Goal: Task Accomplishment & Management: Manage account settings

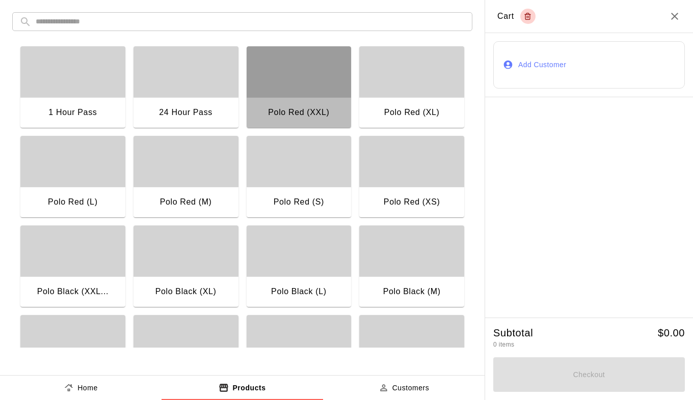
click at [315, 92] on div "button" at bounding box center [299, 71] width 105 height 51
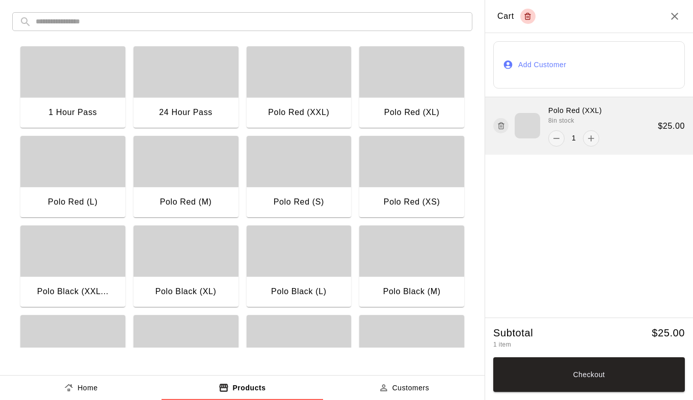
click at [500, 127] on icon "button" at bounding box center [501, 126] width 8 height 12
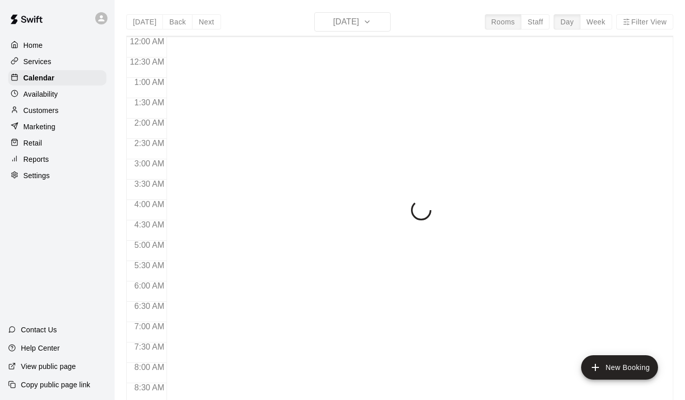
scroll to position [415, 0]
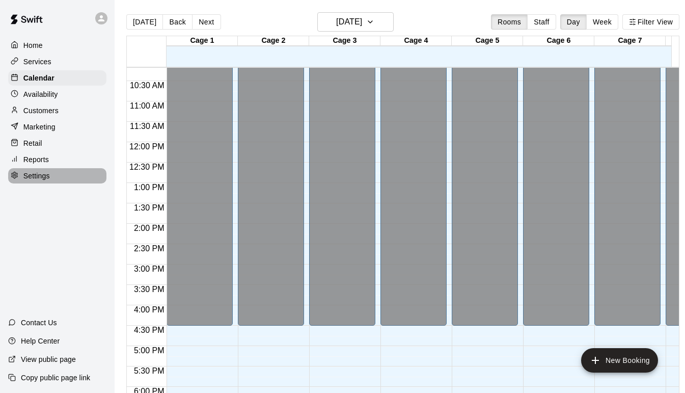
click at [47, 180] on p "Settings" at bounding box center [36, 176] width 26 height 10
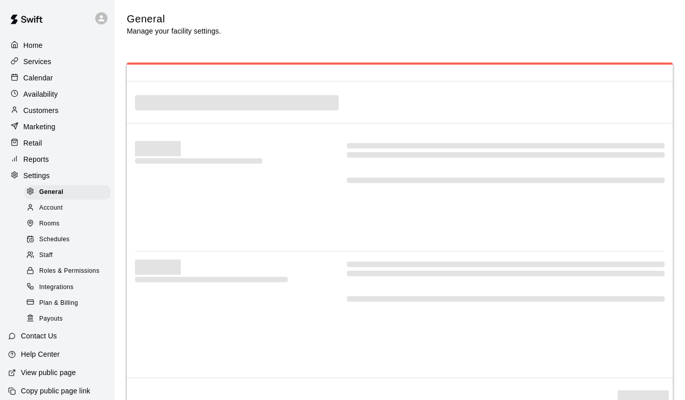
select select "**"
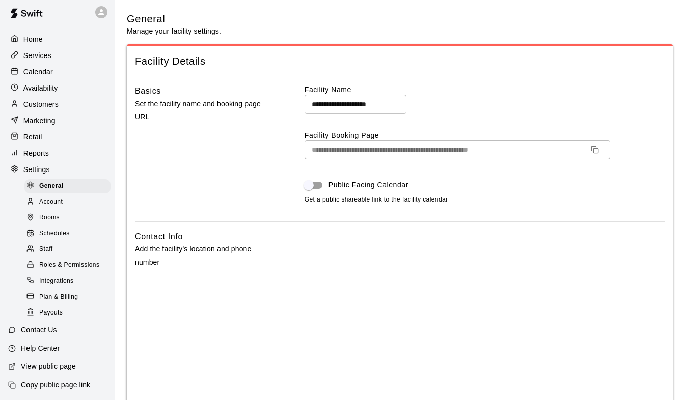
scroll to position [51, 0]
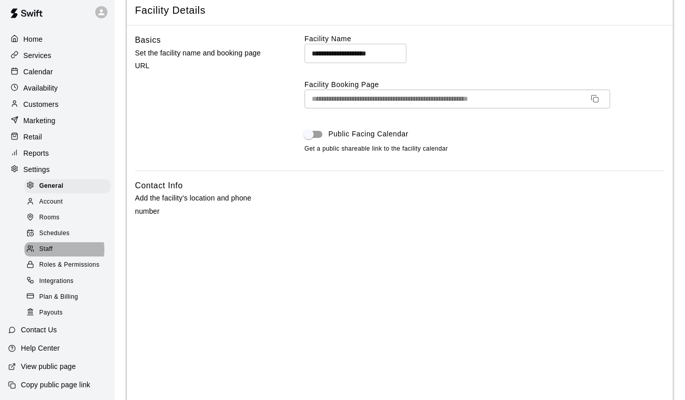
click at [58, 245] on div "Staff" at bounding box center [67, 249] width 86 height 14
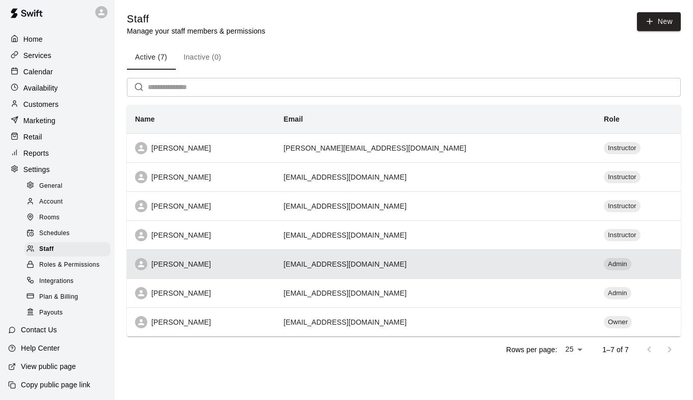
click at [212, 264] on div "[PERSON_NAME]" at bounding box center [201, 264] width 132 height 12
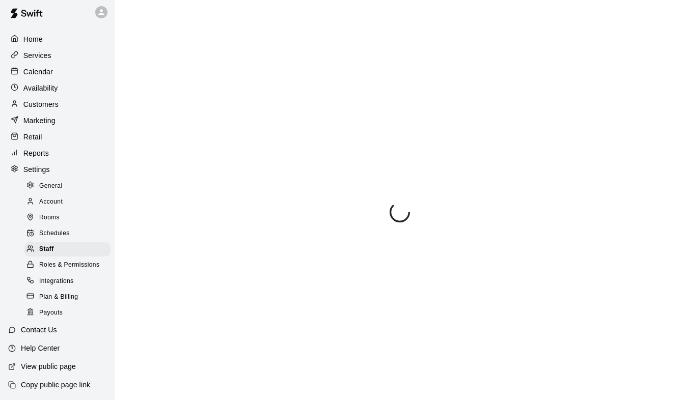
select select "**"
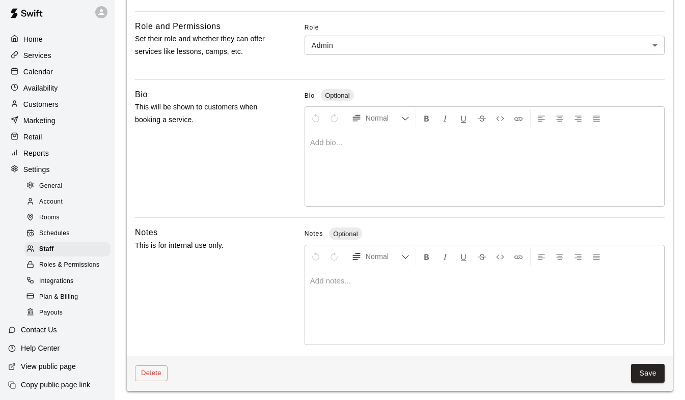
scroll to position [270, 0]
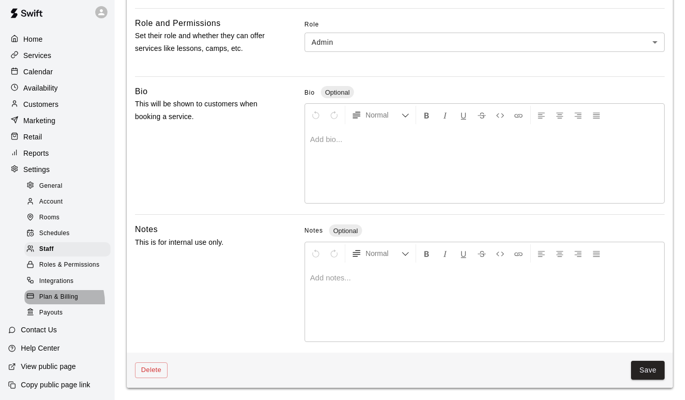
click at [52, 301] on span "Plan & Billing" at bounding box center [58, 297] width 39 height 10
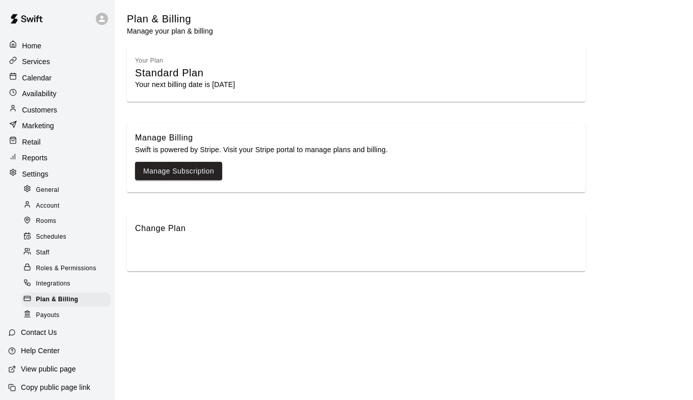
scroll to position [3, 0]
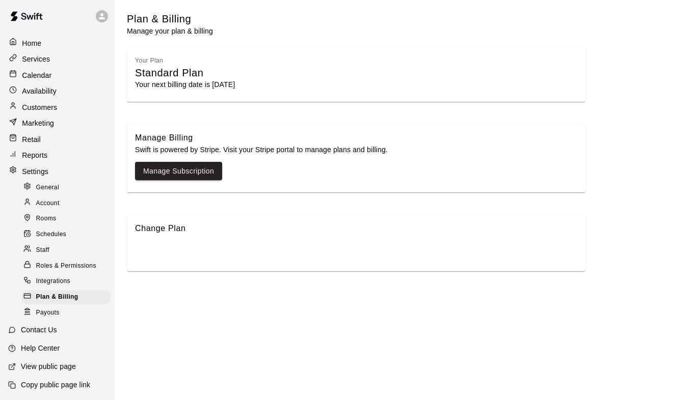
click at [30, 143] on p "Retail" at bounding box center [31, 139] width 19 height 10
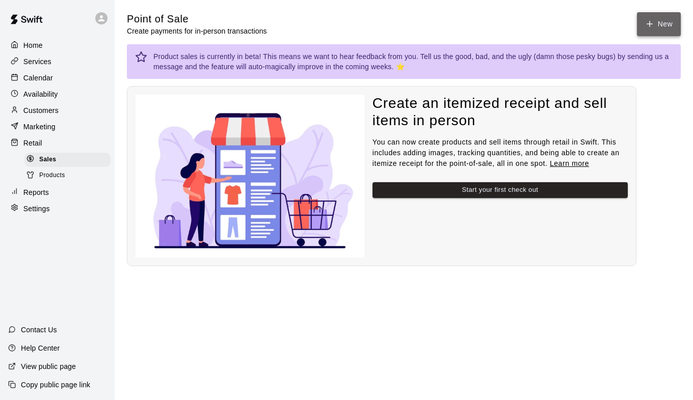
click at [660, 26] on button "New" at bounding box center [659, 24] width 44 height 24
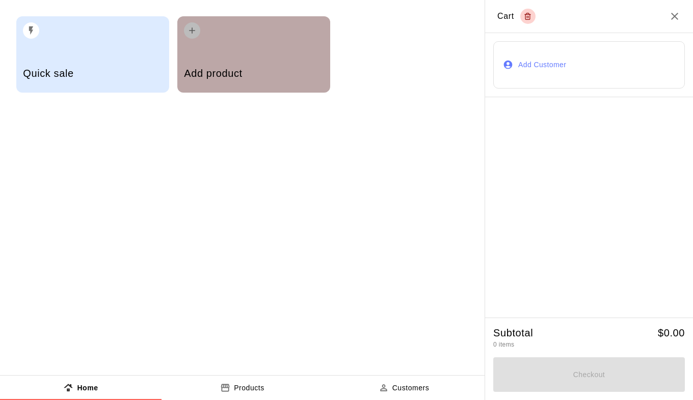
click at [240, 59] on div "Add product" at bounding box center [253, 75] width 139 height 36
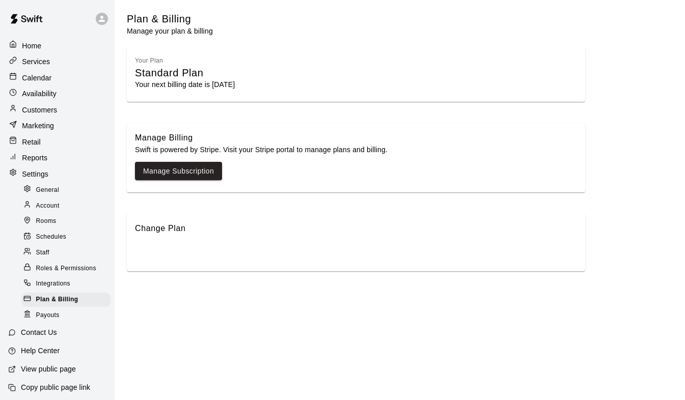
select select "**"
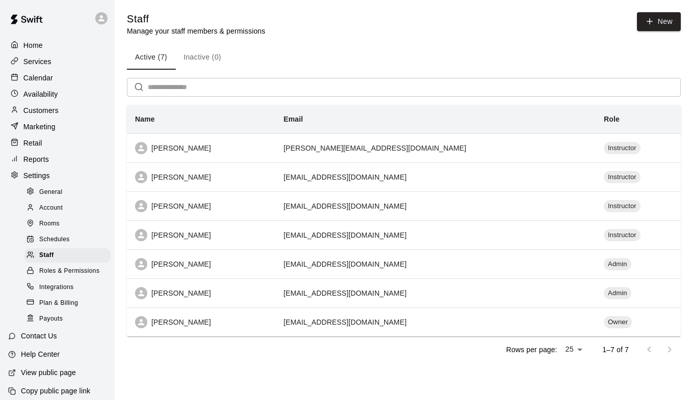
click at [53, 48] on div "Home" at bounding box center [57, 45] width 98 height 15
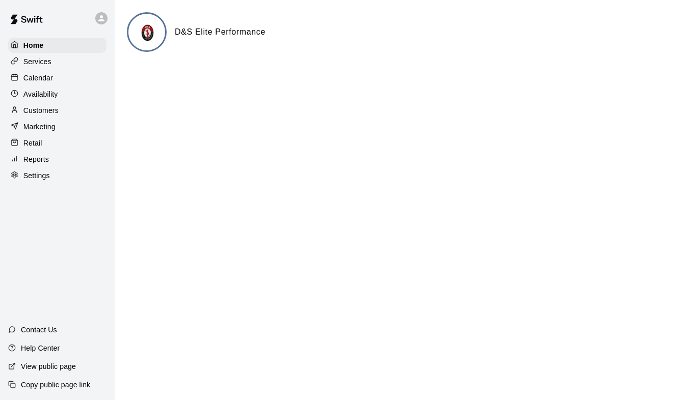
click at [48, 73] on div "Calendar" at bounding box center [57, 77] width 98 height 15
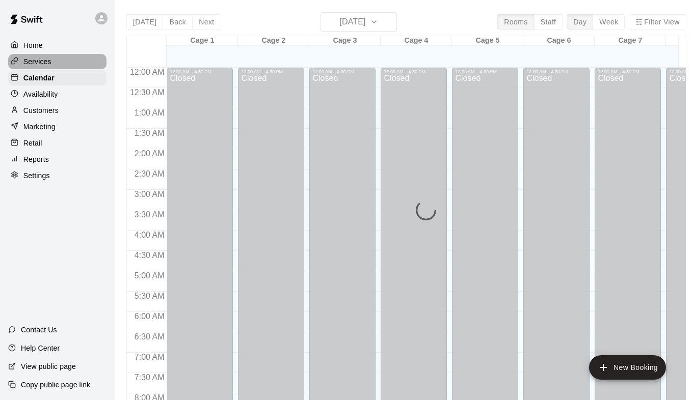
click at [53, 60] on div "Services" at bounding box center [57, 61] width 98 height 15
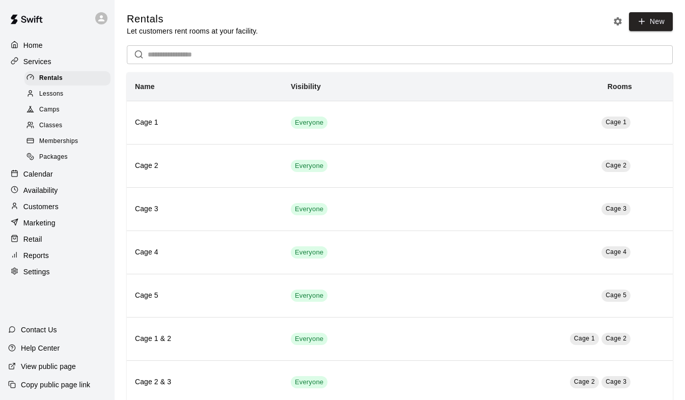
click at [62, 93] on span "Lessons" at bounding box center [51, 94] width 24 height 10
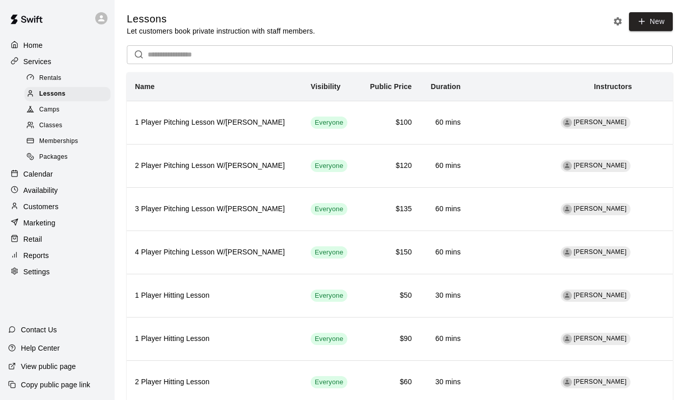
click at [61, 106] on div "Camps" at bounding box center [67, 110] width 86 height 14
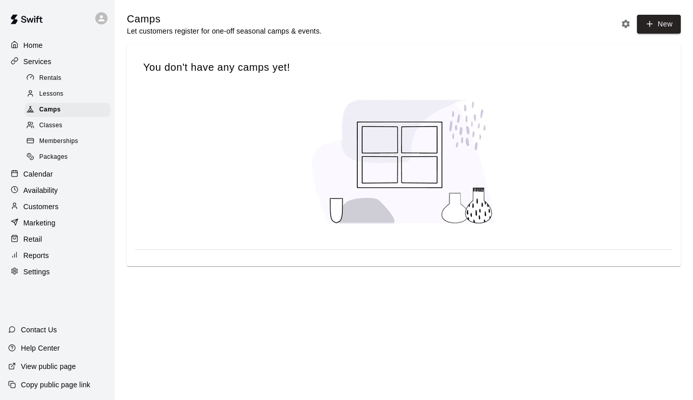
click at [57, 131] on span "Classes" at bounding box center [50, 126] width 23 height 10
click at [61, 147] on span "Memberships" at bounding box center [58, 142] width 39 height 10
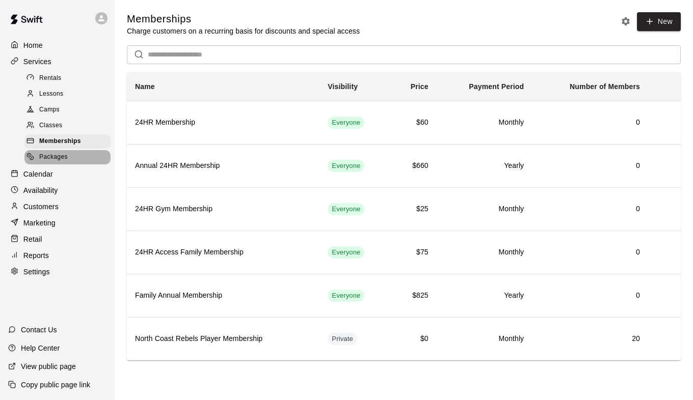
click at [63, 161] on span "Packages" at bounding box center [53, 157] width 29 height 10
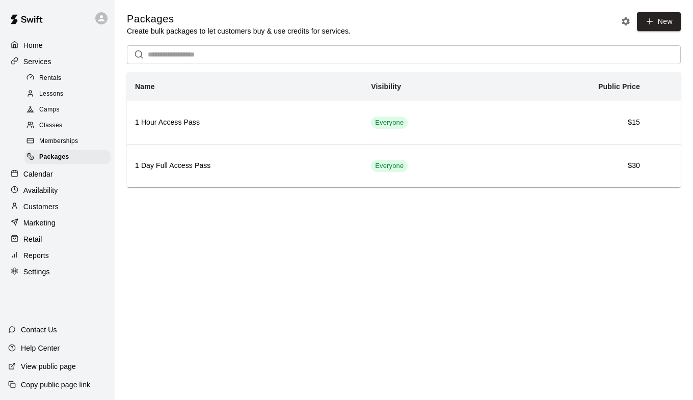
click at [55, 247] on div "Retail" at bounding box center [57, 239] width 98 height 15
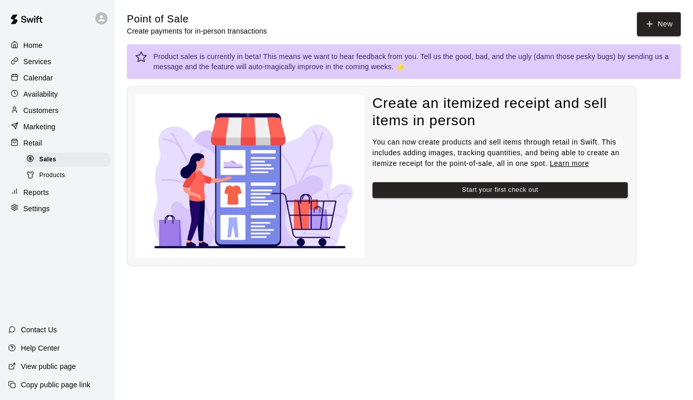
click at [568, 166] on link "Learn more" at bounding box center [569, 163] width 39 height 8
click at [42, 181] on span "Products" at bounding box center [52, 176] width 26 height 10
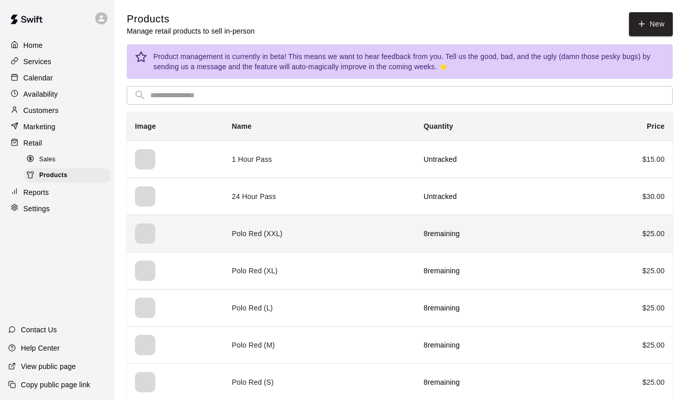
click at [215, 233] on th "simple table" at bounding box center [175, 233] width 97 height 37
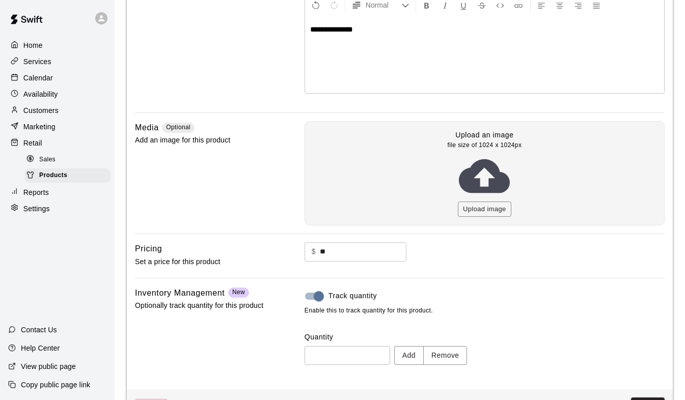
scroll to position [192, 0]
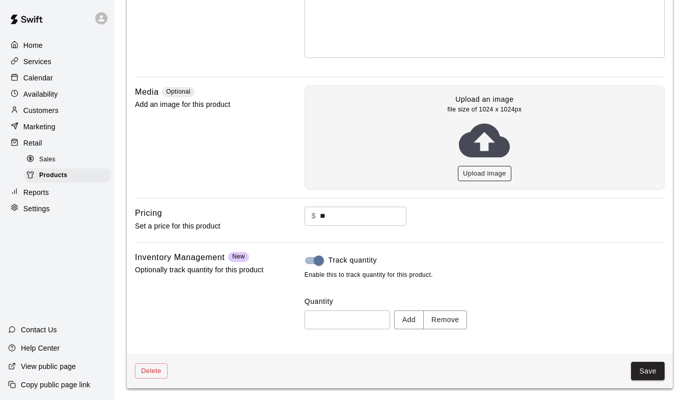
click at [484, 174] on button "Upload image" at bounding box center [484, 174] width 53 height 16
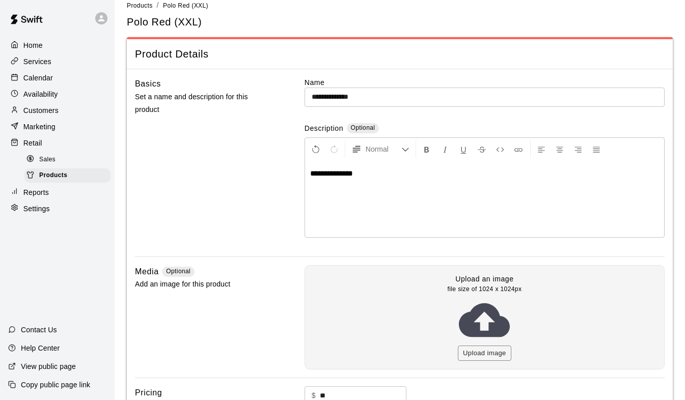
scroll to position [0, 0]
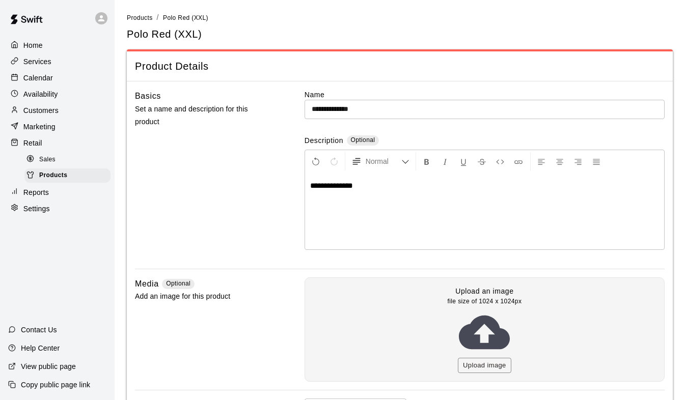
click at [54, 49] on div "Home" at bounding box center [57, 45] width 98 height 15
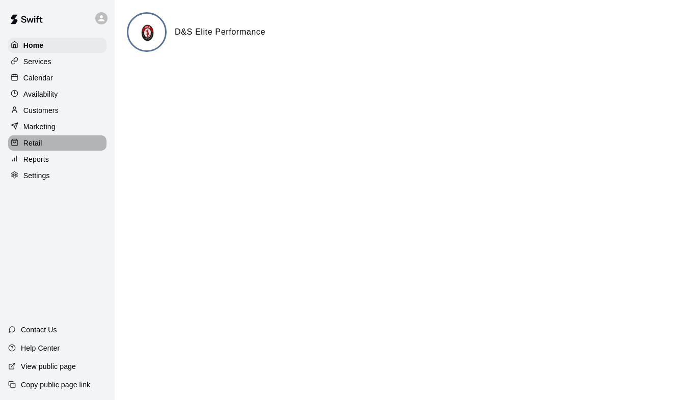
click at [39, 146] on p "Retail" at bounding box center [32, 143] width 19 height 10
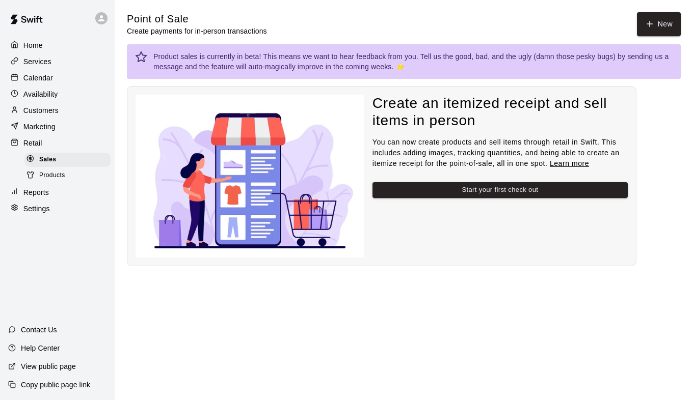
click at [54, 181] on span "Products" at bounding box center [52, 176] width 26 height 10
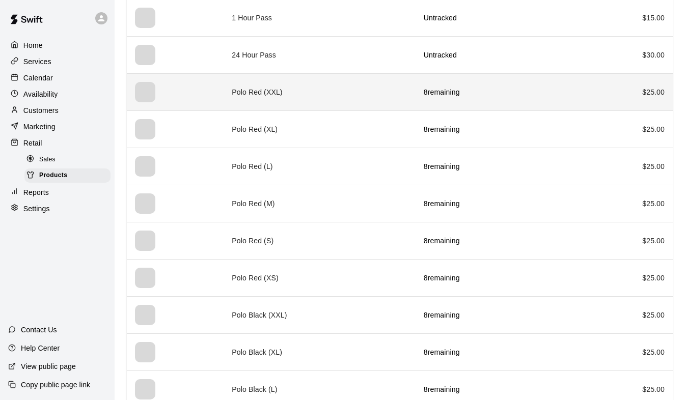
scroll to position [153, 0]
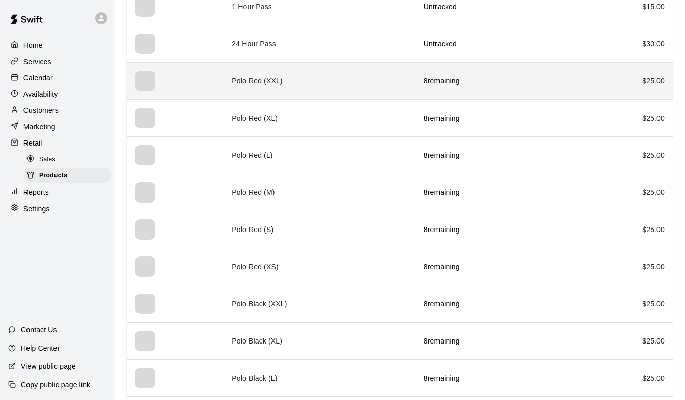
click at [306, 82] on td "Polo Red (XXL)" at bounding box center [320, 80] width 192 height 37
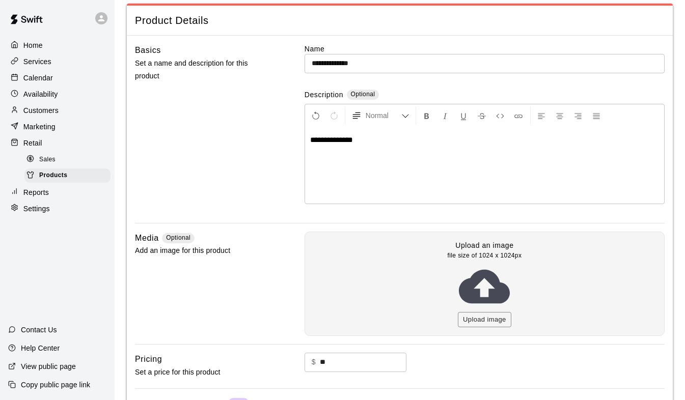
scroll to position [102, 0]
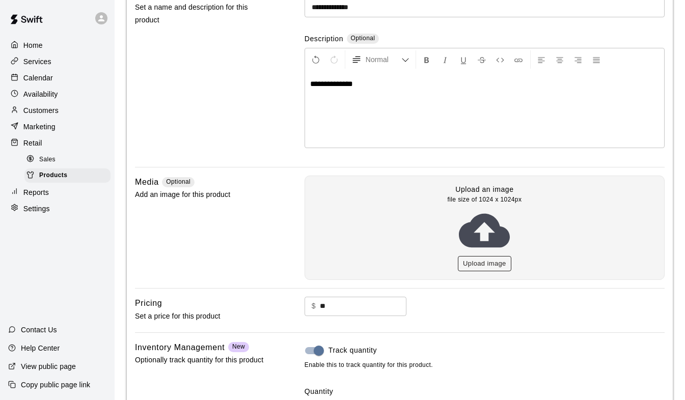
click at [478, 262] on button "Upload image" at bounding box center [484, 264] width 53 height 16
click at [471, 264] on button "Upload image" at bounding box center [484, 264] width 53 height 16
click at [490, 263] on button "Upload image" at bounding box center [484, 264] width 53 height 16
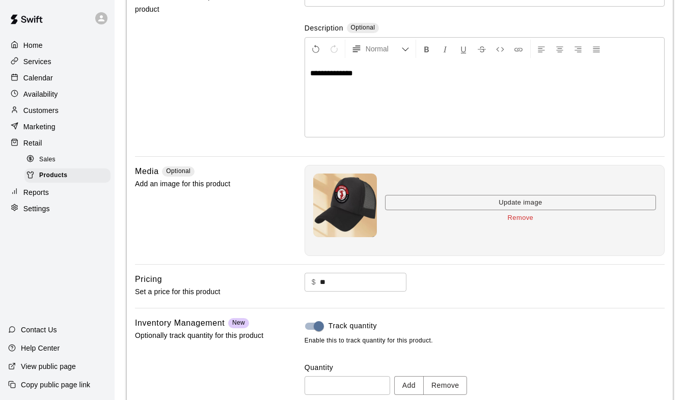
scroll to position [179, 0]
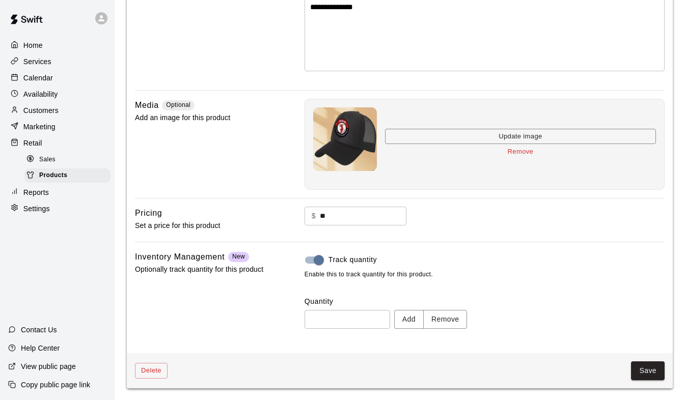
click at [528, 154] on button "Remove" at bounding box center [520, 152] width 271 height 16
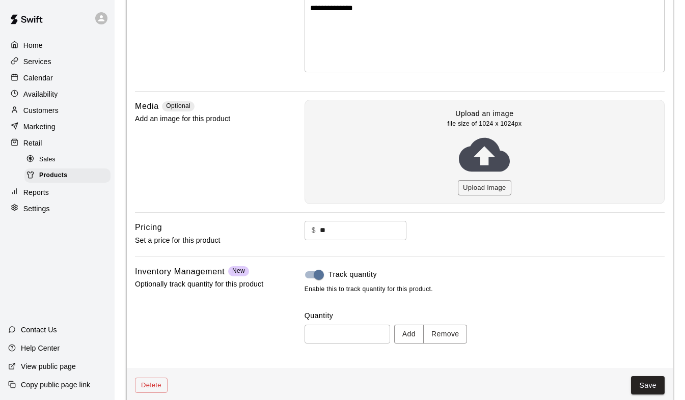
scroll to position [192, 0]
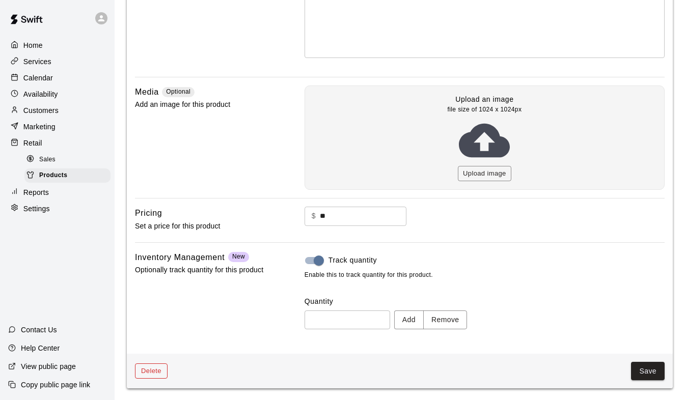
click at [157, 376] on button "Delete" at bounding box center [151, 372] width 33 height 16
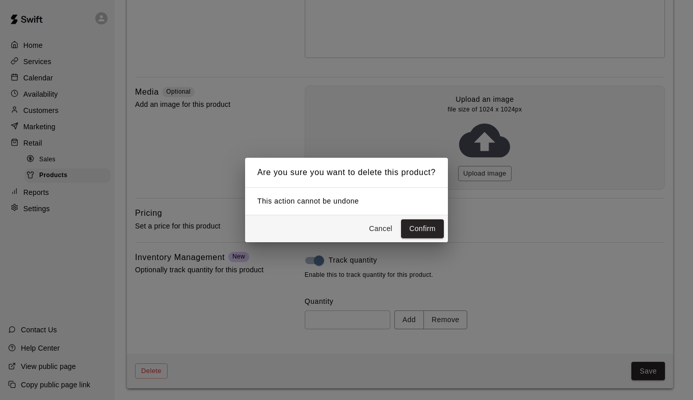
drag, startPoint x: 382, startPoint y: 228, endPoint x: 389, endPoint y: 230, distance: 7.4
click at [382, 228] on button "Cancel" at bounding box center [380, 229] width 33 height 19
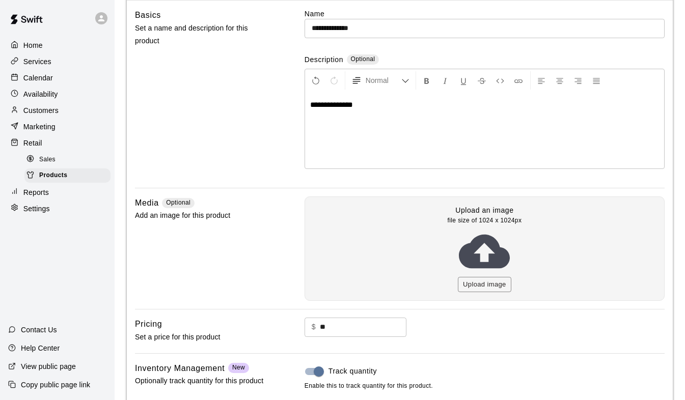
scroll to position [0, 0]
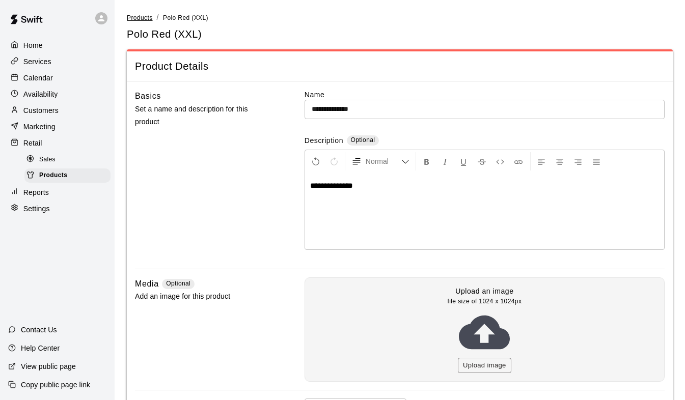
click at [143, 19] on span "Products" at bounding box center [140, 17] width 26 height 7
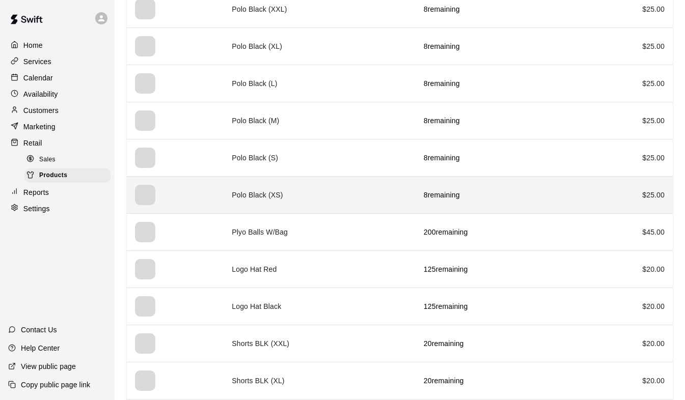
scroll to position [458, 0]
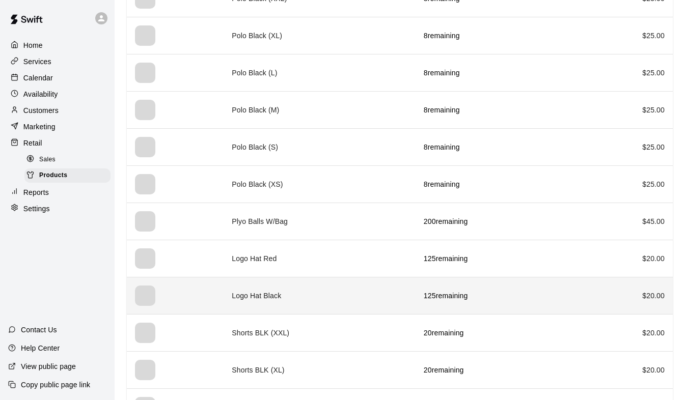
click at [339, 295] on td "Logo Hat Black" at bounding box center [320, 295] width 192 height 37
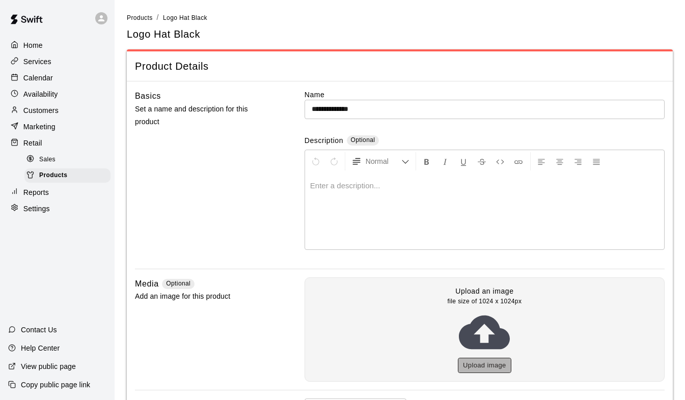
click at [490, 366] on button "Upload image" at bounding box center [484, 366] width 53 height 16
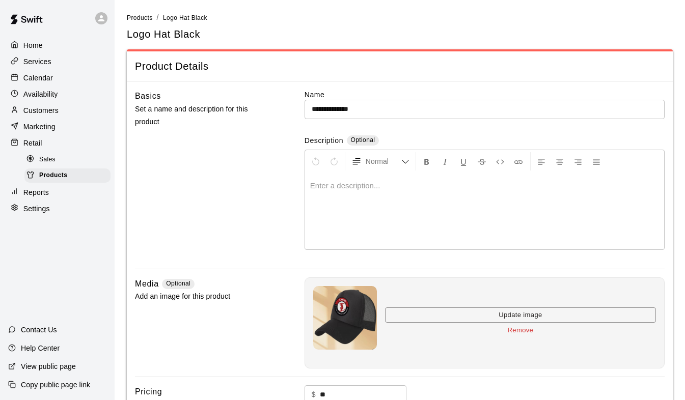
scroll to position [179, 0]
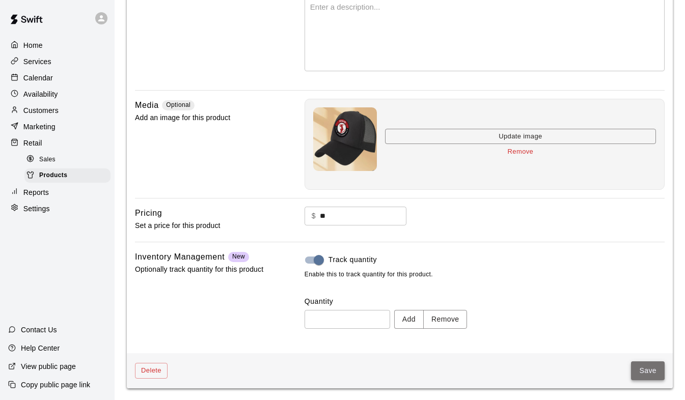
click at [639, 368] on button "Save" at bounding box center [648, 371] width 34 height 19
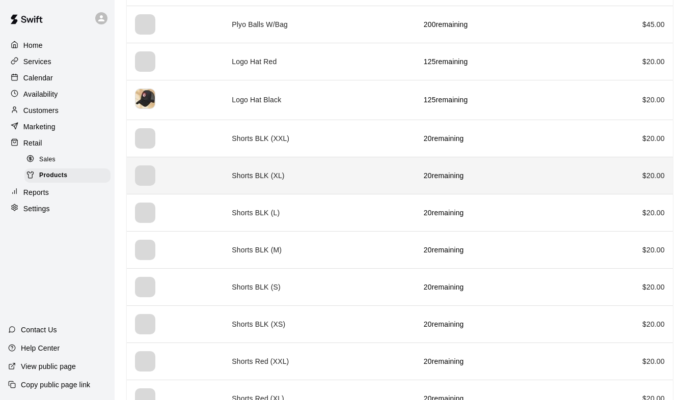
scroll to position [662, 0]
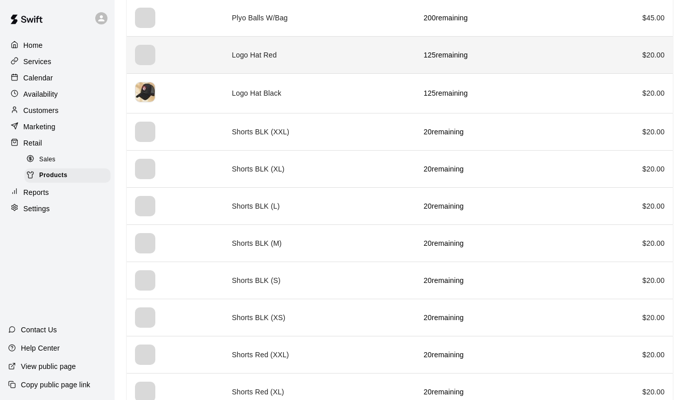
click at [303, 51] on td "Logo Hat Red" at bounding box center [320, 54] width 192 height 37
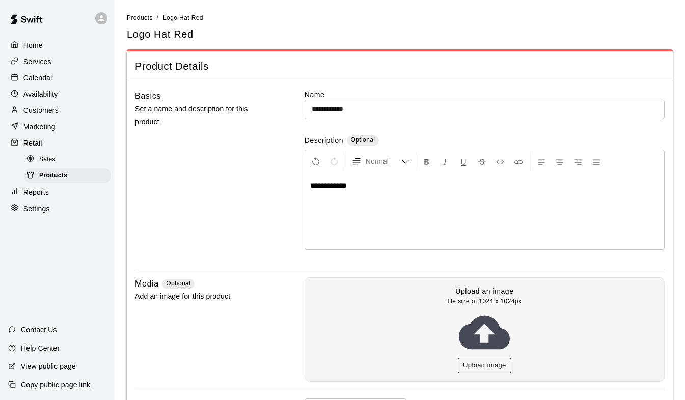
click at [486, 366] on button "Upload image" at bounding box center [484, 366] width 53 height 16
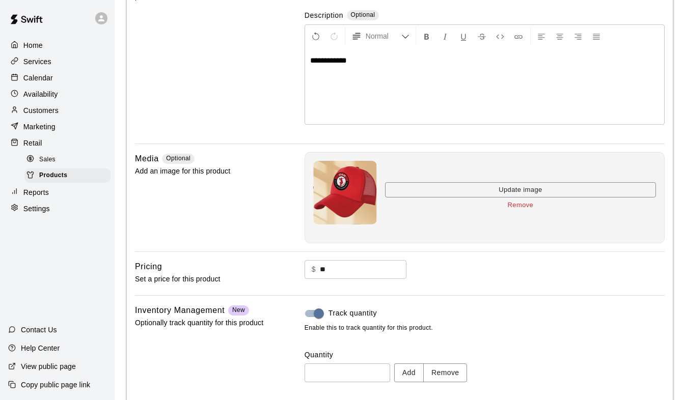
scroll to position [179, 0]
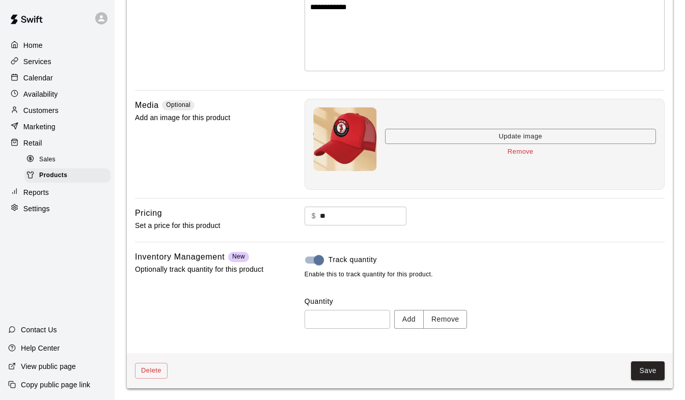
click at [648, 364] on button "Save" at bounding box center [648, 371] width 34 height 19
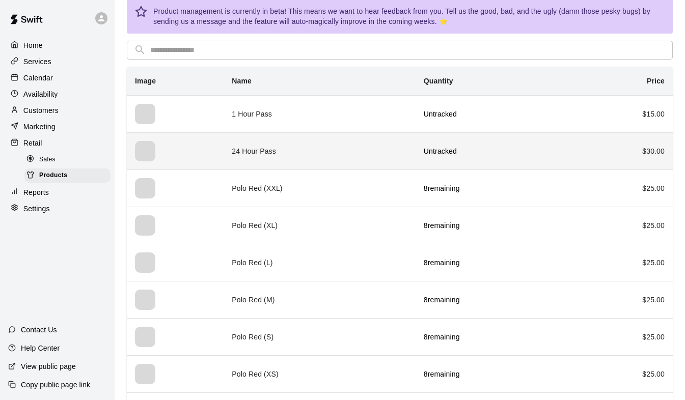
scroll to position [102, 0]
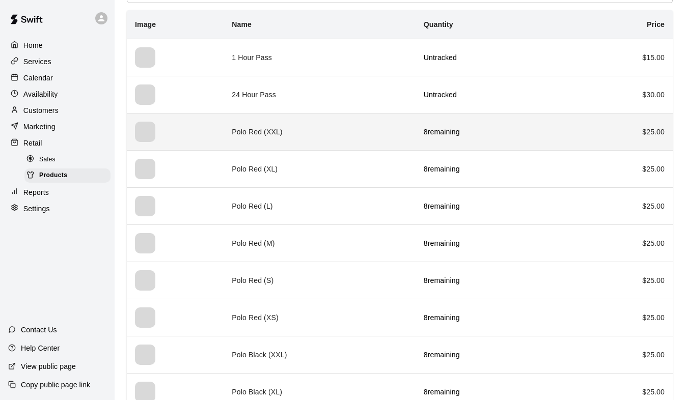
click at [164, 135] on th "simple table" at bounding box center [175, 131] width 97 height 37
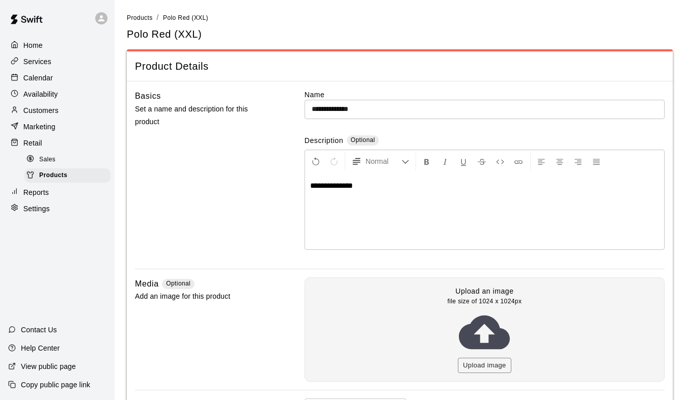
scroll to position [192, 0]
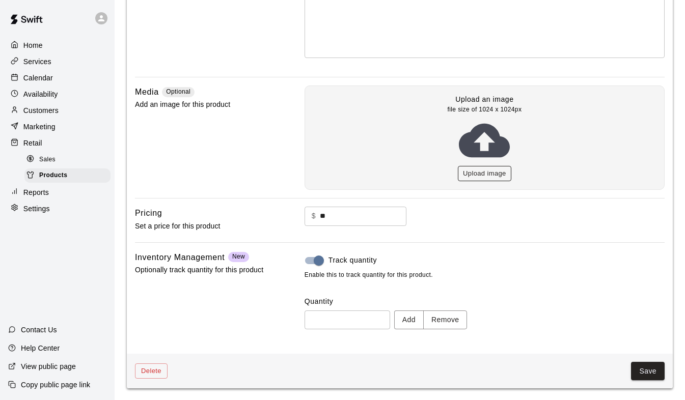
click at [482, 173] on button "Upload image" at bounding box center [484, 174] width 53 height 16
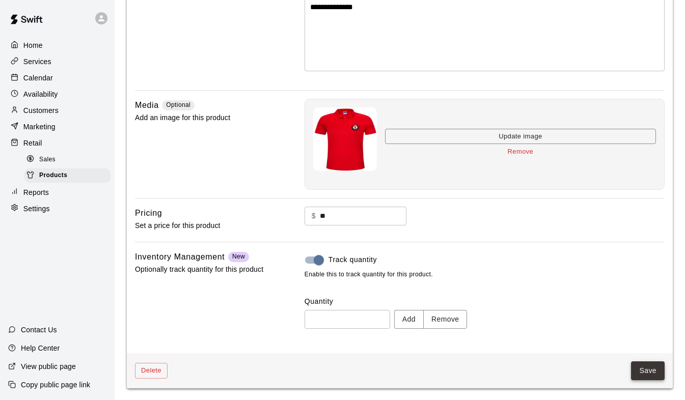
click at [644, 368] on button "Save" at bounding box center [648, 371] width 34 height 19
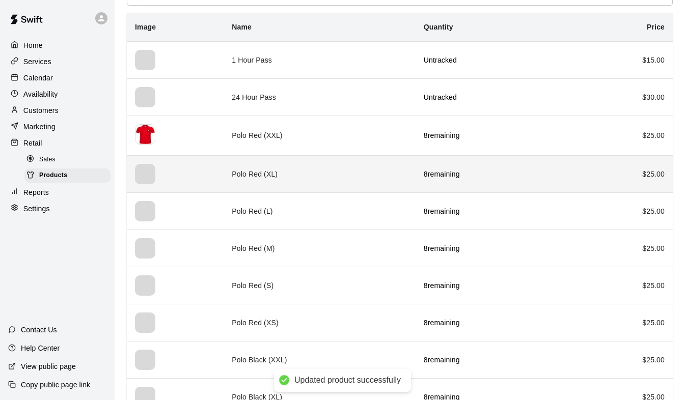
scroll to position [102, 0]
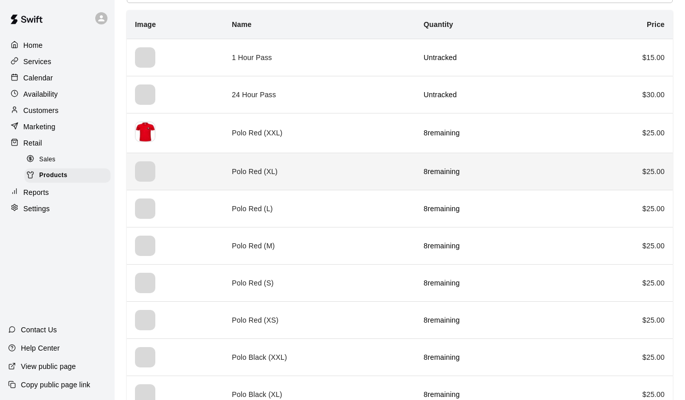
click at [218, 159] on th "simple table" at bounding box center [175, 171] width 97 height 37
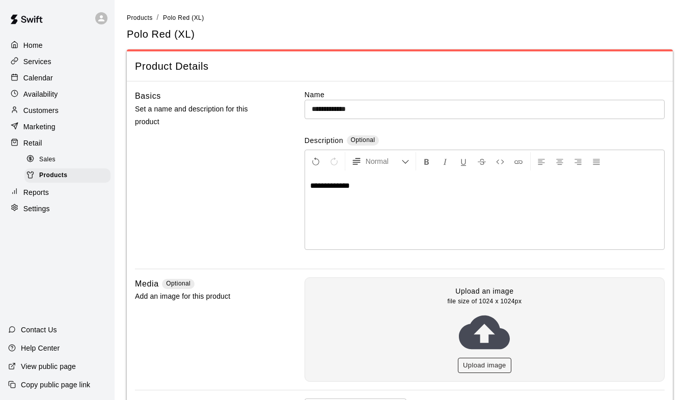
click at [488, 370] on button "Upload image" at bounding box center [484, 366] width 53 height 16
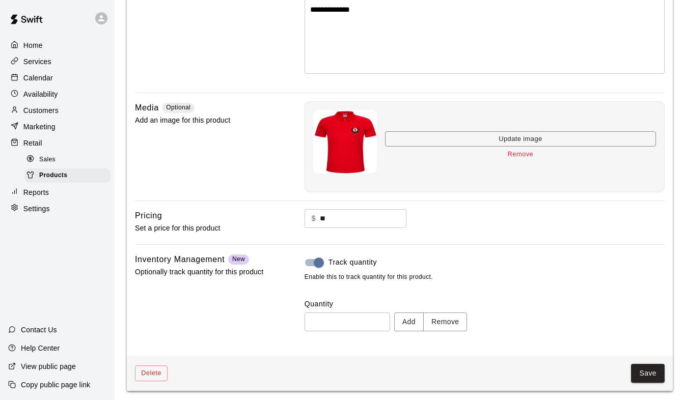
scroll to position [179, 0]
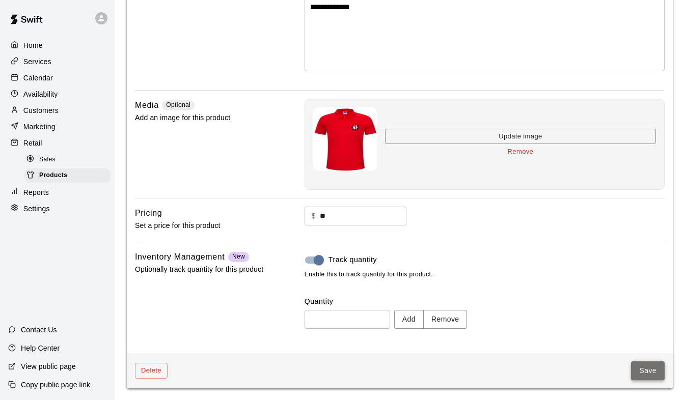
click at [636, 368] on button "Save" at bounding box center [648, 371] width 34 height 19
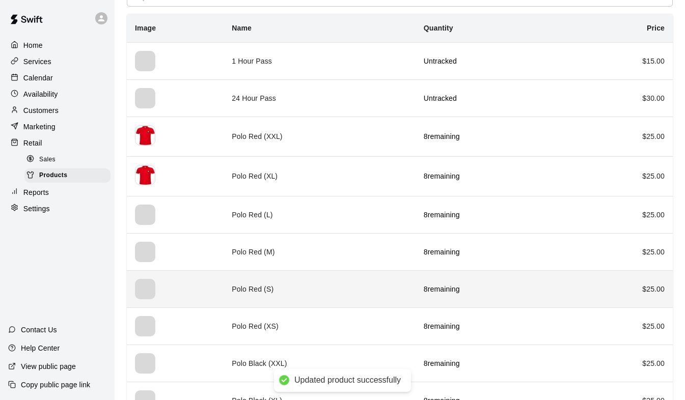
scroll to position [153, 0]
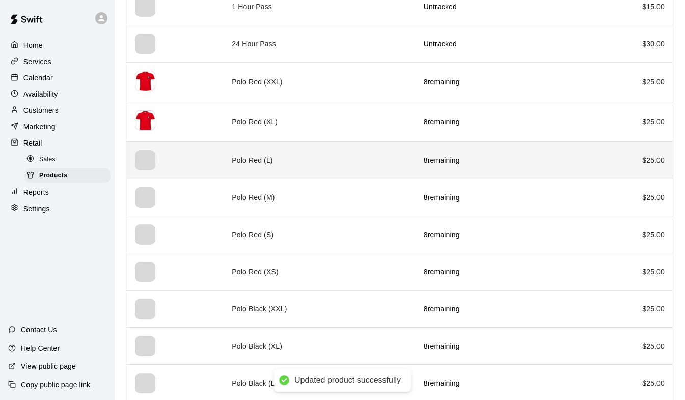
click at [224, 160] on td "Polo Red (L)" at bounding box center [320, 160] width 192 height 37
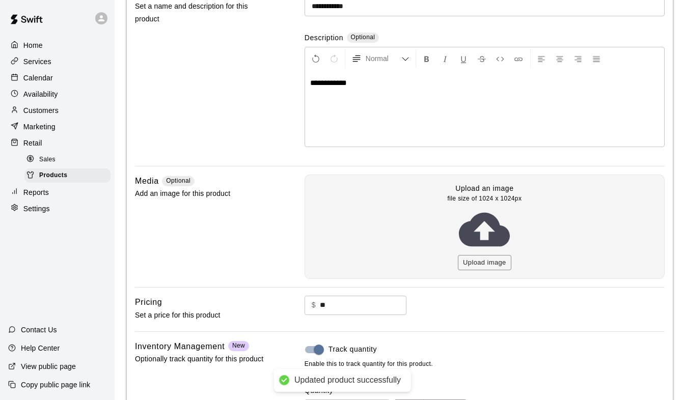
scroll to position [192, 0]
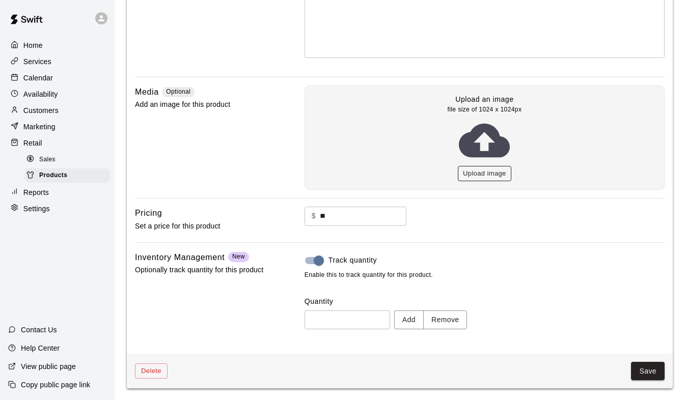
click at [488, 177] on button "Upload image" at bounding box center [484, 174] width 53 height 16
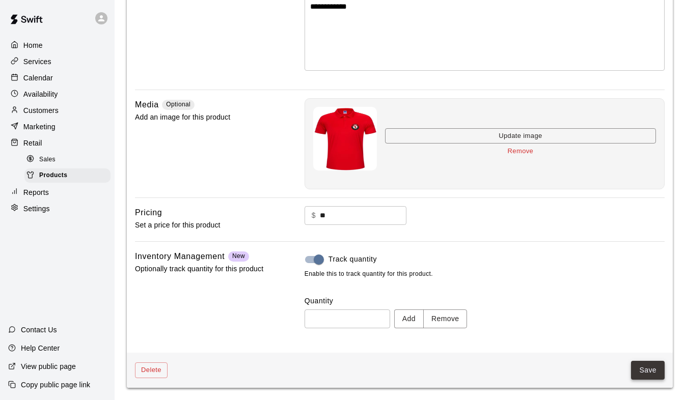
scroll to position [179, 0]
click at [652, 376] on button "Save" at bounding box center [648, 371] width 34 height 19
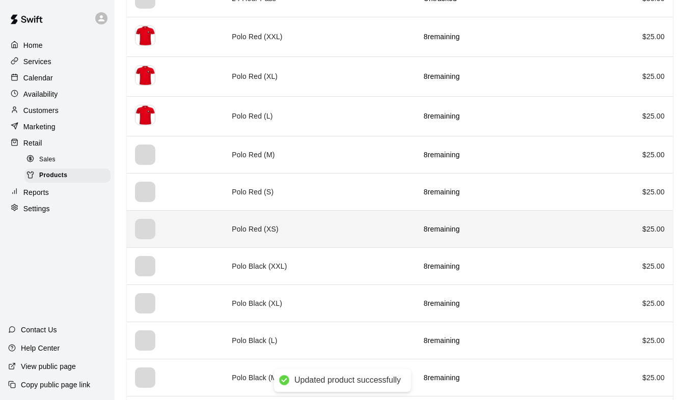
scroll to position [204, 0]
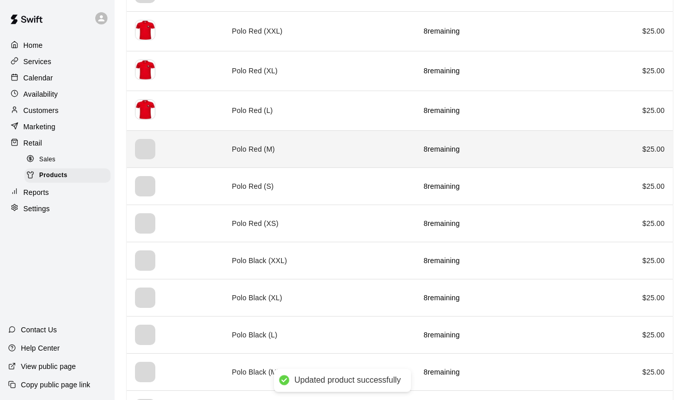
click at [210, 149] on th "simple table" at bounding box center [175, 148] width 97 height 37
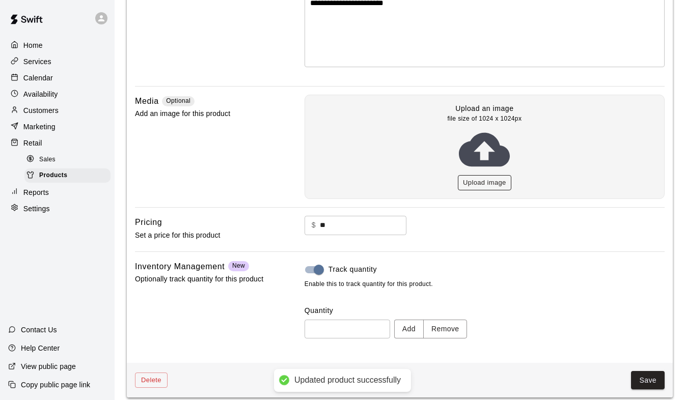
scroll to position [192, 0]
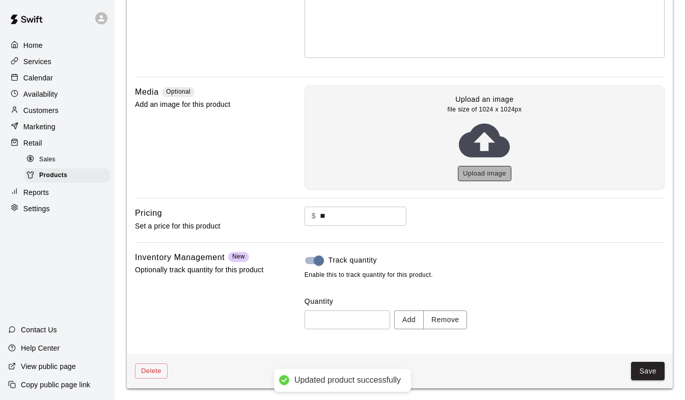
click at [475, 169] on button "Upload image" at bounding box center [484, 174] width 53 height 16
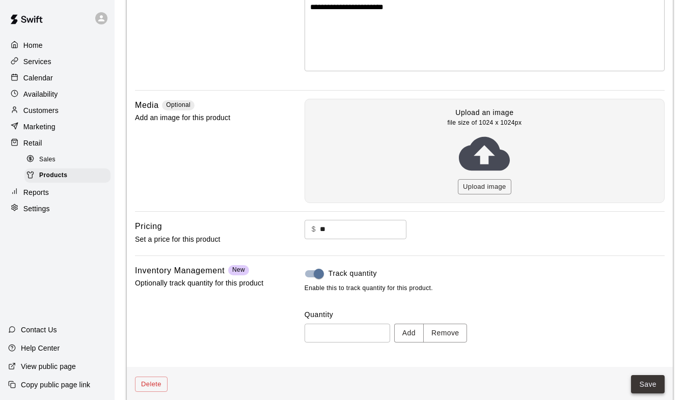
click at [645, 375] on button "Save" at bounding box center [648, 384] width 34 height 19
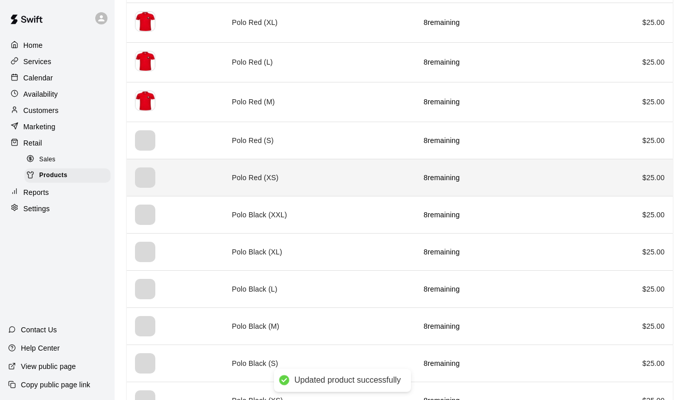
scroll to position [255, 0]
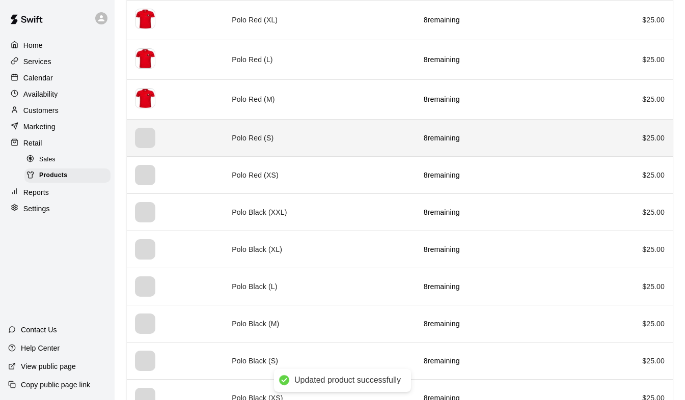
click at [230, 140] on td "Polo Red (S)" at bounding box center [320, 137] width 192 height 37
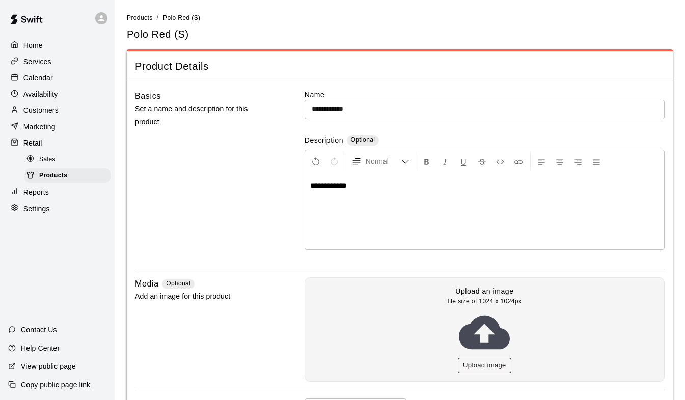
click at [491, 362] on button "Upload image" at bounding box center [484, 366] width 53 height 16
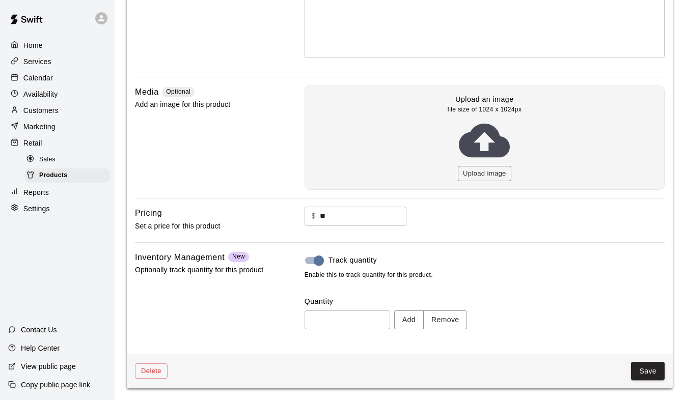
scroll to position [179, 0]
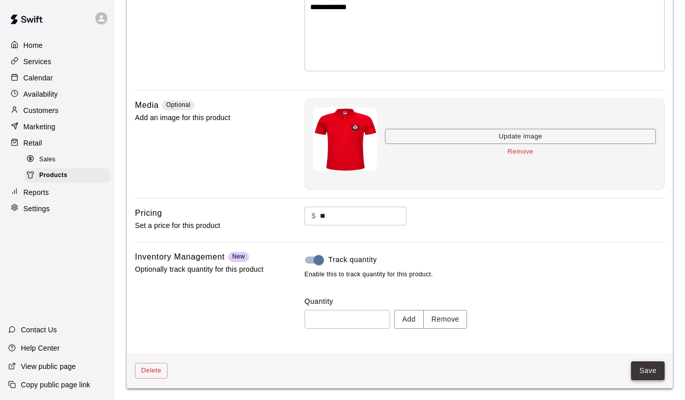
click at [638, 366] on button "Save" at bounding box center [648, 371] width 34 height 19
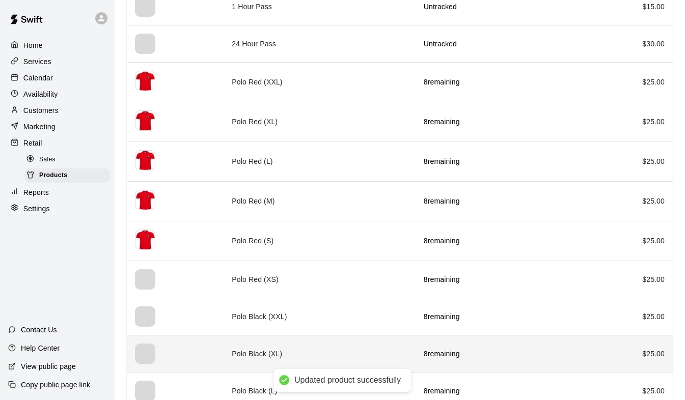
scroll to position [306, 0]
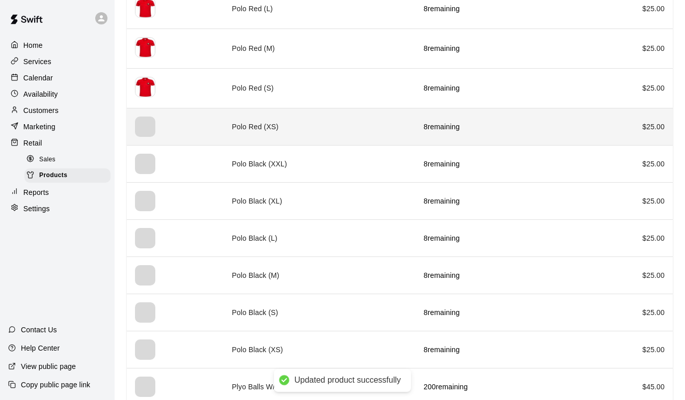
click at [221, 127] on th "simple table" at bounding box center [175, 126] width 97 height 37
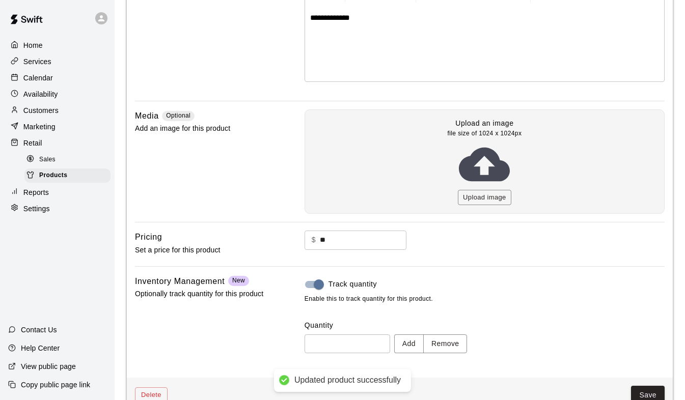
scroll to position [192, 0]
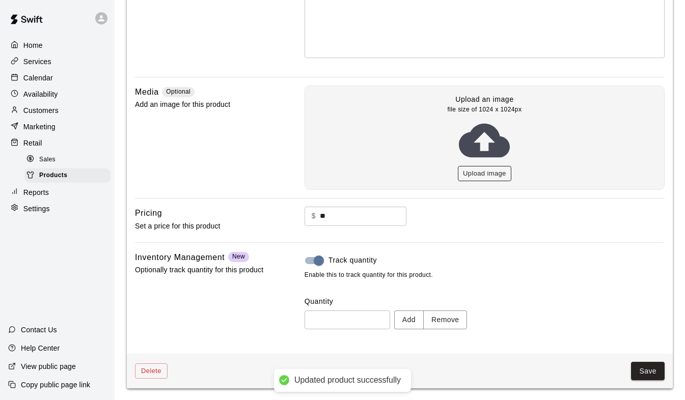
click at [469, 170] on button "Upload image" at bounding box center [484, 174] width 53 height 16
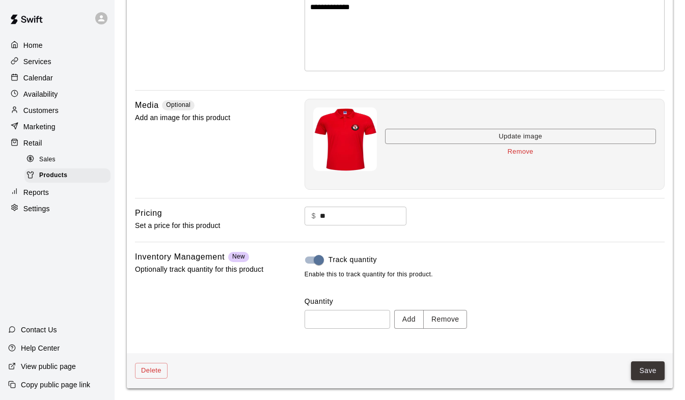
click at [648, 367] on button "Save" at bounding box center [648, 371] width 34 height 19
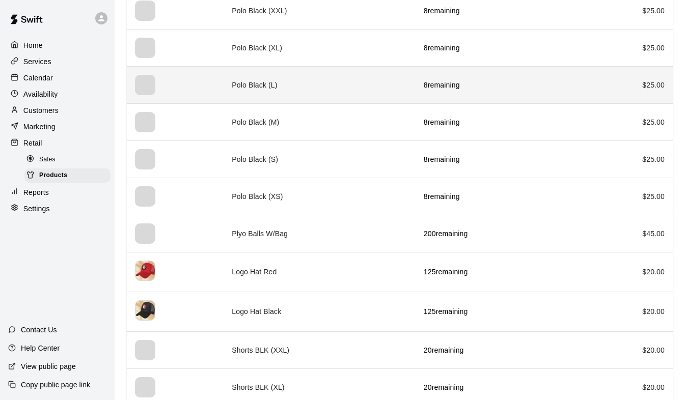
scroll to position [407, 0]
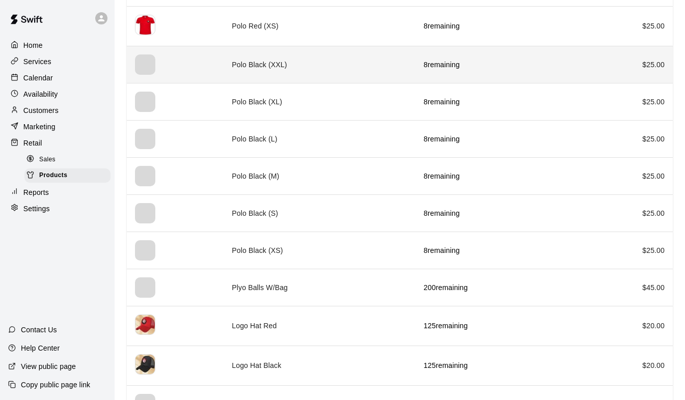
click at [252, 72] on td "Polo Black (XXL)" at bounding box center [320, 64] width 192 height 37
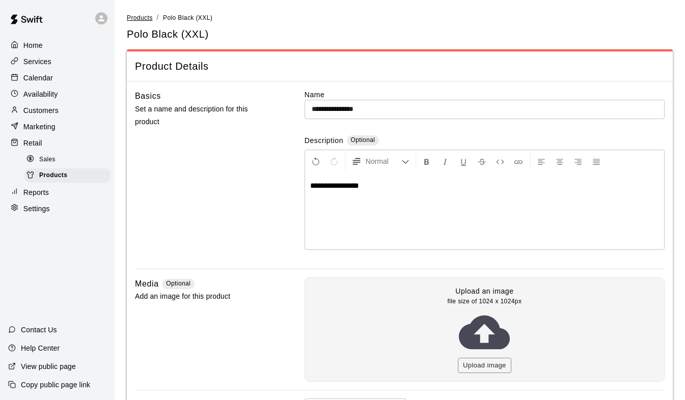
click at [145, 20] on span "Products" at bounding box center [140, 17] width 26 height 7
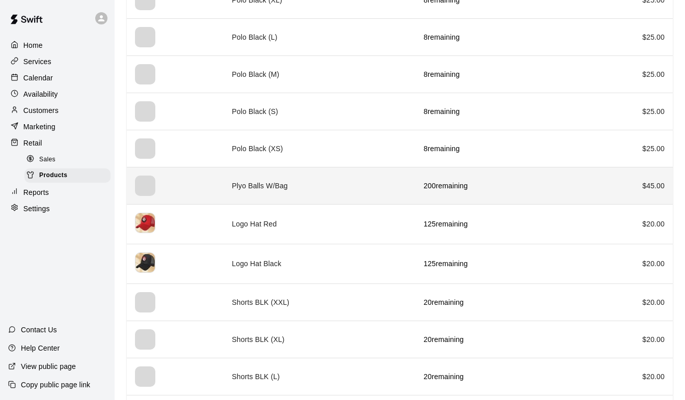
click at [249, 186] on td "Plyo Balls W/Bag" at bounding box center [320, 185] width 192 height 37
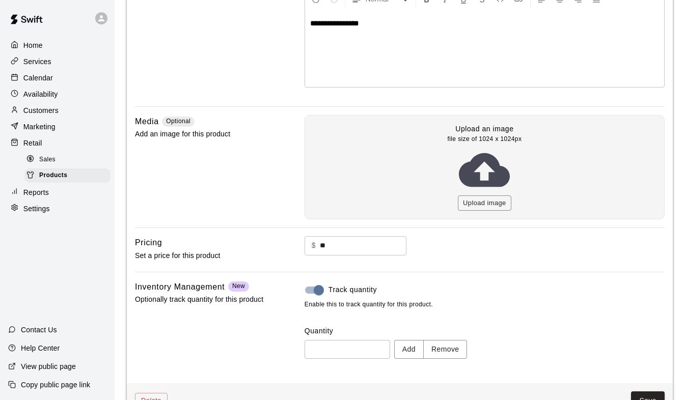
scroll to position [192, 0]
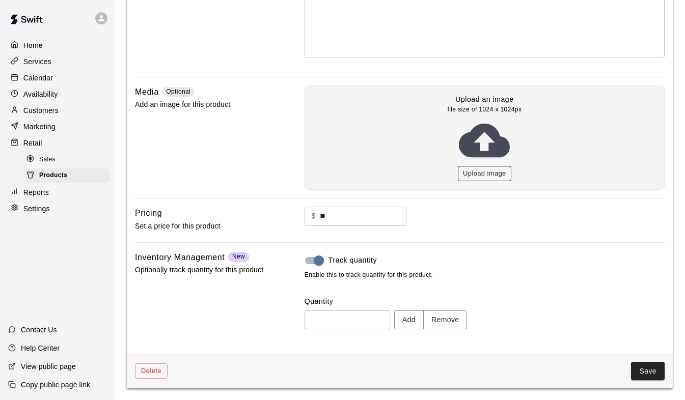
click at [474, 166] on button "Upload image" at bounding box center [484, 174] width 53 height 16
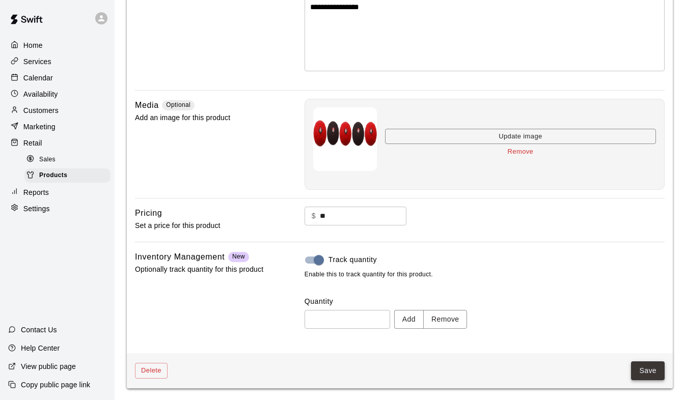
click at [656, 368] on button "Save" at bounding box center [648, 371] width 34 height 19
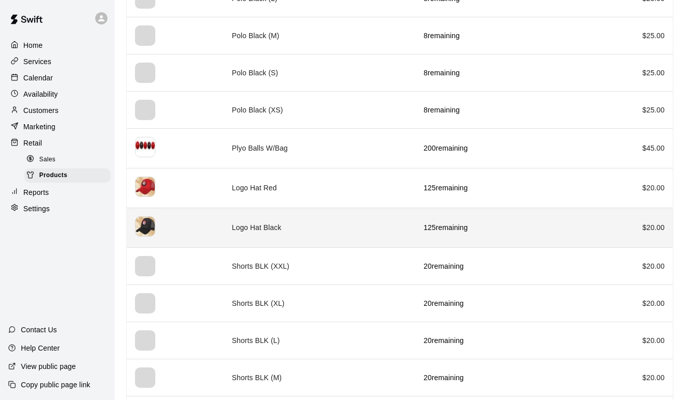
scroll to position [560, 0]
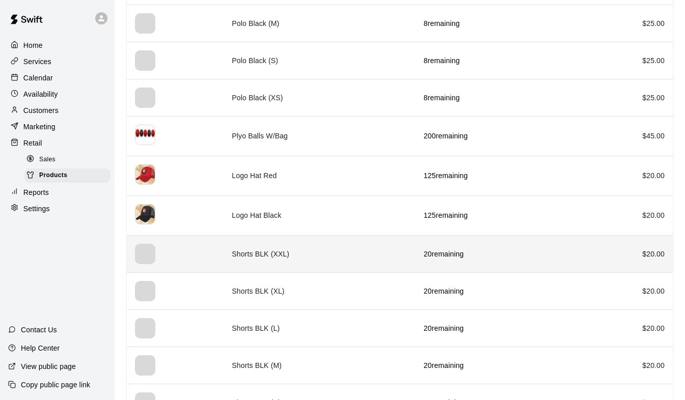
click at [203, 255] on th "simple table" at bounding box center [175, 253] width 97 height 37
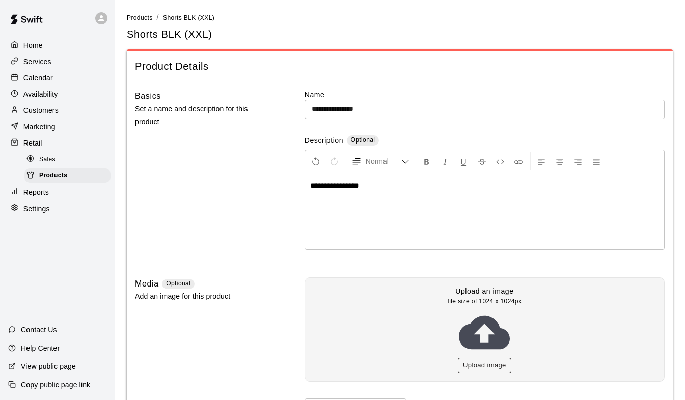
click at [475, 361] on button "Upload image" at bounding box center [484, 366] width 53 height 16
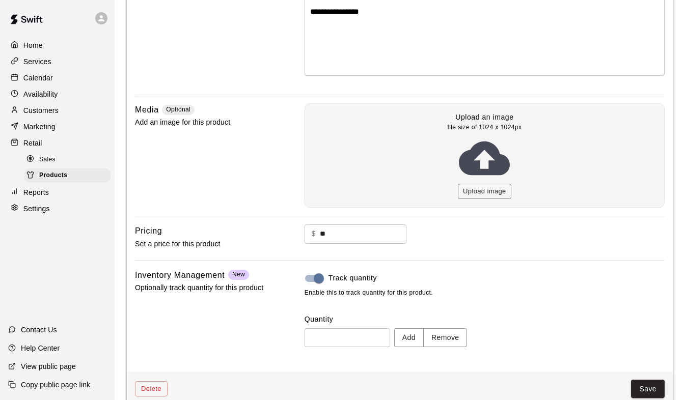
scroll to position [179, 0]
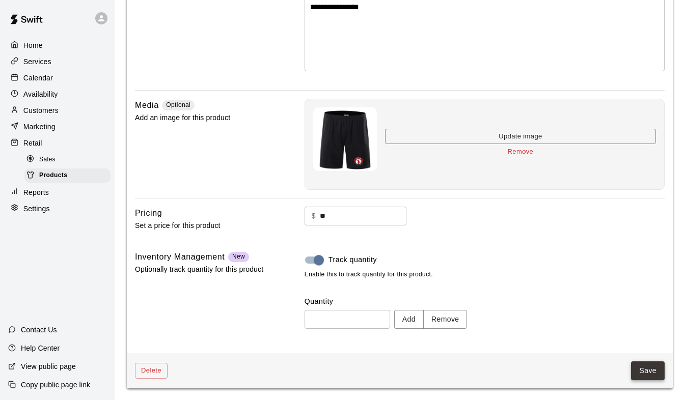
click at [638, 367] on button "Save" at bounding box center [648, 371] width 34 height 19
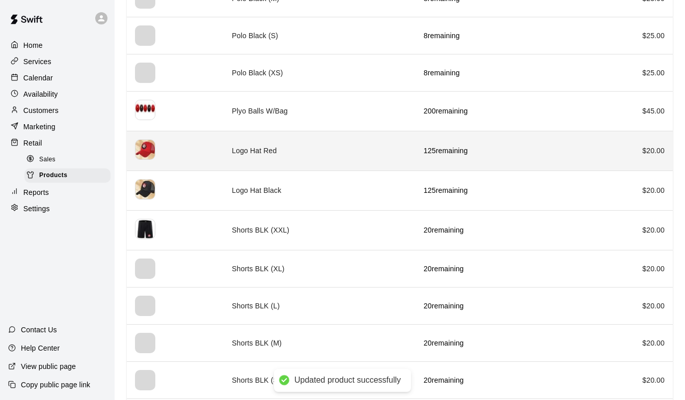
scroll to position [611, 0]
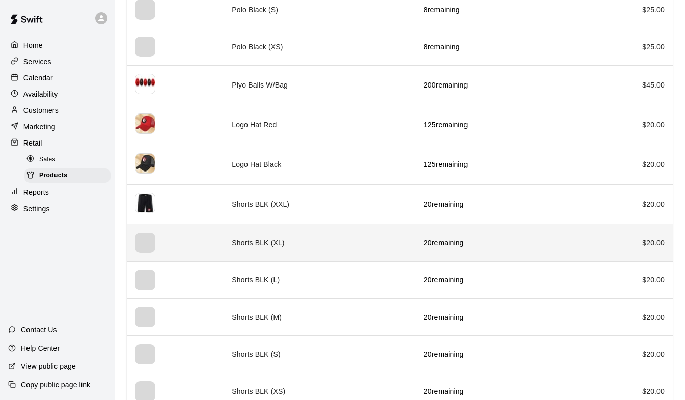
click at [225, 240] on td "Shorts BLK (XL)" at bounding box center [320, 243] width 192 height 37
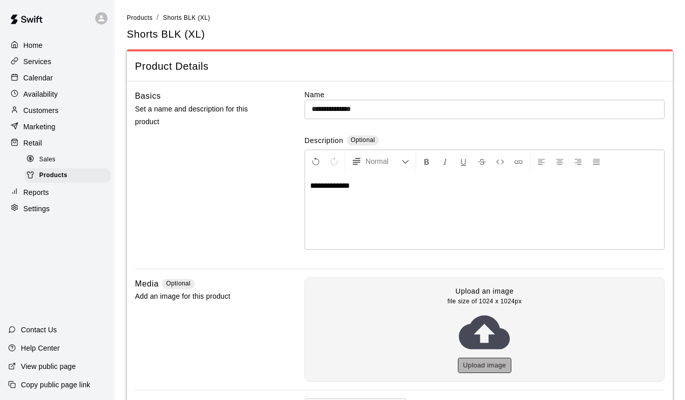
click at [492, 366] on button "Upload image" at bounding box center [484, 366] width 53 height 16
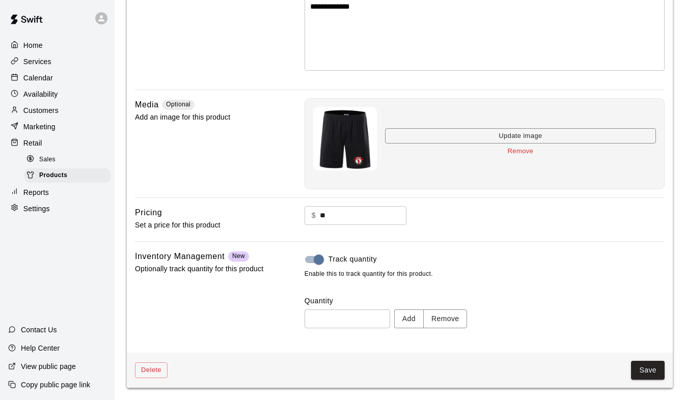
scroll to position [179, 0]
click at [648, 367] on button "Save" at bounding box center [648, 371] width 34 height 19
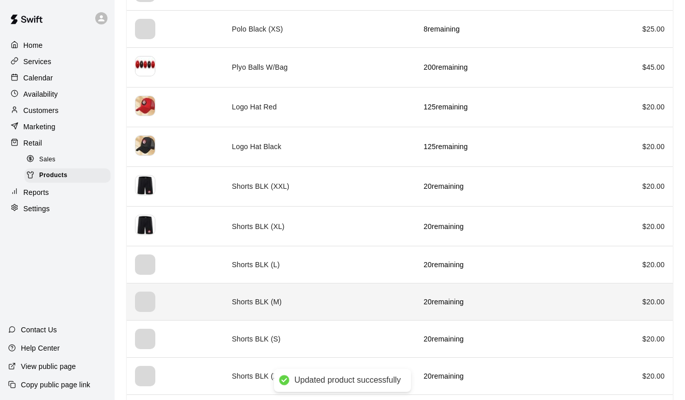
scroll to position [713, 0]
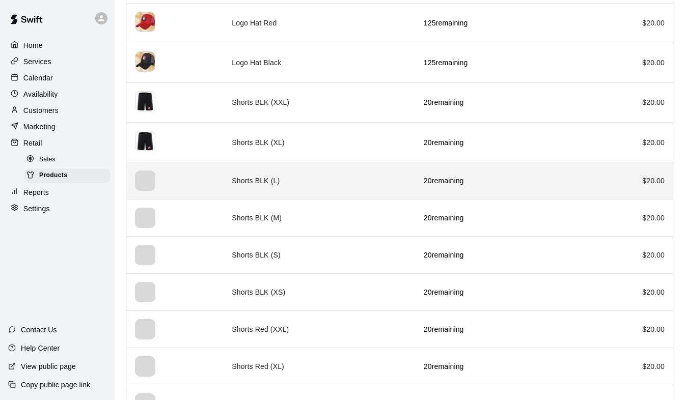
click at [230, 186] on td "Shorts BLK (L)" at bounding box center [320, 180] width 192 height 37
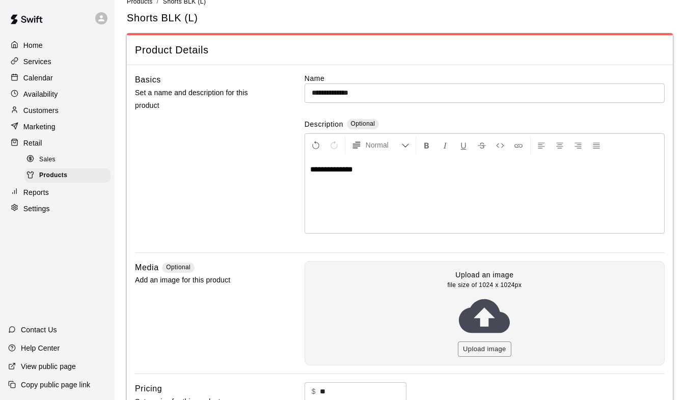
scroll to position [102, 0]
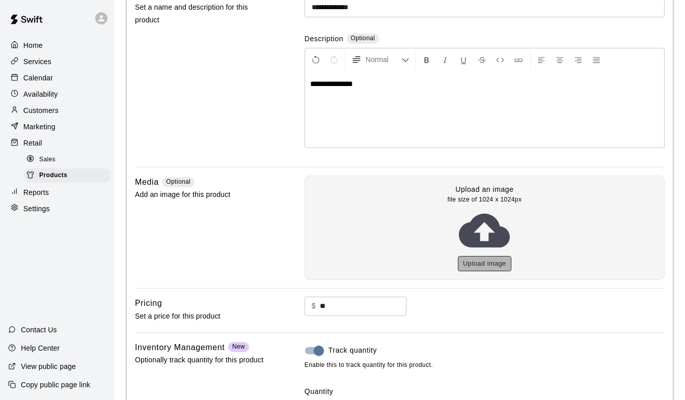
click at [494, 262] on button "Upload image" at bounding box center [484, 264] width 53 height 16
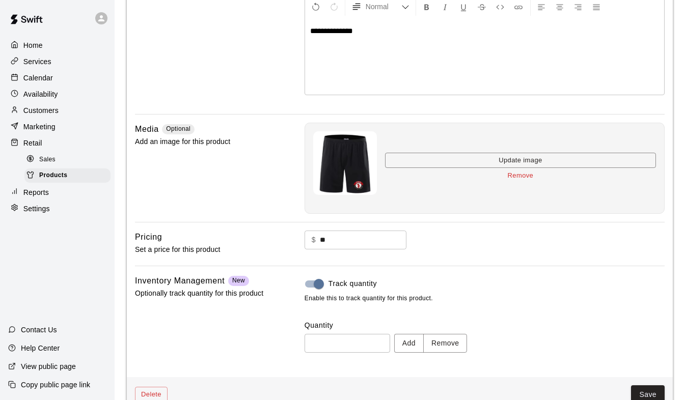
scroll to position [179, 0]
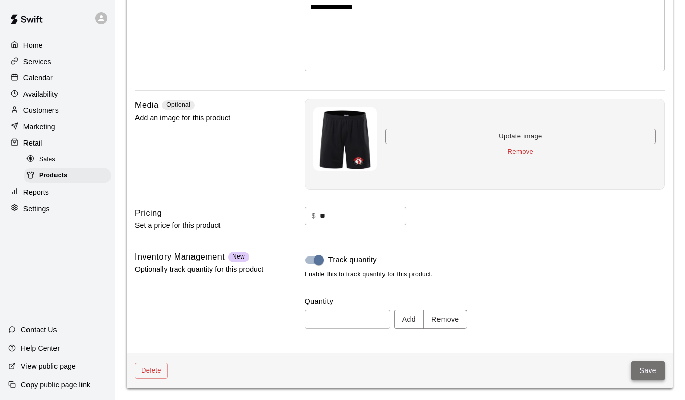
click at [648, 370] on button "Save" at bounding box center [648, 371] width 34 height 19
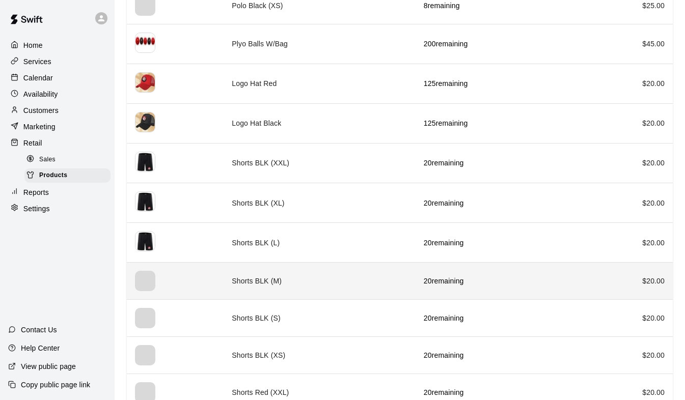
scroll to position [662, 0]
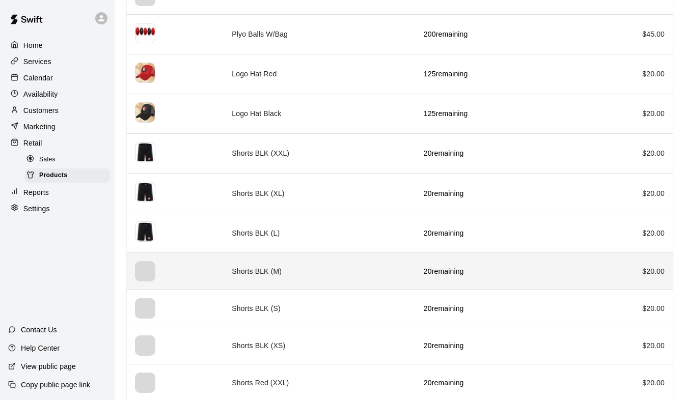
click at [221, 272] on th "simple table" at bounding box center [175, 271] width 97 height 37
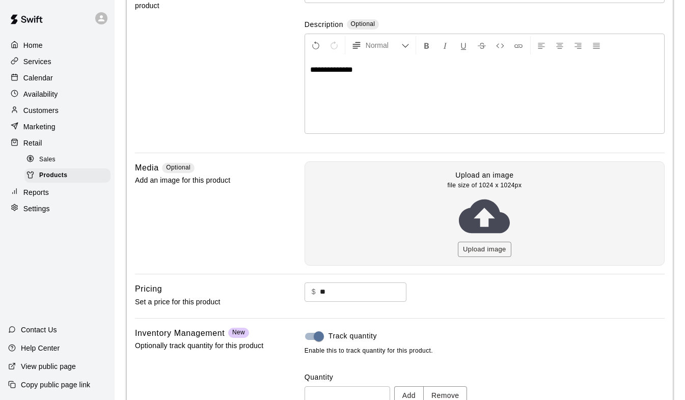
scroll to position [192, 0]
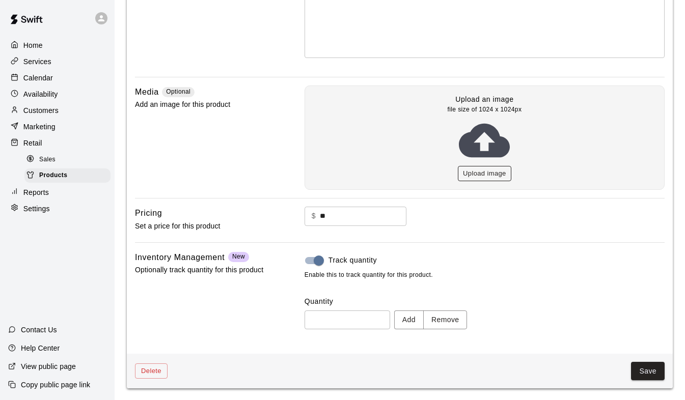
click at [487, 174] on button "Upload image" at bounding box center [484, 174] width 53 height 16
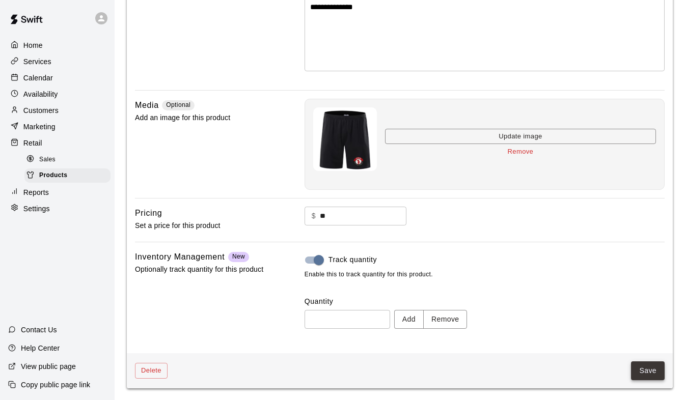
click at [638, 367] on button "Save" at bounding box center [648, 371] width 34 height 19
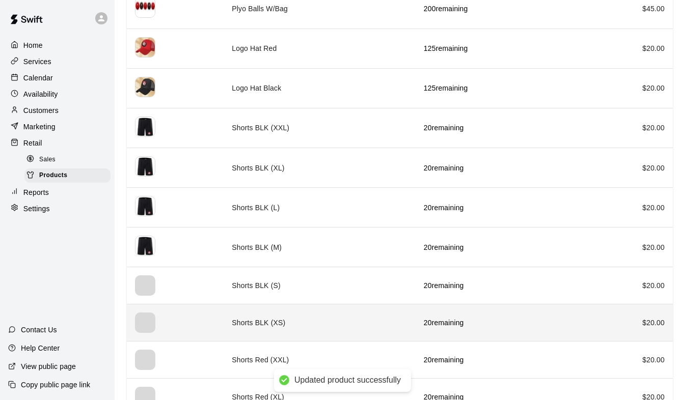
scroll to position [815, 0]
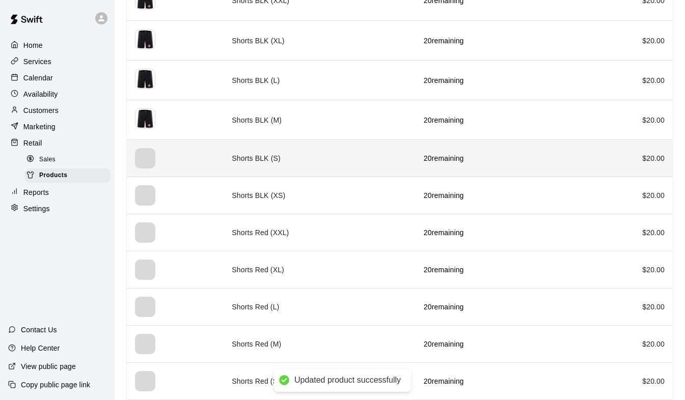
click at [236, 167] on td "Shorts BLK (S)" at bounding box center [320, 158] width 192 height 37
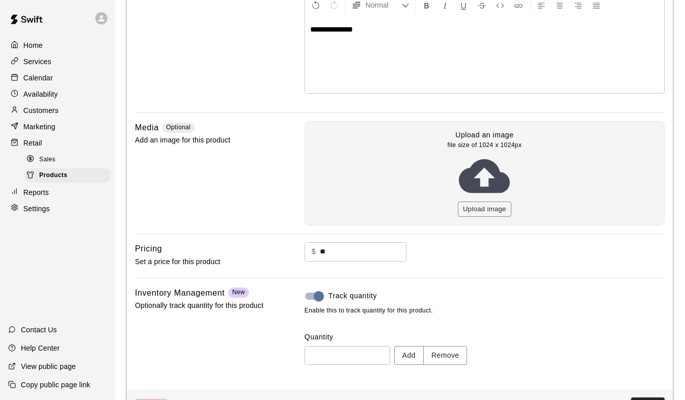
scroll to position [192, 0]
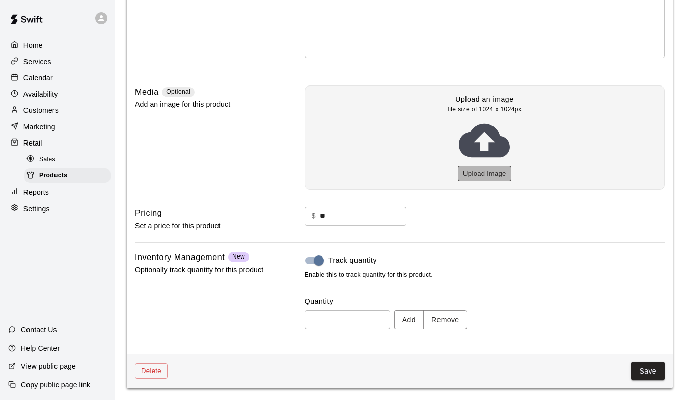
click at [477, 173] on button "Upload image" at bounding box center [484, 174] width 53 height 16
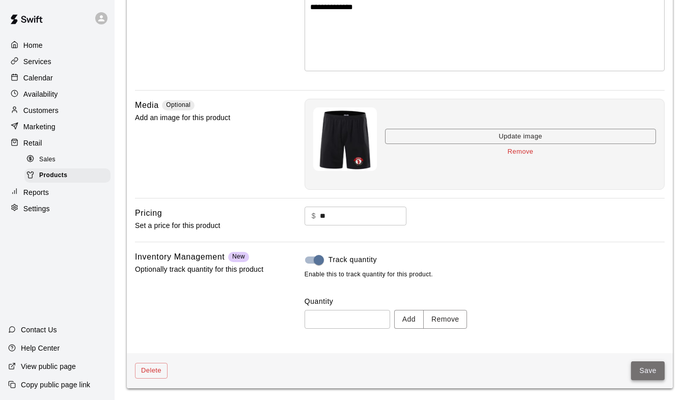
click at [646, 369] on button "Save" at bounding box center [648, 371] width 34 height 19
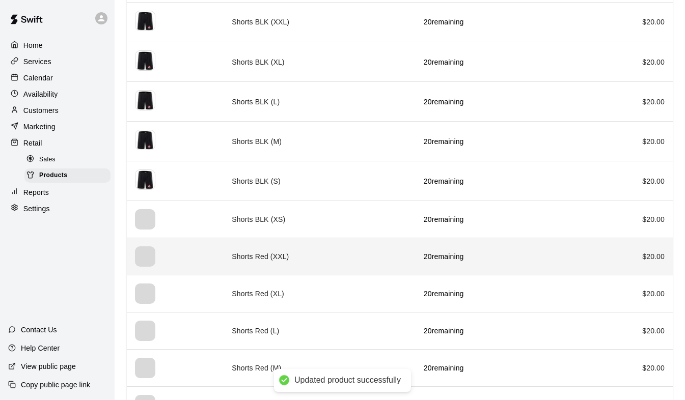
scroll to position [866, 0]
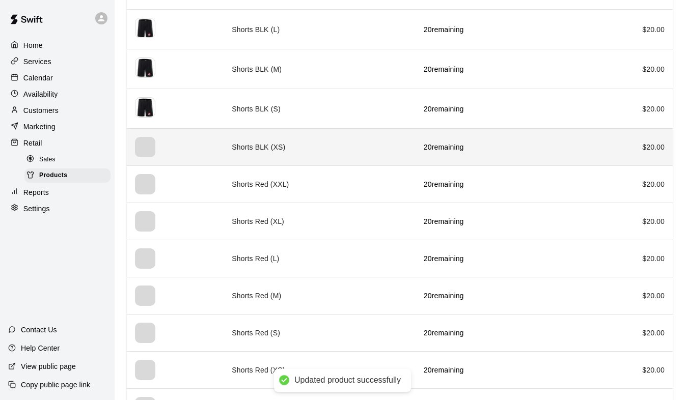
click at [217, 155] on th "simple table" at bounding box center [175, 147] width 97 height 37
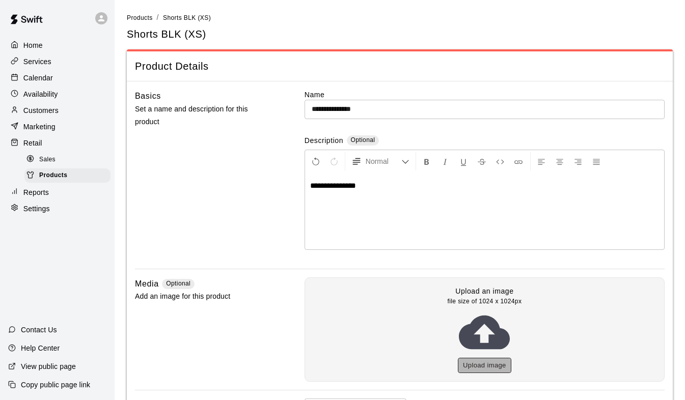
click at [477, 368] on button "Upload image" at bounding box center [484, 366] width 53 height 16
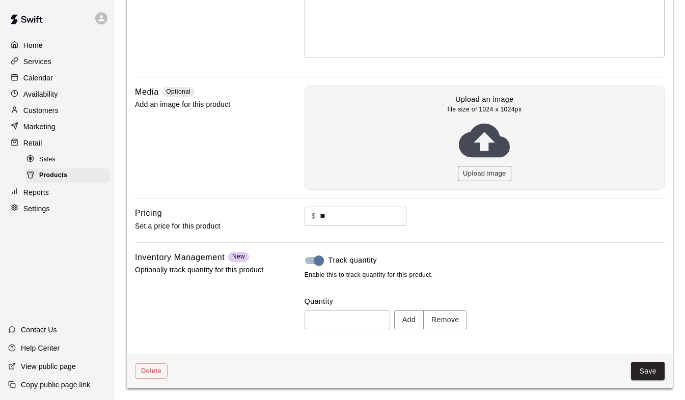
scroll to position [179, 0]
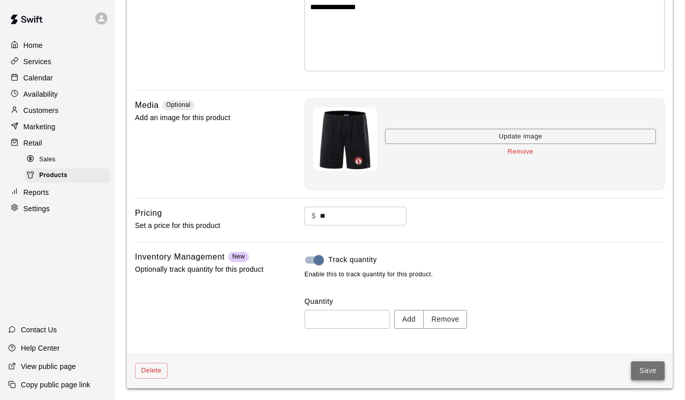
click at [655, 370] on button "Save" at bounding box center [648, 371] width 34 height 19
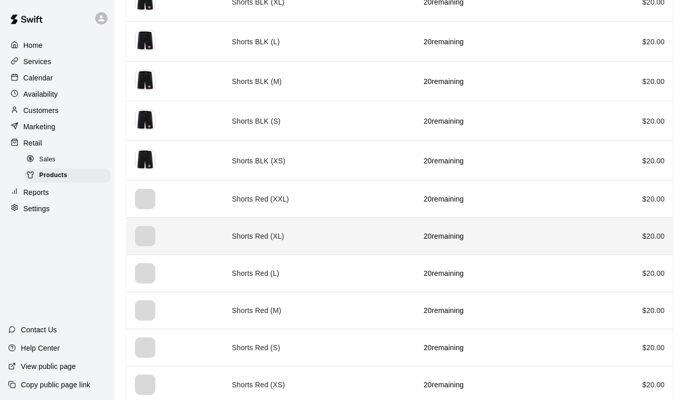
scroll to position [866, 0]
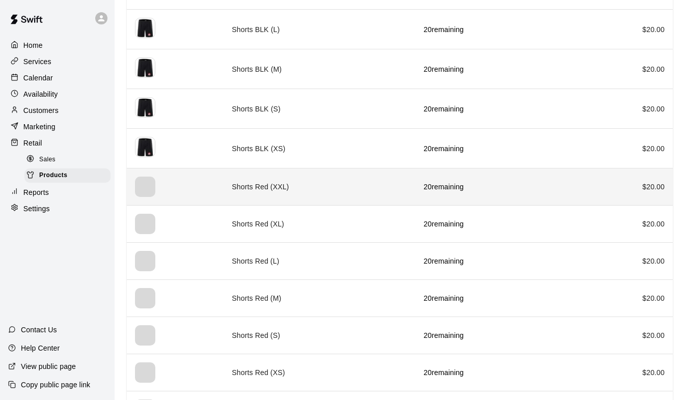
click at [232, 184] on td "Shorts Red (XXL)" at bounding box center [320, 187] width 192 height 37
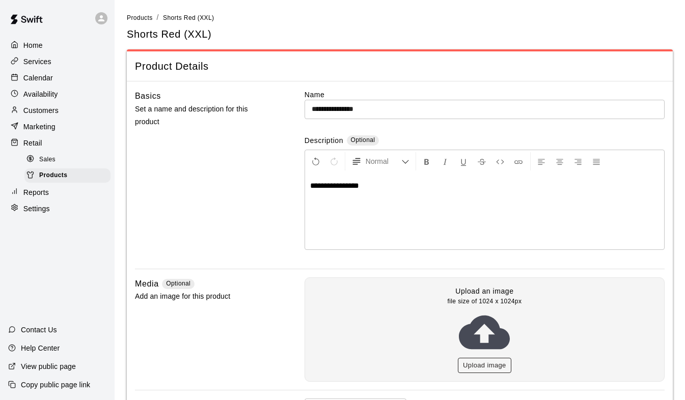
click at [484, 361] on button "Upload image" at bounding box center [484, 366] width 53 height 16
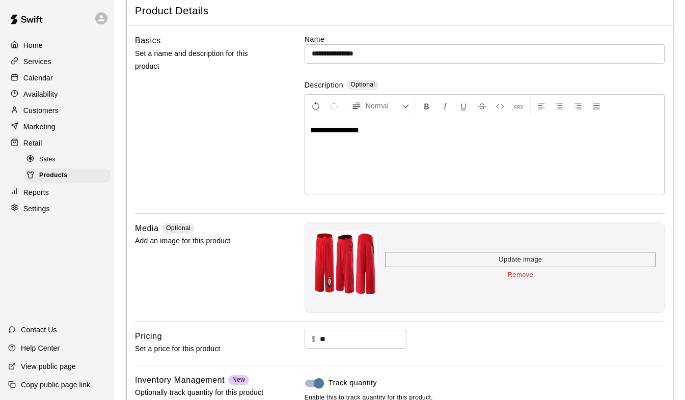
scroll to position [179, 0]
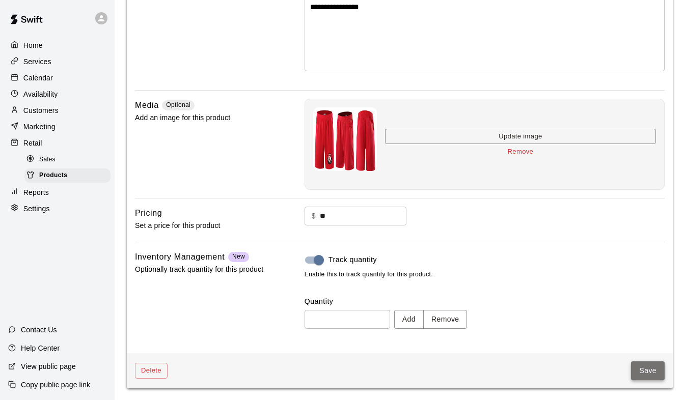
click at [643, 368] on button "Save" at bounding box center [648, 371] width 34 height 19
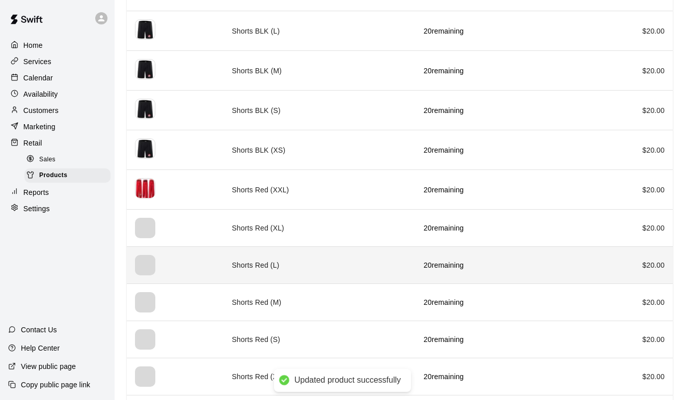
scroll to position [866, 0]
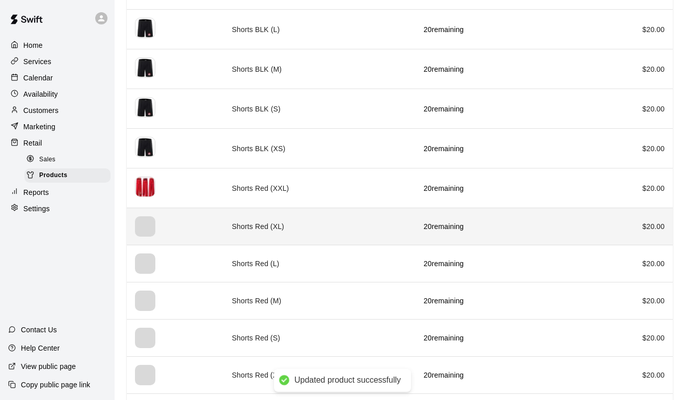
click at [210, 229] on th "simple table" at bounding box center [175, 226] width 97 height 37
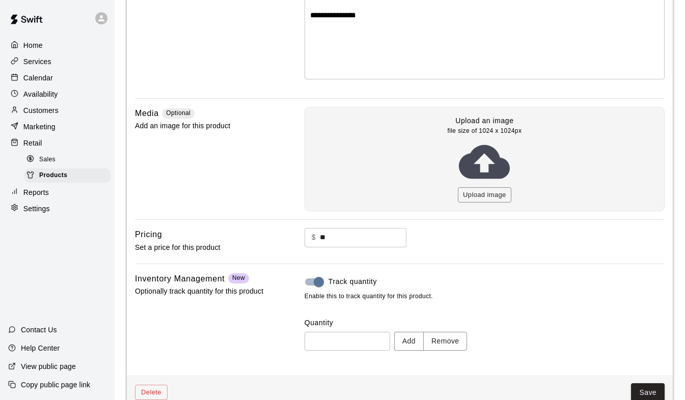
scroll to position [192, 0]
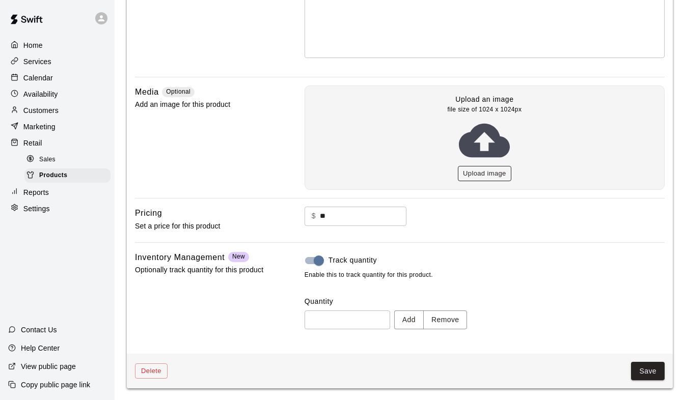
click at [472, 171] on button "Upload image" at bounding box center [484, 174] width 53 height 16
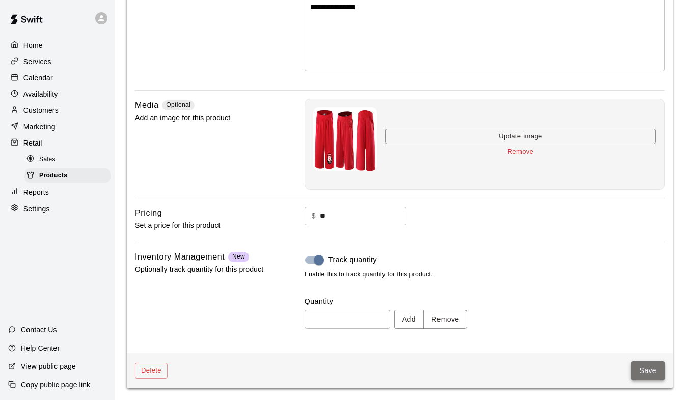
click at [646, 370] on button "Save" at bounding box center [648, 371] width 34 height 19
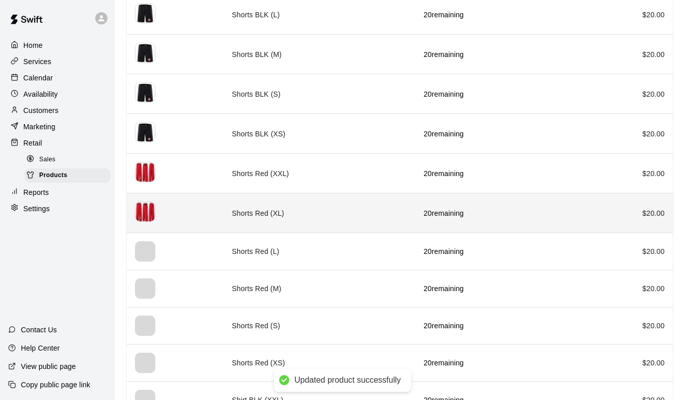
scroll to position [1019, 0]
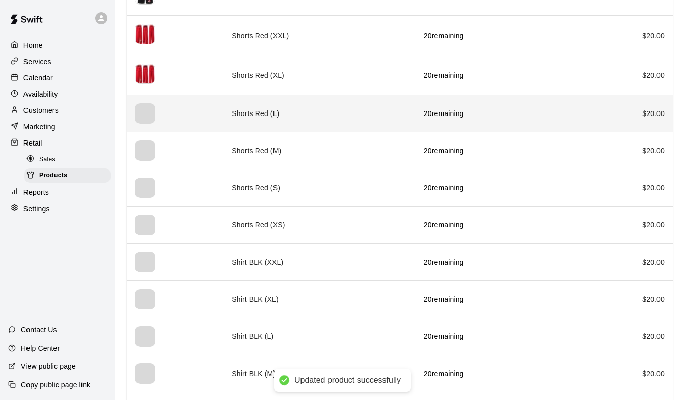
click at [200, 119] on th "simple table" at bounding box center [175, 113] width 97 height 37
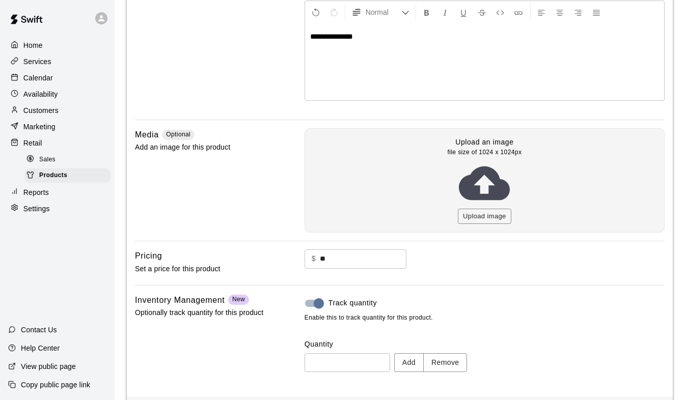
scroll to position [192, 0]
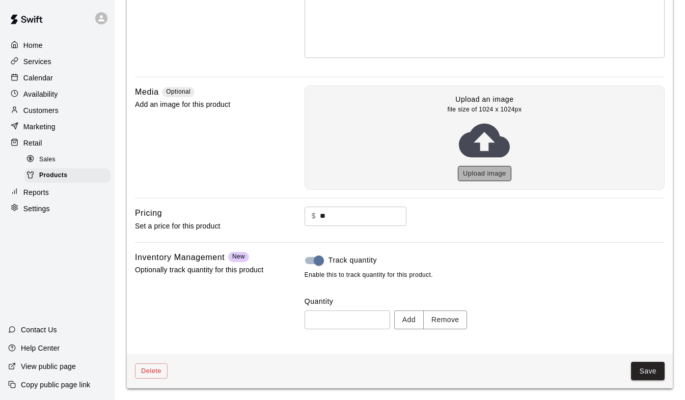
click at [472, 173] on button "Upload image" at bounding box center [484, 174] width 53 height 16
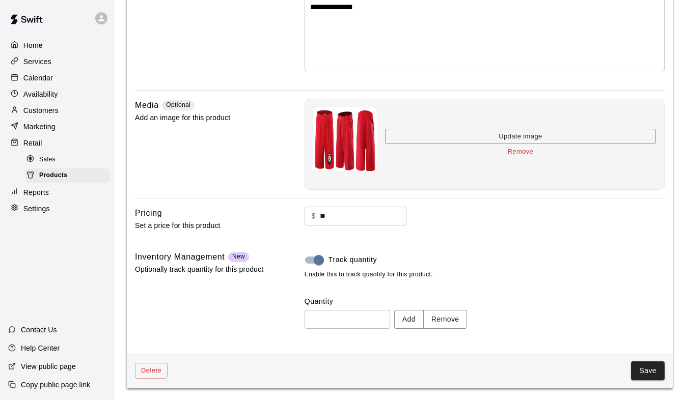
click at [650, 363] on button "Save" at bounding box center [648, 371] width 34 height 19
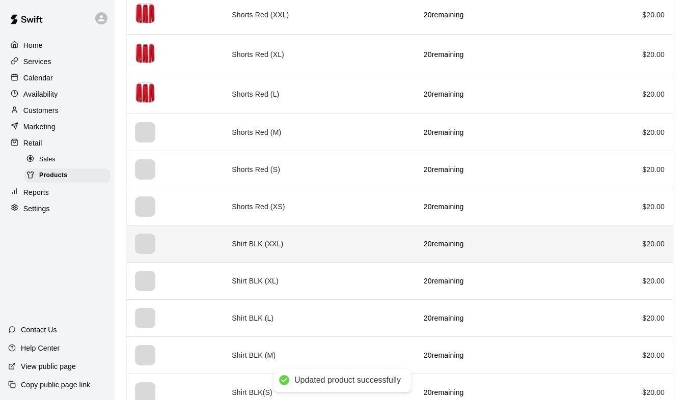
scroll to position [1070, 0]
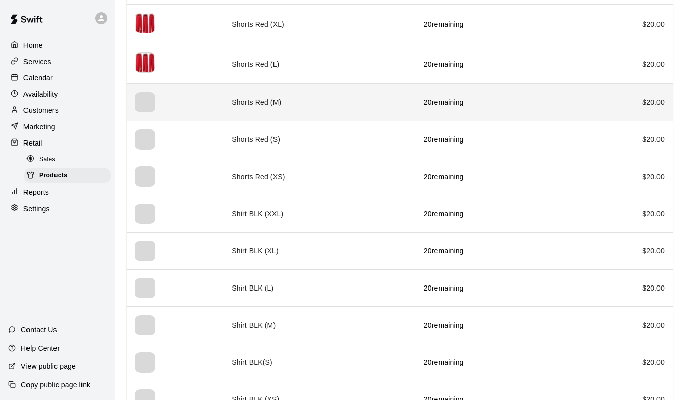
click at [237, 103] on td "Shorts Red (M)" at bounding box center [320, 102] width 192 height 37
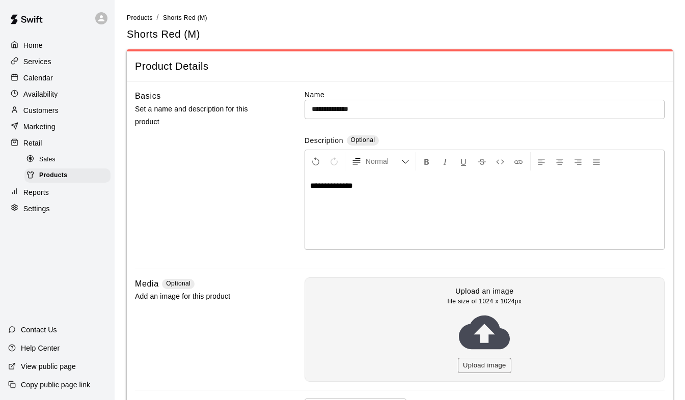
scroll to position [192, 0]
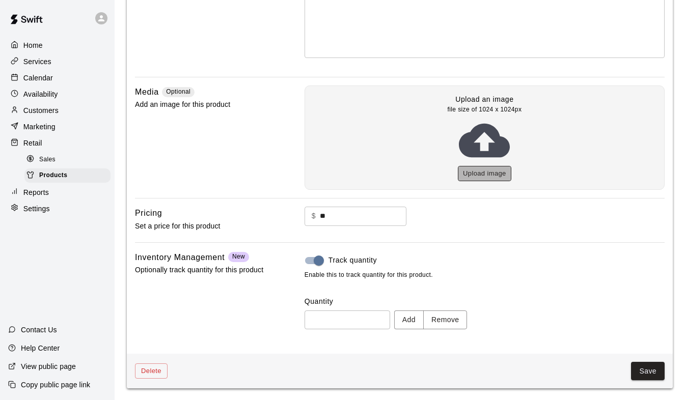
click at [477, 168] on button "Upload image" at bounding box center [484, 174] width 53 height 16
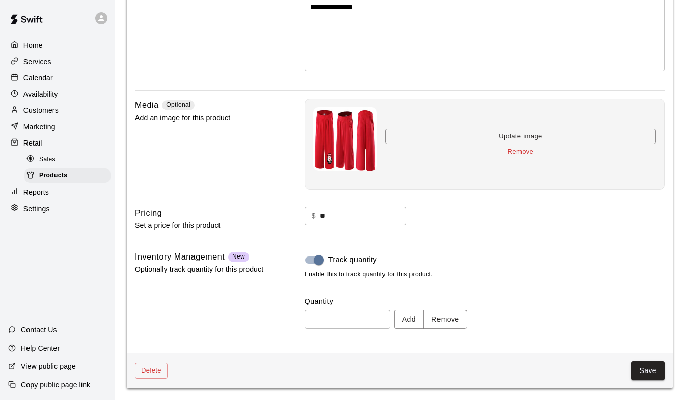
click at [661, 369] on button "Save" at bounding box center [648, 371] width 34 height 19
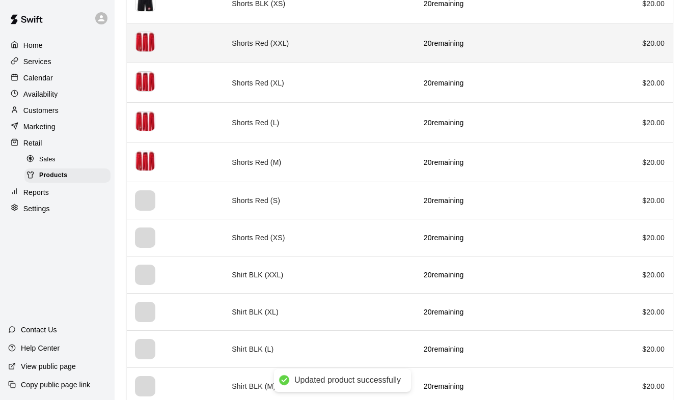
scroll to position [1070, 0]
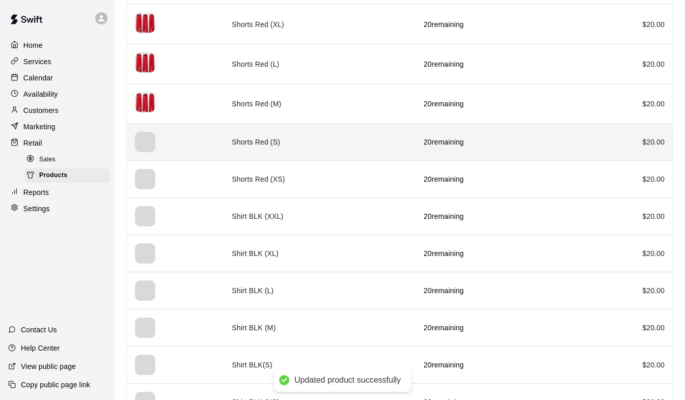
click at [201, 143] on th "simple table" at bounding box center [175, 142] width 97 height 37
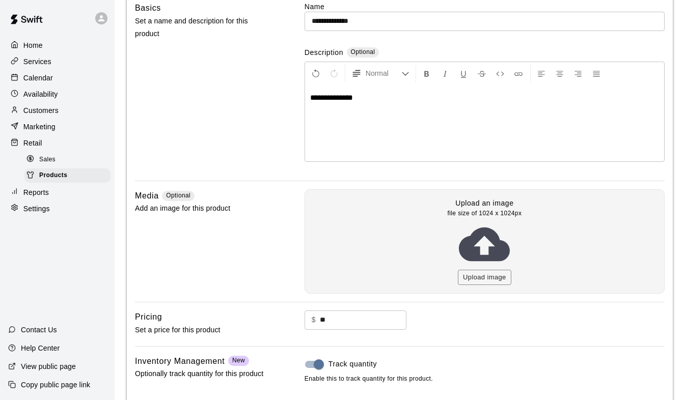
scroll to position [192, 0]
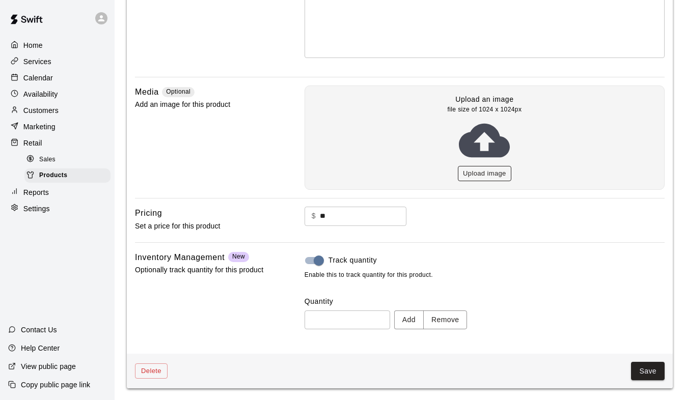
click at [481, 172] on button "Upload image" at bounding box center [484, 174] width 53 height 16
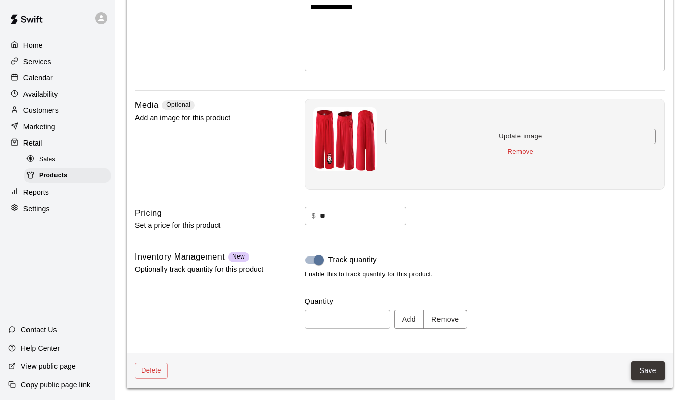
click at [654, 369] on button "Save" at bounding box center [648, 371] width 34 height 19
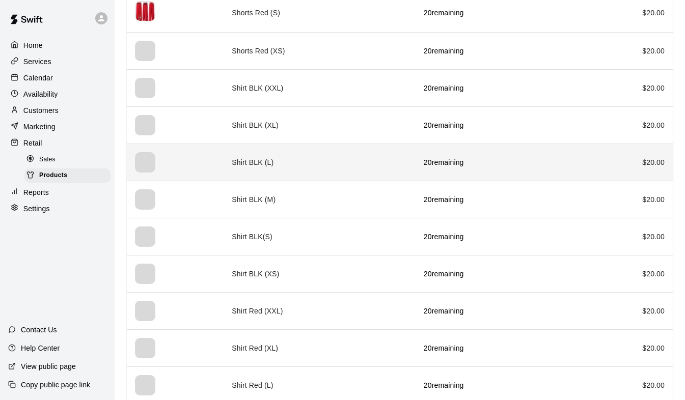
scroll to position [1172, 0]
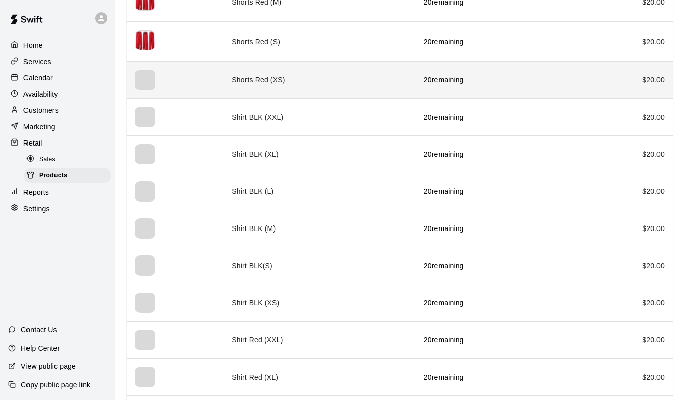
click at [234, 72] on td "Shorts Red (XS)" at bounding box center [320, 80] width 192 height 37
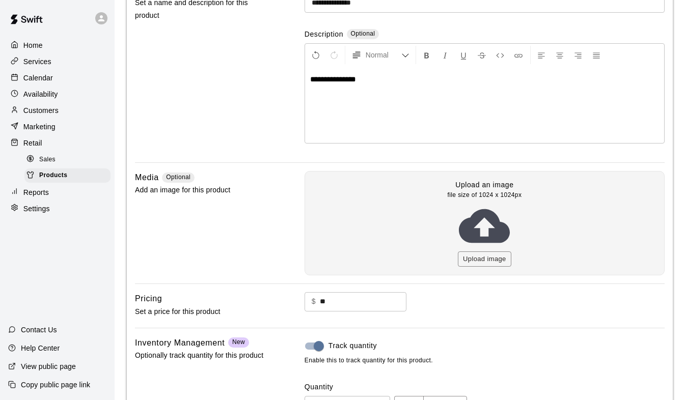
scroll to position [192, 0]
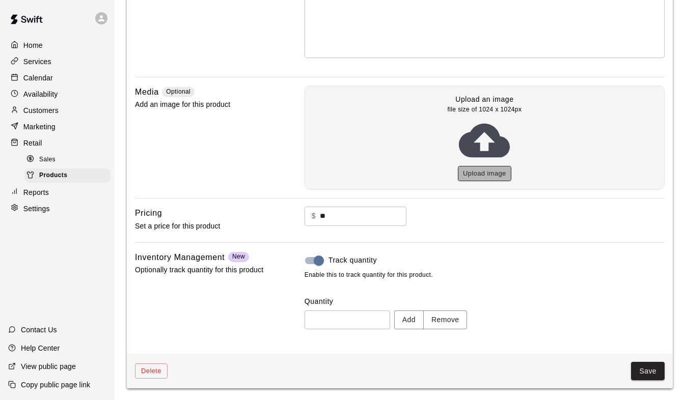
click at [482, 172] on button "Upload image" at bounding box center [484, 174] width 53 height 16
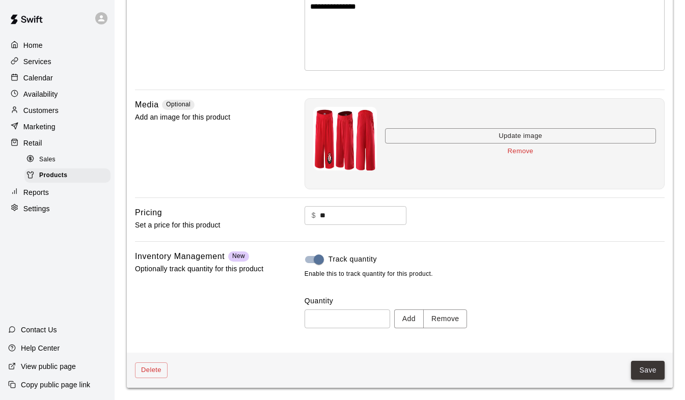
scroll to position [179, 0]
click at [644, 364] on button "Save" at bounding box center [648, 371] width 34 height 19
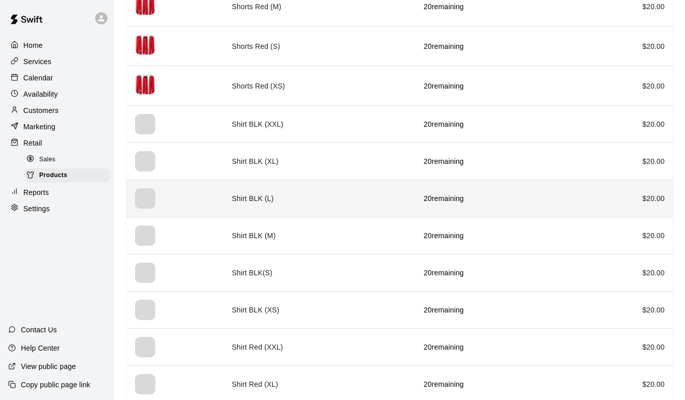
scroll to position [1172, 0]
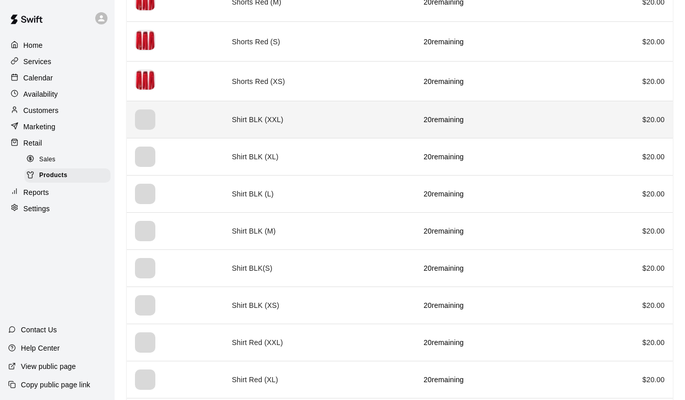
click at [210, 122] on th "simple table" at bounding box center [175, 119] width 97 height 37
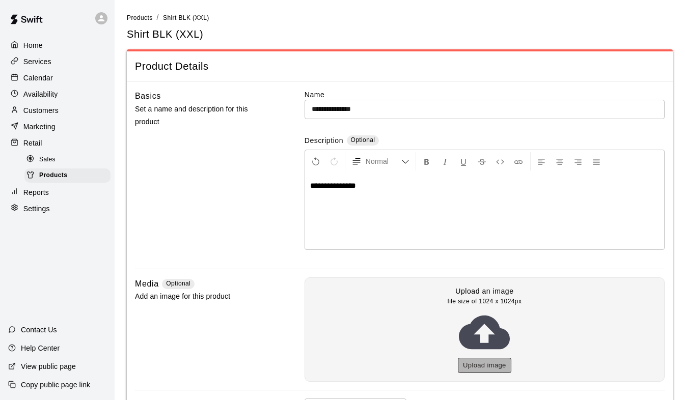
click at [484, 364] on button "Upload image" at bounding box center [484, 366] width 53 height 16
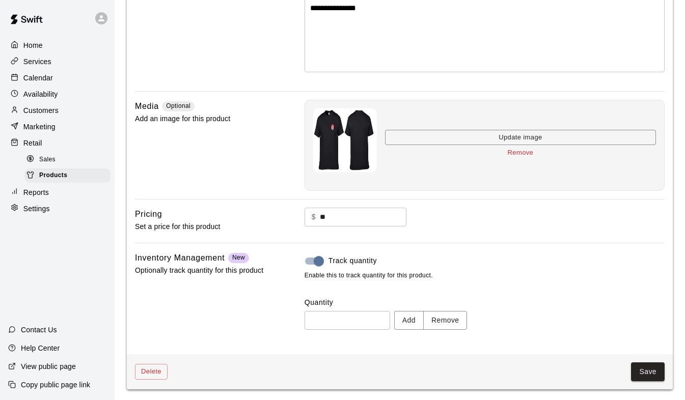
scroll to position [179, 0]
click at [638, 370] on button "Save" at bounding box center [648, 371] width 34 height 19
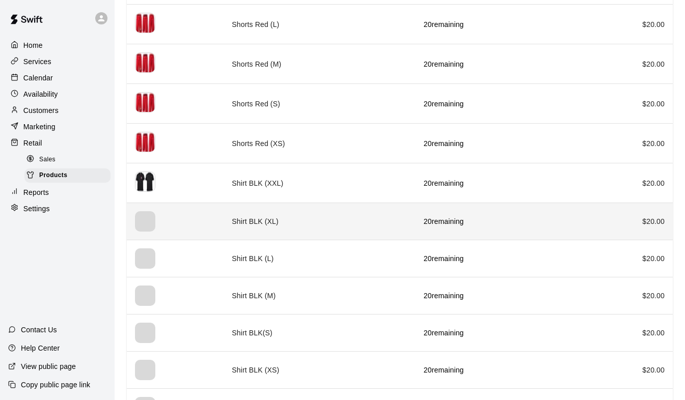
scroll to position [1121, 0]
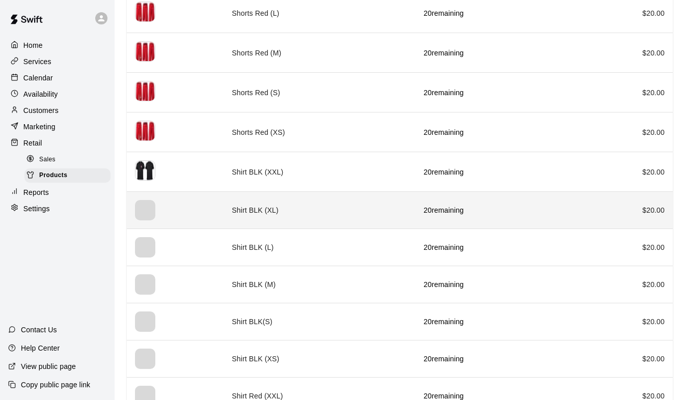
click at [207, 213] on th "simple table" at bounding box center [175, 210] width 97 height 37
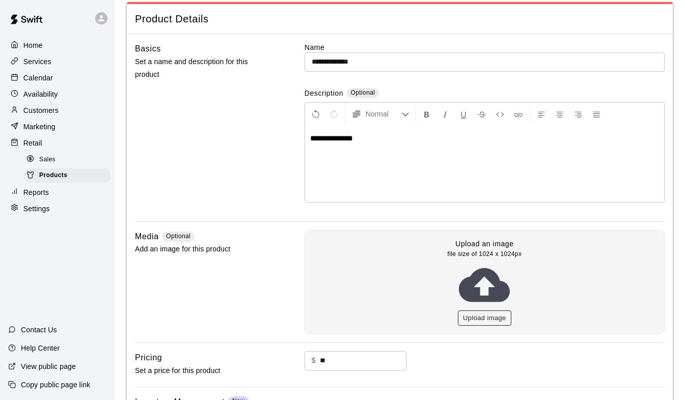
scroll to position [102, 0]
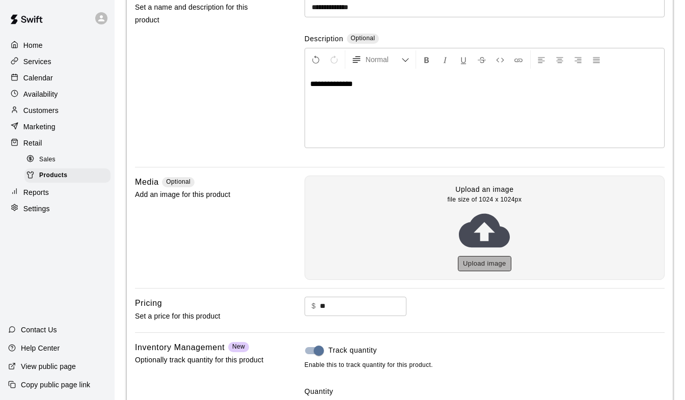
click at [482, 260] on button "Upload image" at bounding box center [484, 264] width 53 height 16
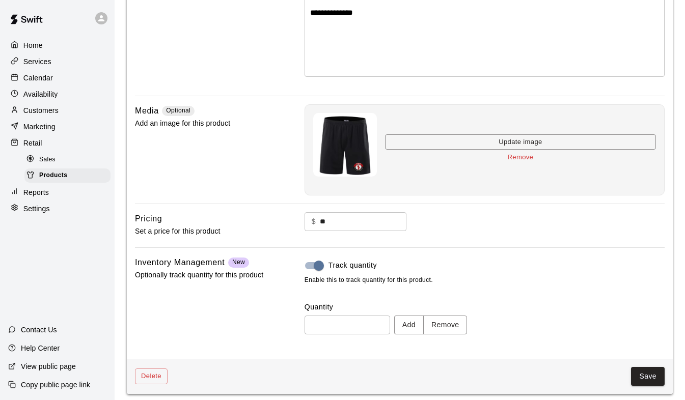
scroll to position [179, 0]
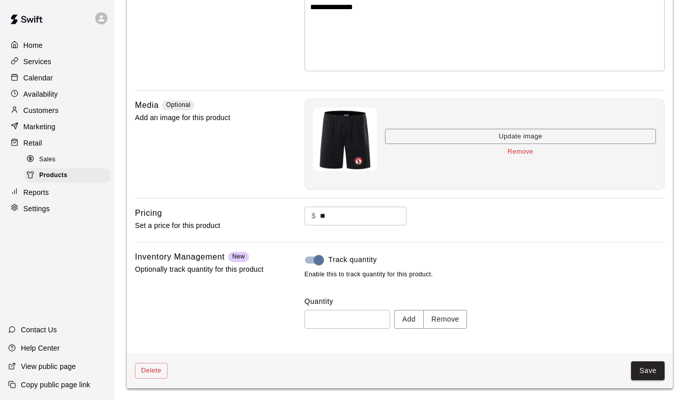
click at [519, 151] on button "Remove" at bounding box center [520, 152] width 271 height 16
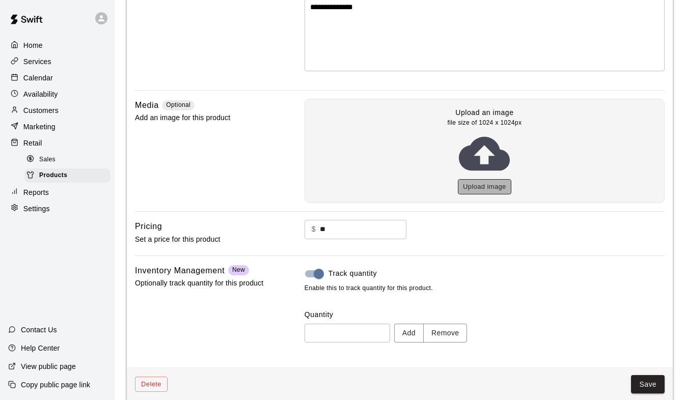
click at [477, 190] on button "Upload image" at bounding box center [484, 187] width 53 height 16
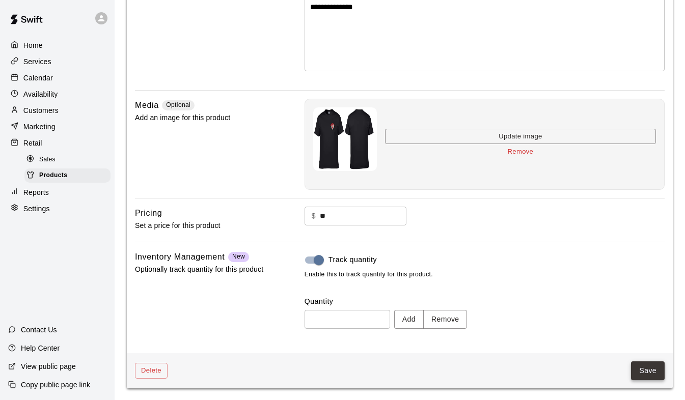
click at [641, 372] on button "Save" at bounding box center [648, 371] width 34 height 19
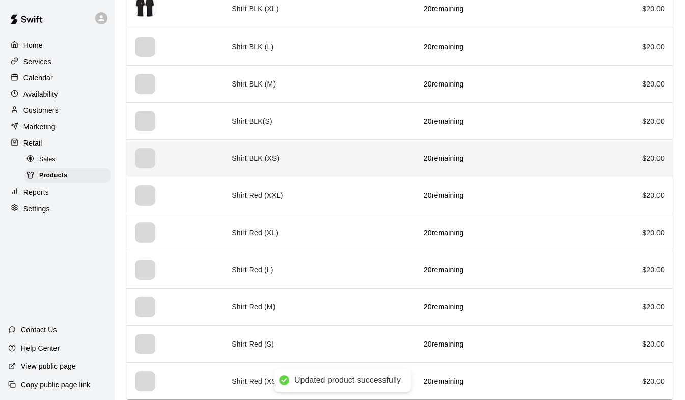
scroll to position [1324, 0]
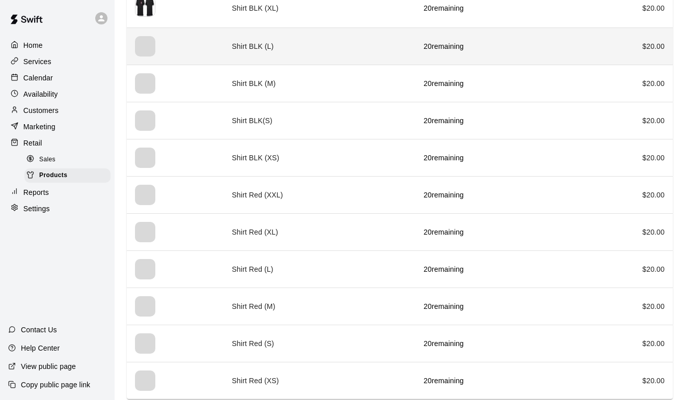
click at [211, 53] on th "simple table" at bounding box center [175, 46] width 97 height 37
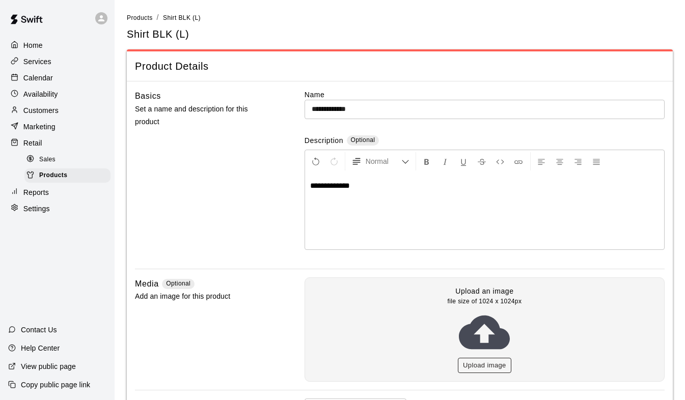
click at [495, 364] on button "Upload image" at bounding box center [484, 366] width 53 height 16
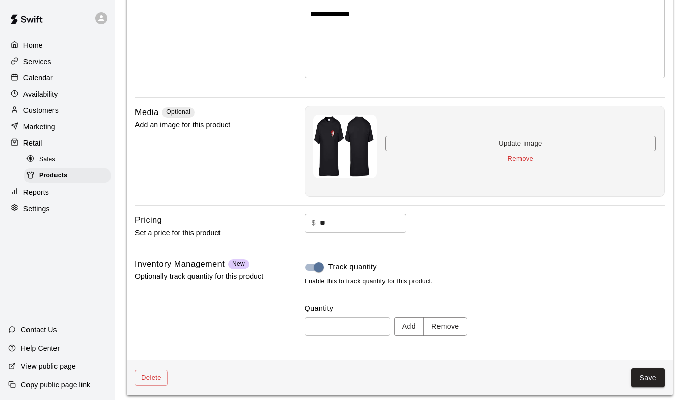
scroll to position [179, 0]
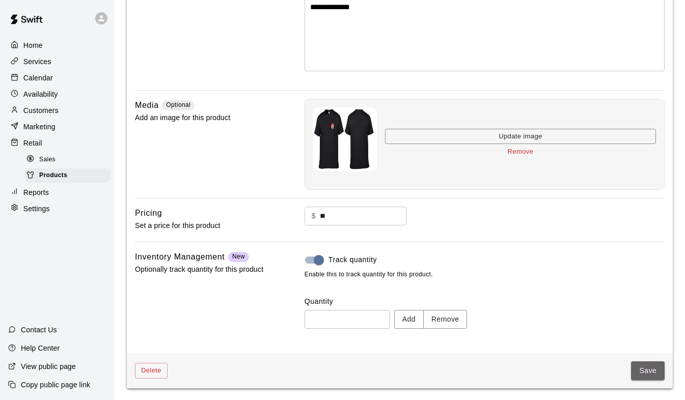
click at [655, 371] on button "Save" at bounding box center [648, 371] width 34 height 19
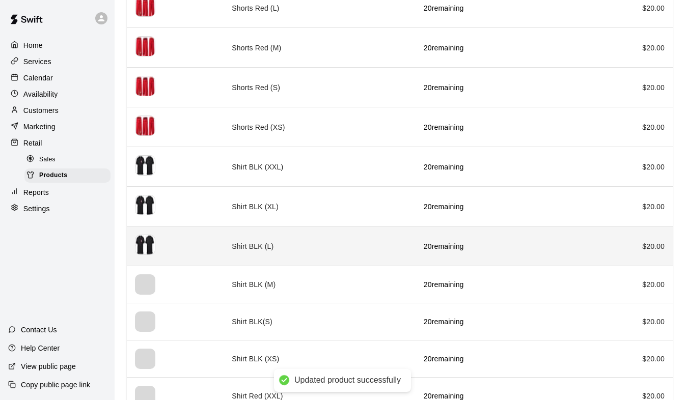
scroll to position [1324, 0]
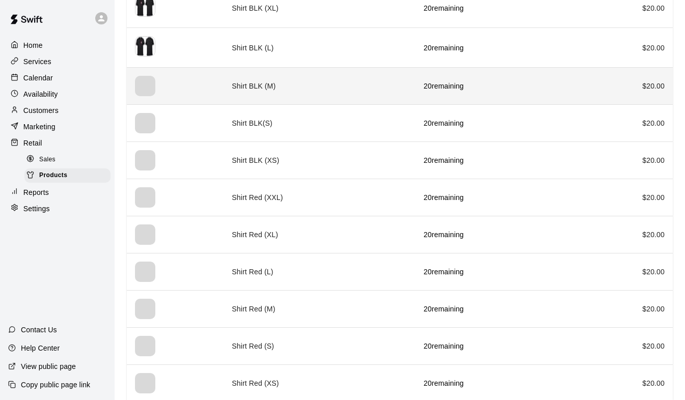
click at [239, 91] on td "Shirt BLK (M)" at bounding box center [320, 86] width 192 height 37
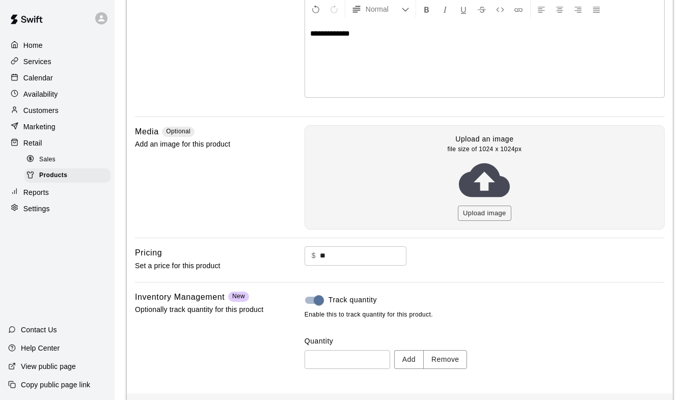
scroll to position [153, 0]
click at [481, 213] on button "Upload image" at bounding box center [484, 213] width 53 height 16
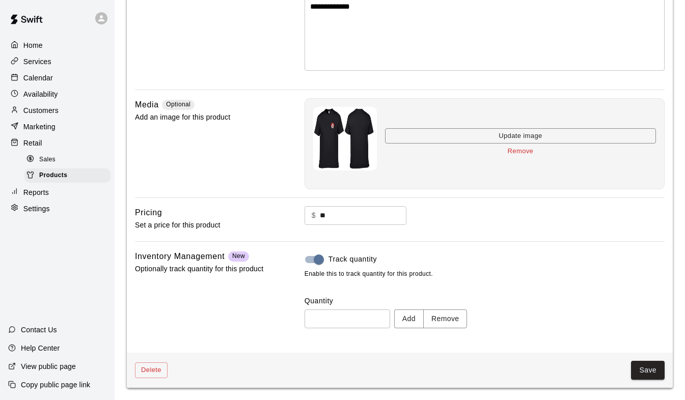
scroll to position [179, 0]
click at [662, 378] on div "Delete Save" at bounding box center [400, 371] width 546 height 35
click at [658, 373] on button "Save" at bounding box center [648, 371] width 34 height 19
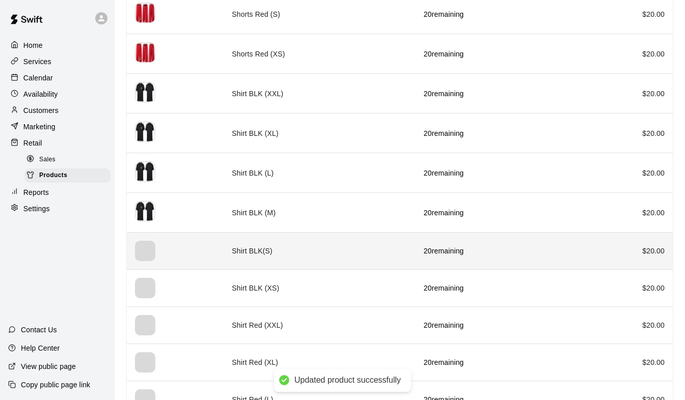
scroll to position [1222, 0]
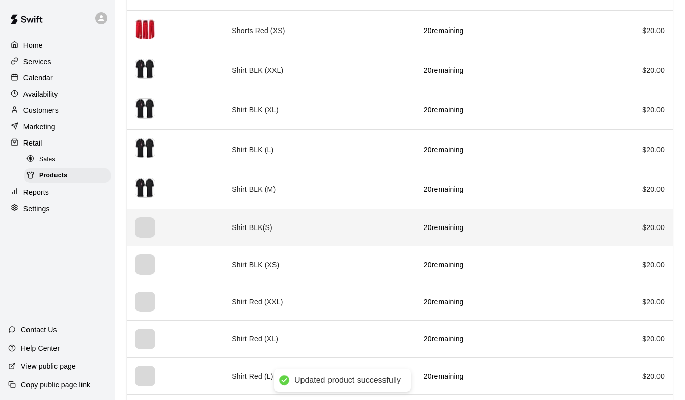
click at [235, 233] on td "Shirt BLK(S)" at bounding box center [320, 227] width 192 height 37
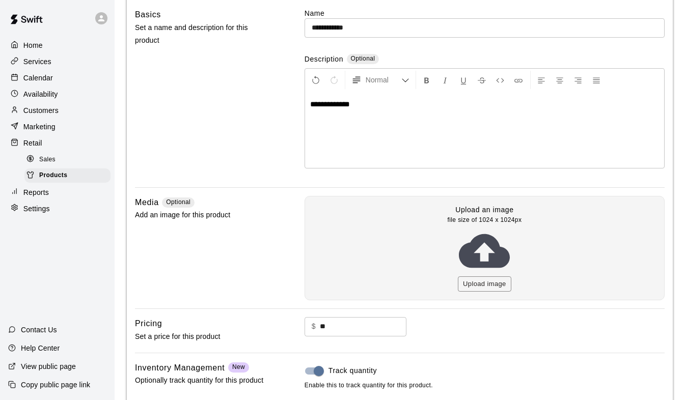
scroll to position [102, 0]
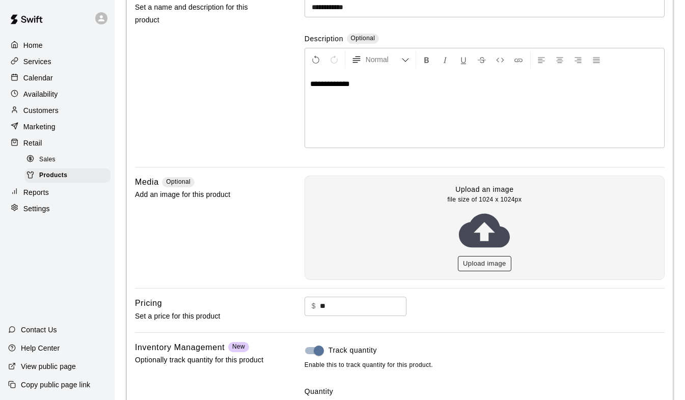
click at [493, 257] on button "Upload image" at bounding box center [484, 264] width 53 height 16
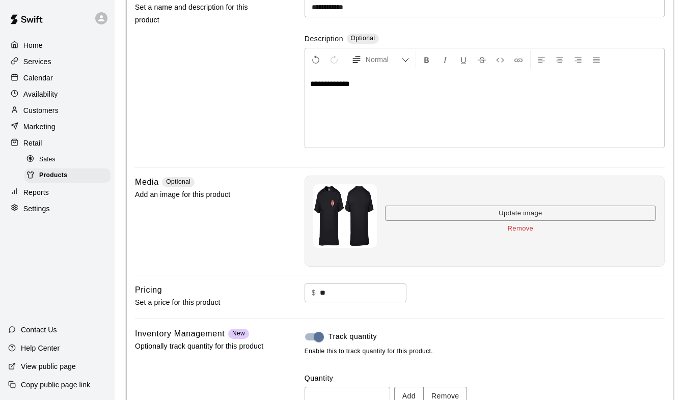
scroll to position [179, 0]
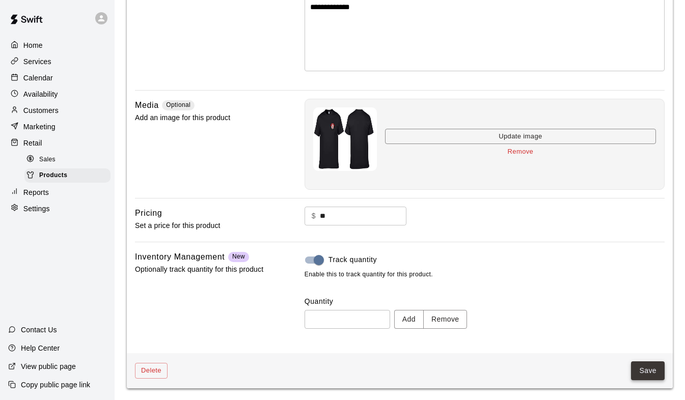
click at [651, 366] on button "Save" at bounding box center [648, 371] width 34 height 19
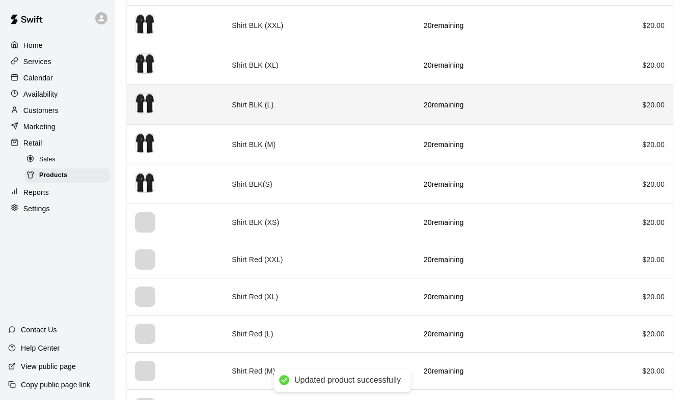
scroll to position [1335, 0]
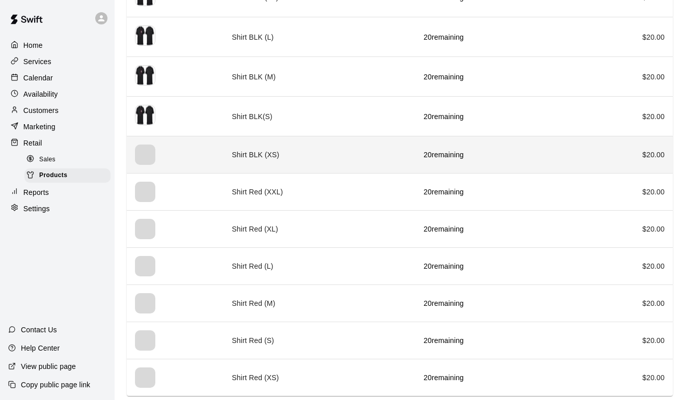
click at [193, 167] on th "simple table" at bounding box center [175, 155] width 97 height 37
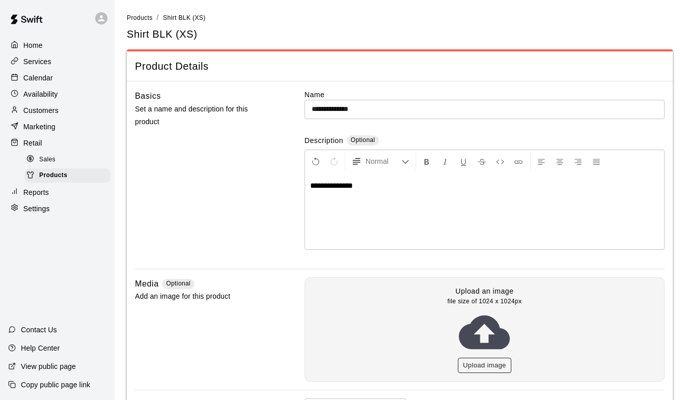
click at [478, 366] on button "Upload image" at bounding box center [484, 366] width 53 height 16
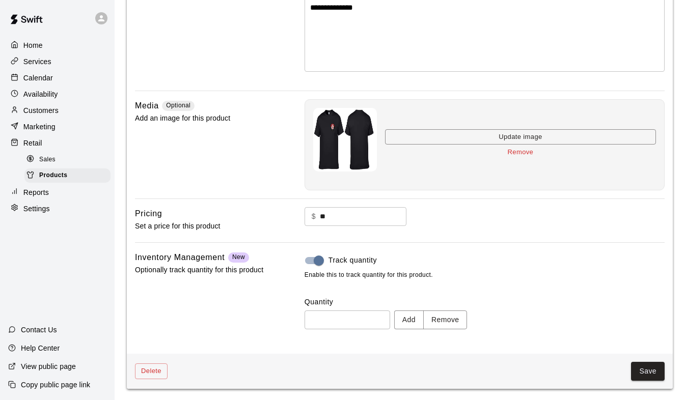
scroll to position [179, 0]
click at [645, 378] on button "Save" at bounding box center [648, 371] width 34 height 19
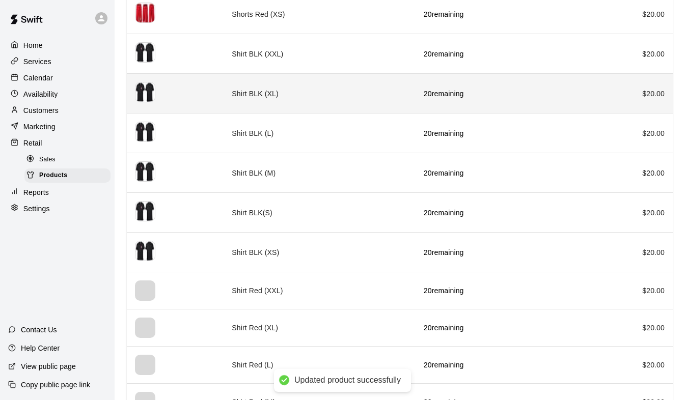
scroll to position [1338, 0]
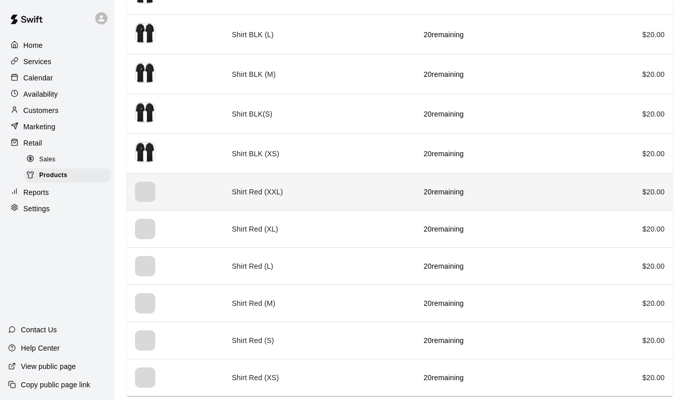
click at [209, 193] on th "simple table" at bounding box center [175, 192] width 97 height 37
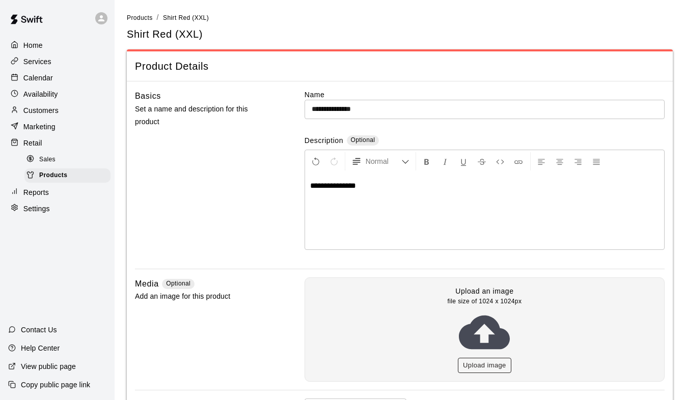
click at [490, 367] on button "Upload image" at bounding box center [484, 366] width 53 height 16
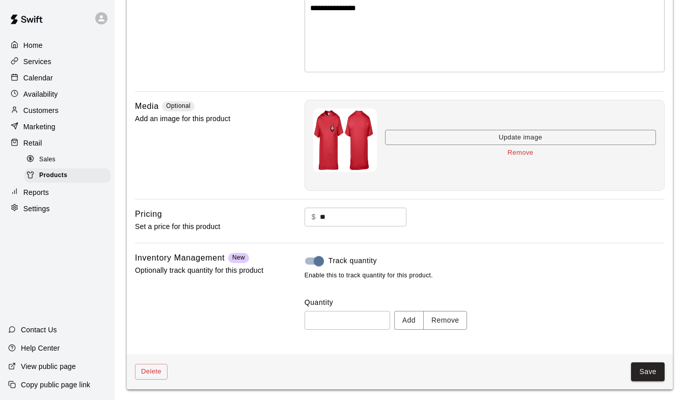
scroll to position [179, 0]
click at [642, 367] on button "Save" at bounding box center [648, 371] width 34 height 19
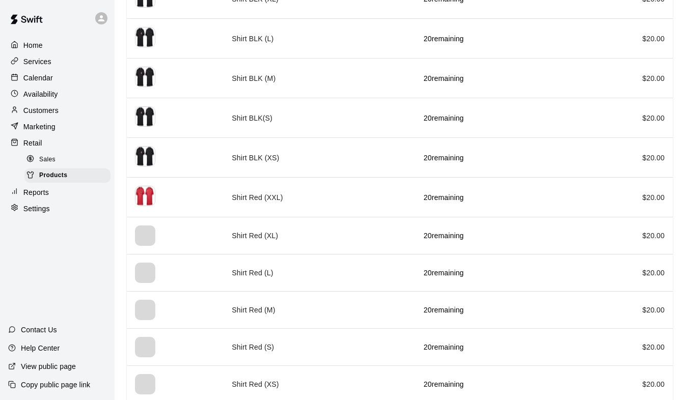
scroll to position [1340, 0]
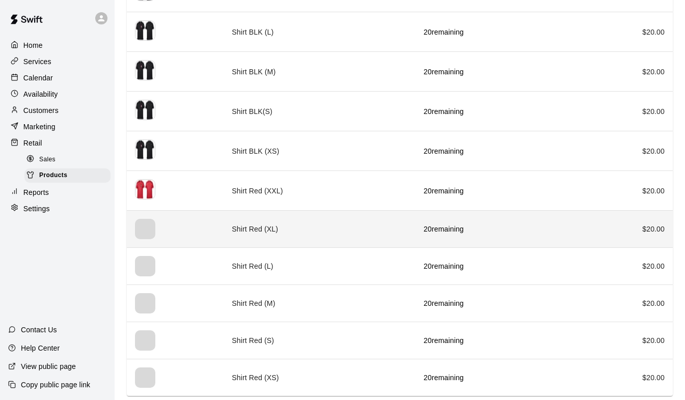
click at [207, 232] on th "simple table" at bounding box center [175, 229] width 97 height 37
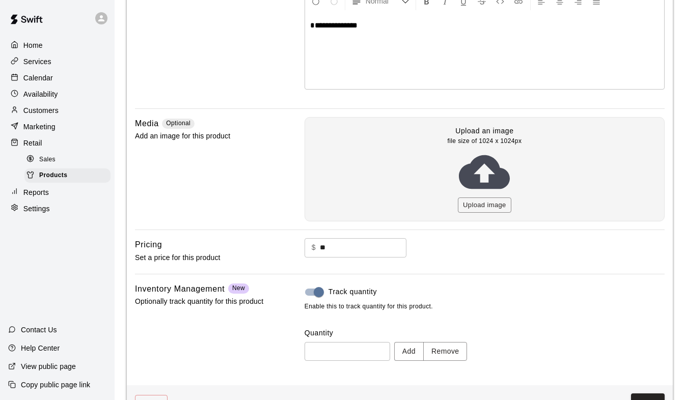
scroll to position [192, 0]
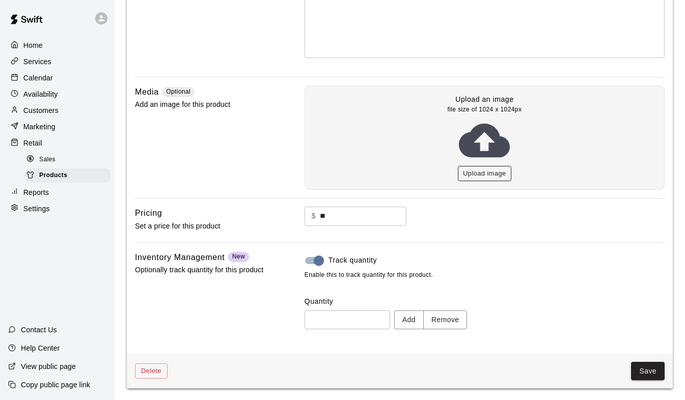
click at [473, 174] on button "Upload image" at bounding box center [484, 174] width 53 height 16
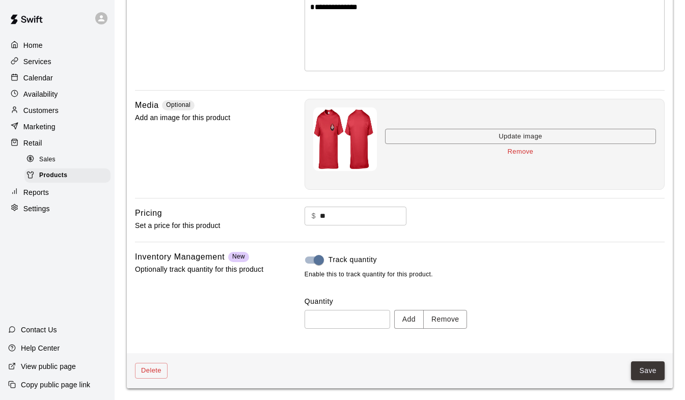
click at [649, 369] on button "Save" at bounding box center [648, 371] width 34 height 19
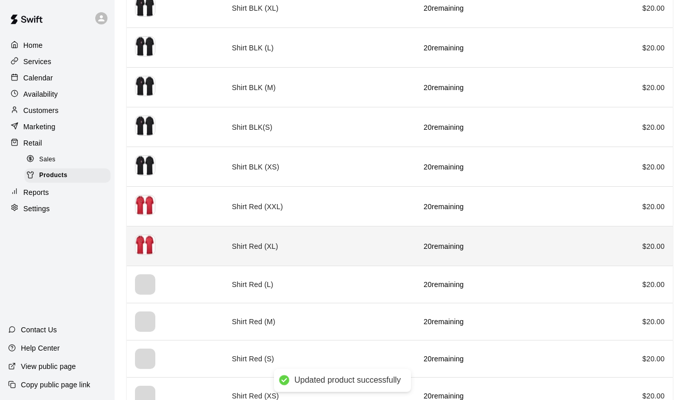
scroll to position [1343, 0]
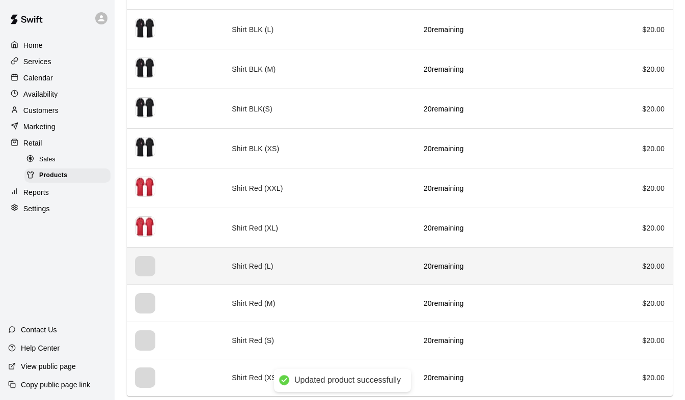
click at [214, 259] on th "simple table" at bounding box center [175, 266] width 97 height 37
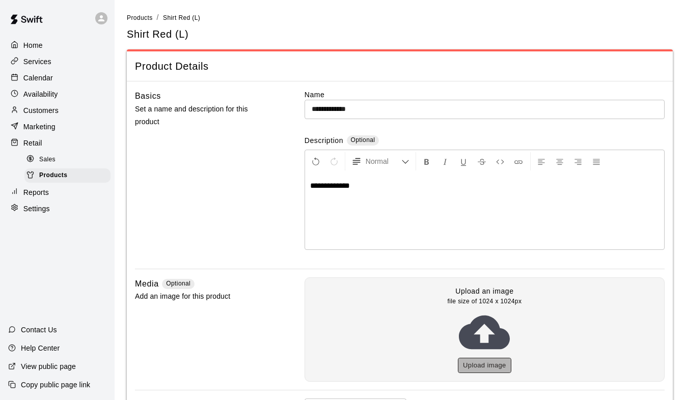
click at [479, 368] on button "Upload image" at bounding box center [484, 366] width 53 height 16
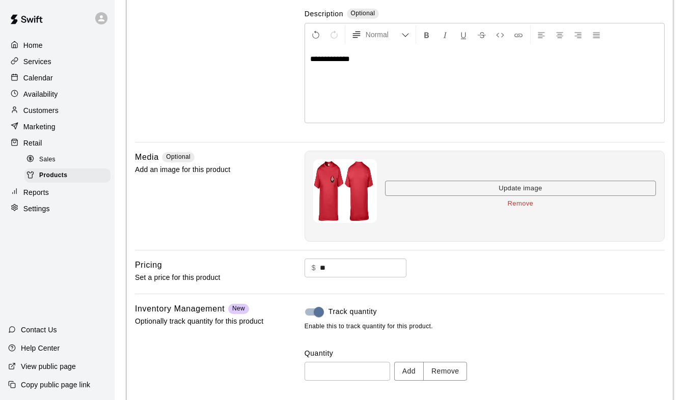
scroll to position [179, 0]
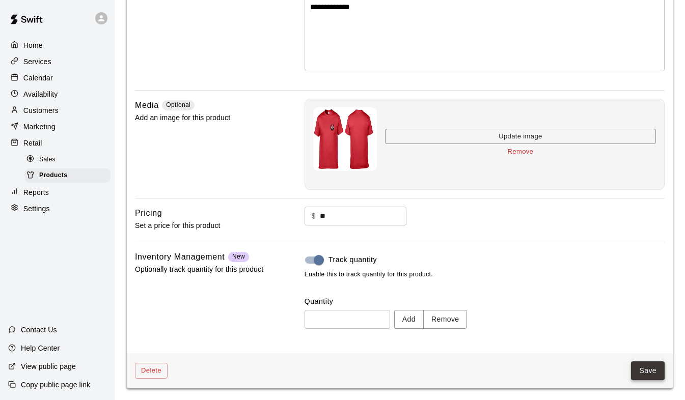
click at [635, 371] on button "Save" at bounding box center [648, 371] width 34 height 19
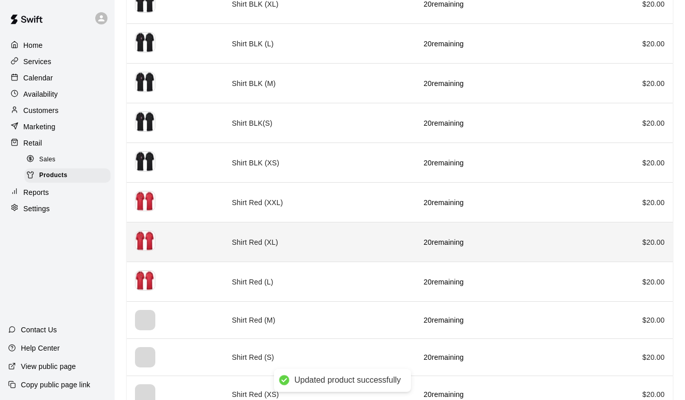
scroll to position [1345, 0]
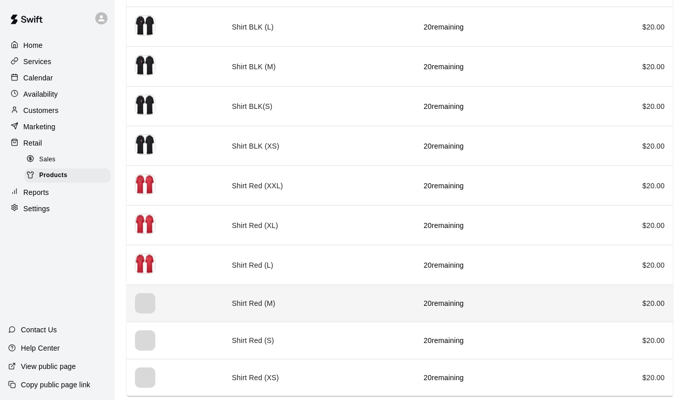
click at [206, 302] on th "simple table" at bounding box center [175, 303] width 97 height 37
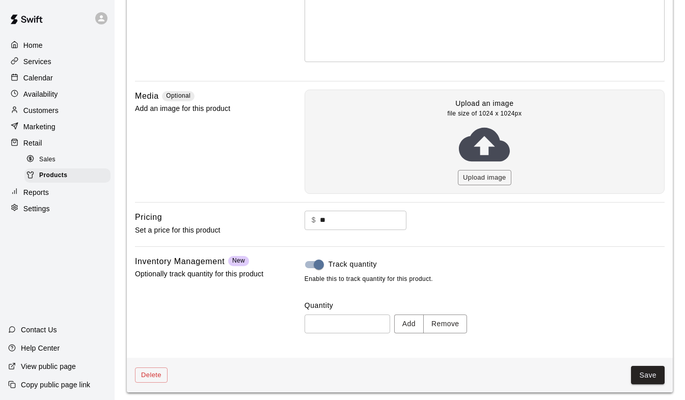
scroll to position [192, 0]
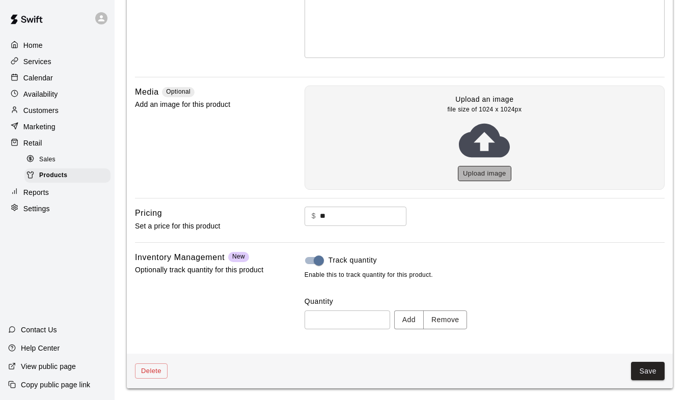
click at [480, 174] on button "Upload image" at bounding box center [484, 174] width 53 height 16
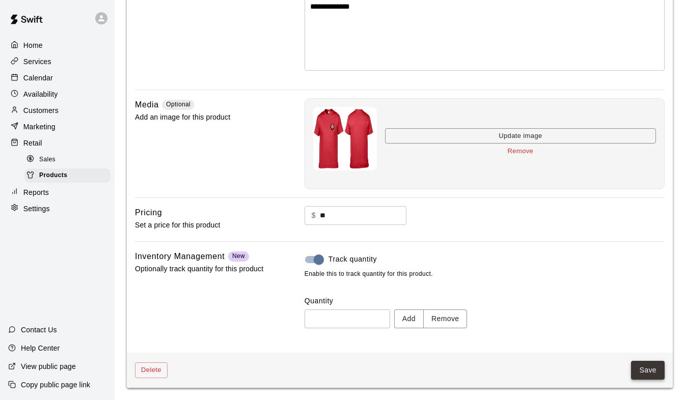
scroll to position [179, 0]
click at [643, 372] on button "Save" at bounding box center [648, 371] width 34 height 19
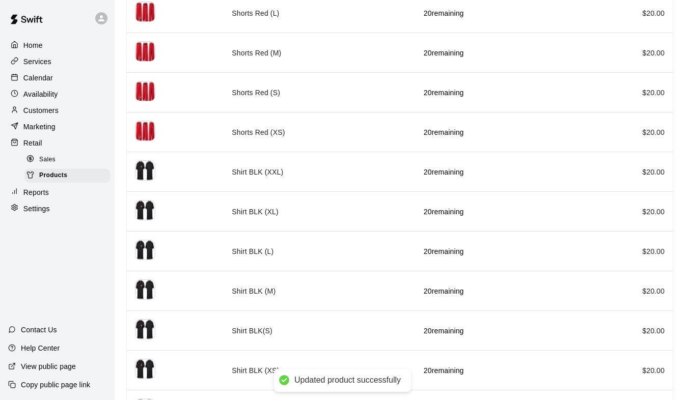
scroll to position [1348, 0]
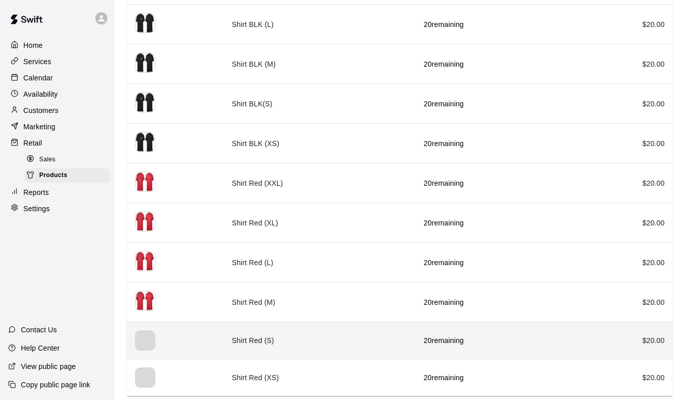
click at [209, 349] on th "simple table" at bounding box center [175, 340] width 97 height 37
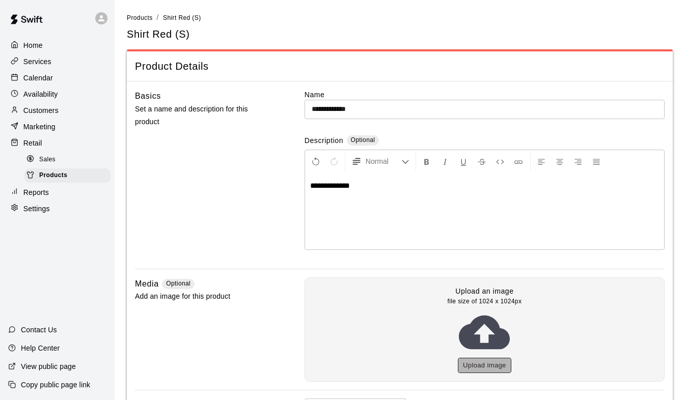
click at [479, 364] on button "Upload image" at bounding box center [484, 366] width 53 height 16
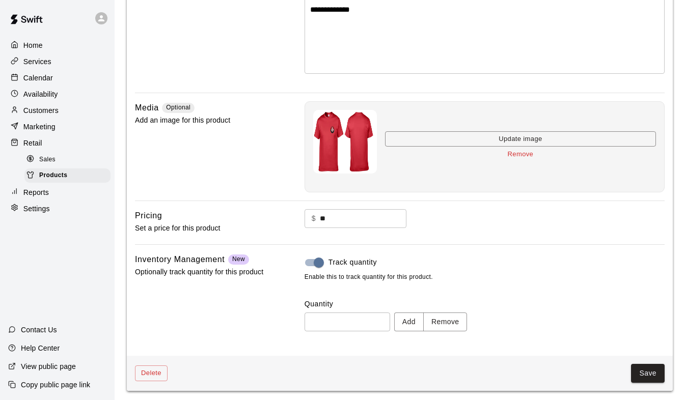
scroll to position [179, 0]
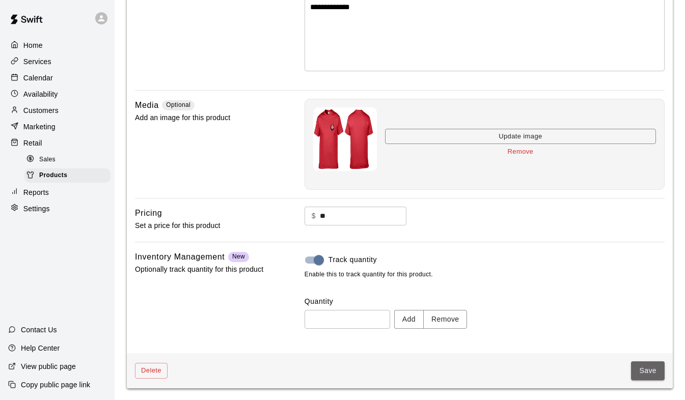
click at [647, 368] on button "Save" at bounding box center [648, 371] width 34 height 19
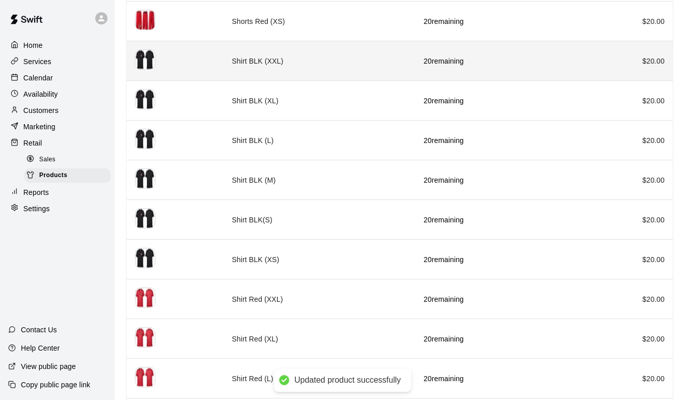
scroll to position [1350, 0]
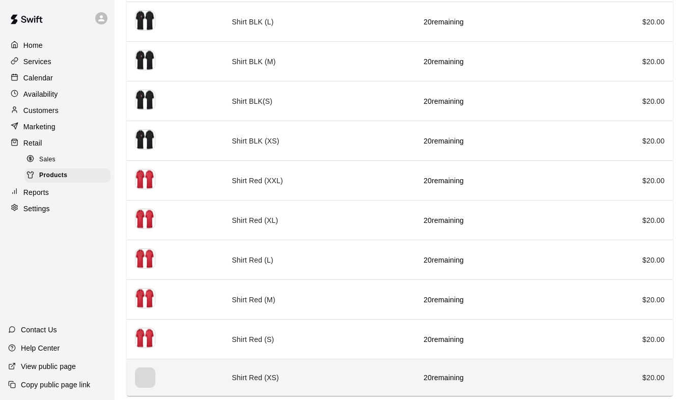
click at [212, 378] on th "simple table" at bounding box center [175, 378] width 97 height 37
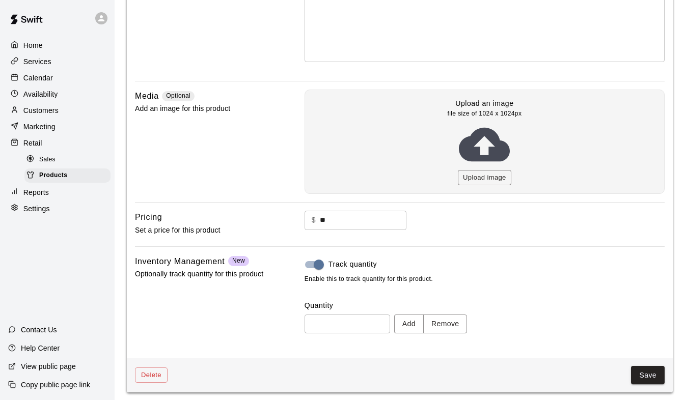
scroll to position [192, 0]
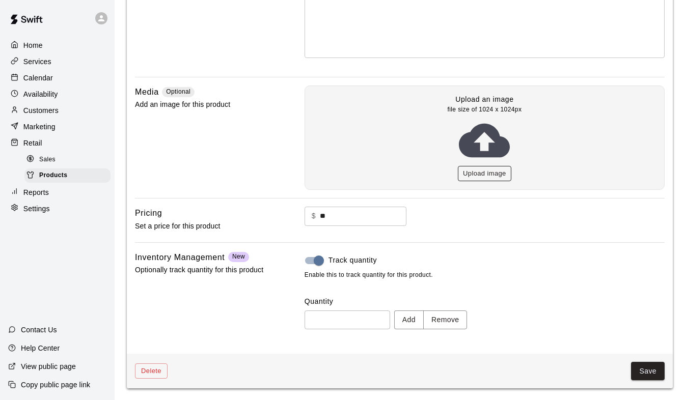
click at [486, 168] on button "Upload image" at bounding box center [484, 174] width 53 height 16
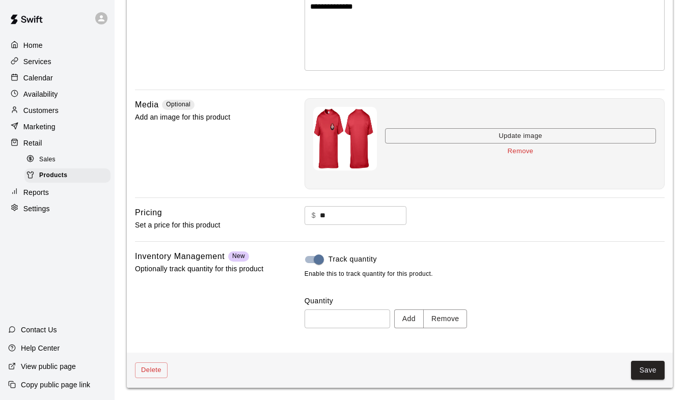
scroll to position [179, 0]
click at [638, 361] on div "Delete Save" at bounding box center [400, 371] width 546 height 35
click at [642, 364] on button "Save" at bounding box center [648, 371] width 34 height 19
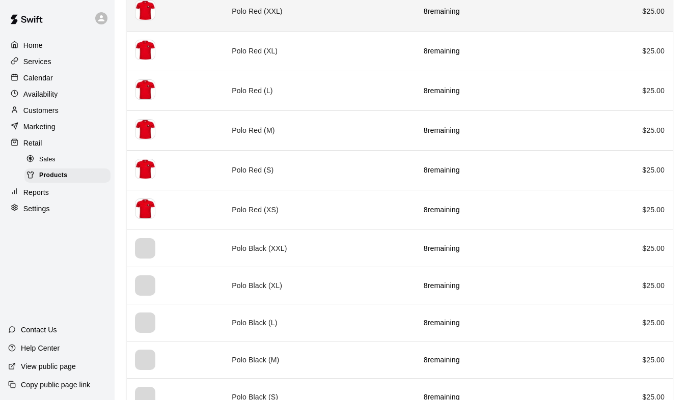
scroll to position [255, 0]
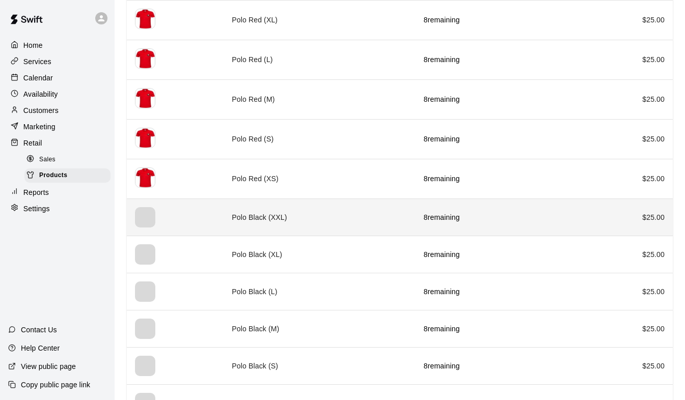
click at [406, 226] on td "Polo Black (XXL)" at bounding box center [320, 217] width 192 height 37
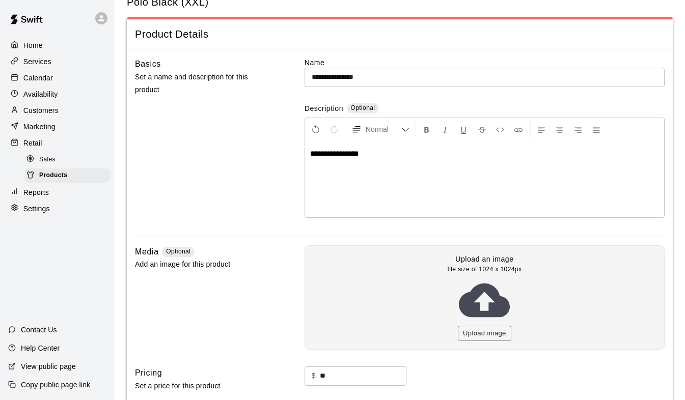
scroll to position [192, 0]
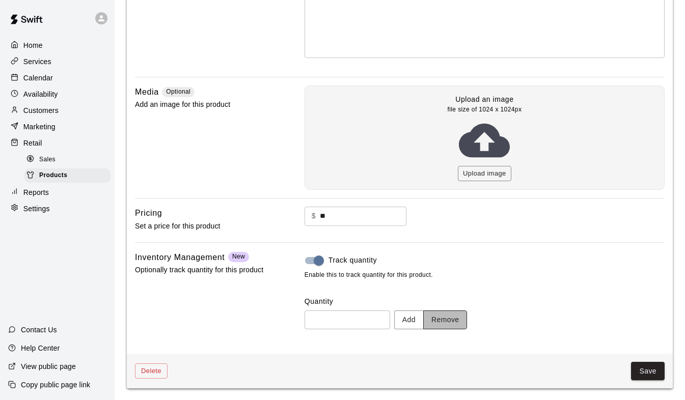
click at [453, 320] on button "Remove" at bounding box center [445, 320] width 44 height 19
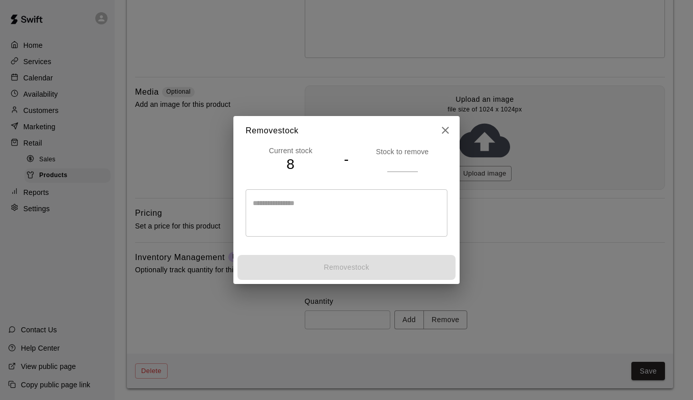
click at [410, 165] on input "*" at bounding box center [402, 164] width 31 height 15
type input "*"
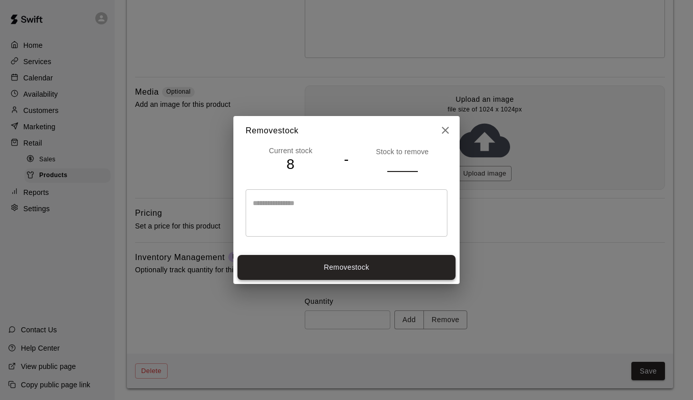
type input "*"
click at [330, 269] on button "Remove stock" at bounding box center [346, 267] width 218 height 25
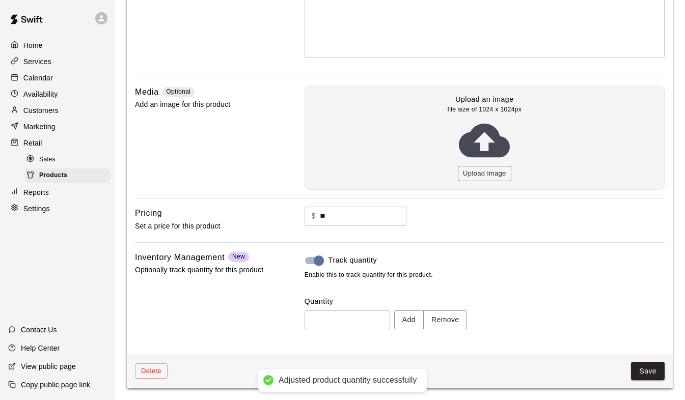
type input "*"
click at [655, 367] on button "Save" at bounding box center [648, 371] width 34 height 19
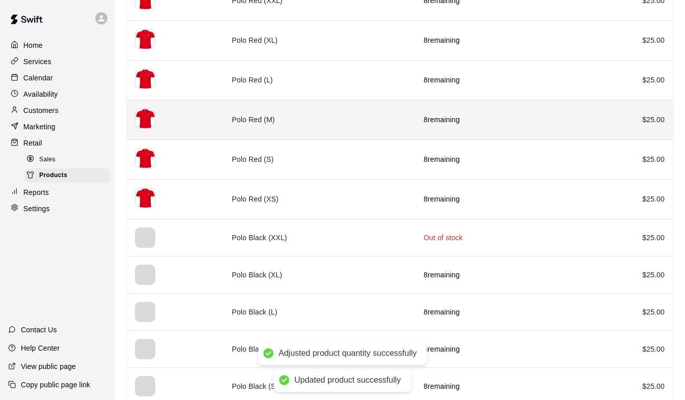
scroll to position [306, 0]
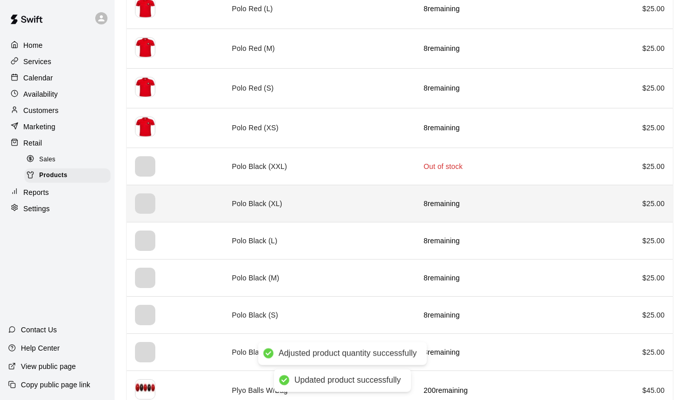
click at [397, 212] on td "Polo Black (XL)" at bounding box center [320, 203] width 192 height 37
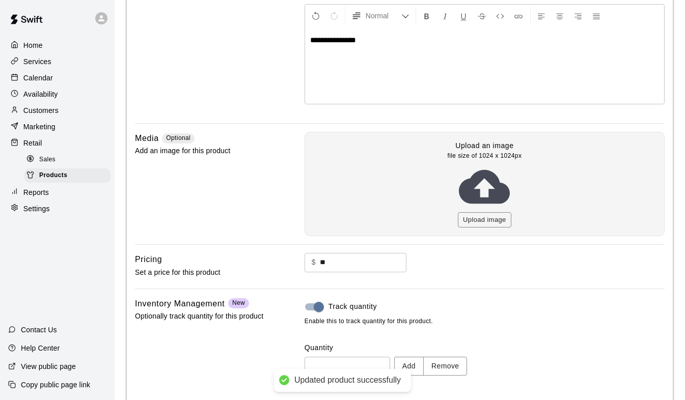
scroll to position [192, 0]
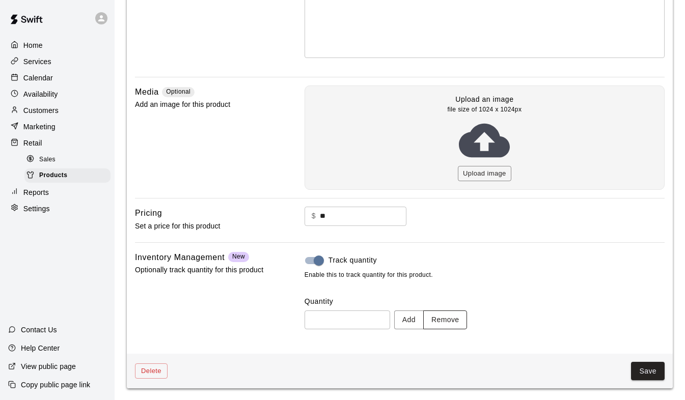
click at [455, 323] on button "Remove" at bounding box center [445, 320] width 44 height 19
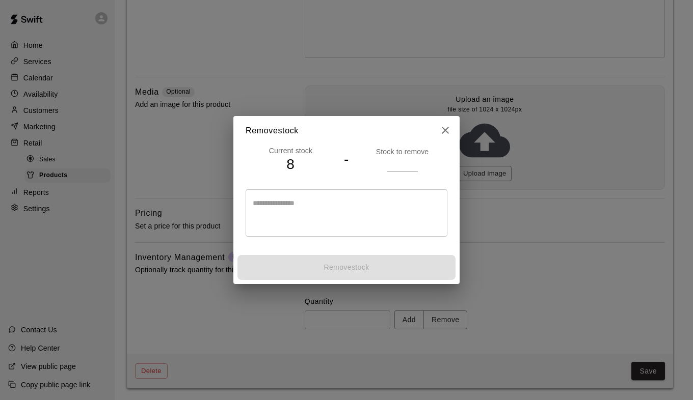
click at [401, 166] on input "number" at bounding box center [402, 164] width 31 height 15
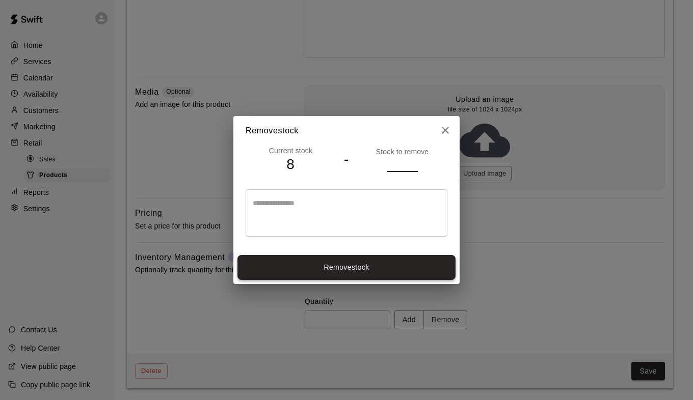
type input "*"
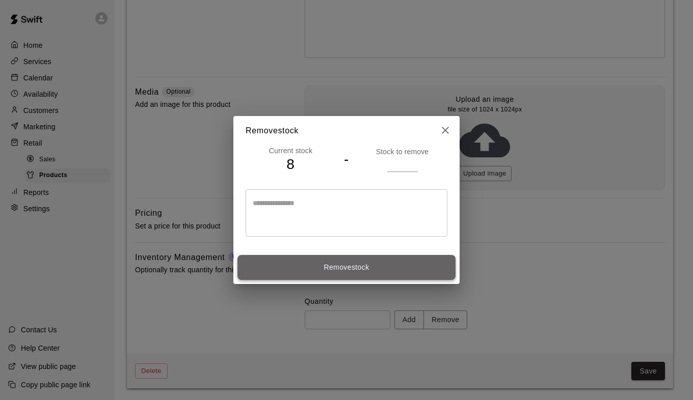
click at [382, 269] on button "Remove stock" at bounding box center [346, 267] width 218 height 25
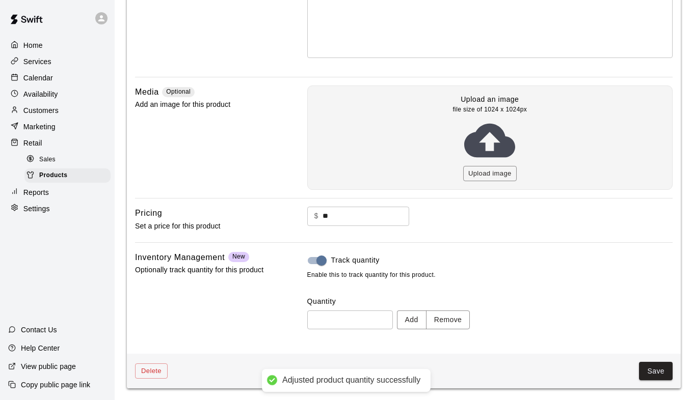
type input "*"
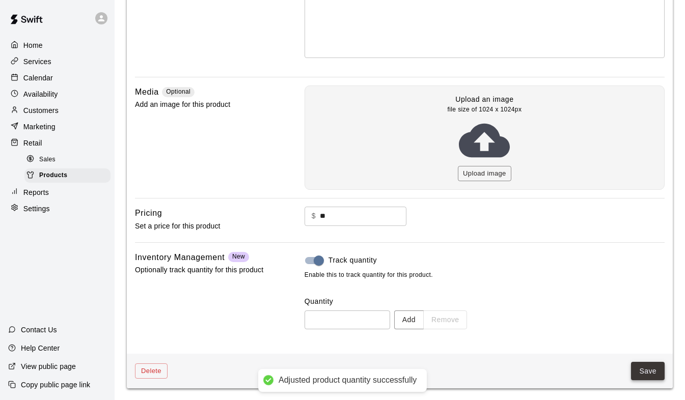
click at [643, 369] on button "Save" at bounding box center [648, 371] width 34 height 19
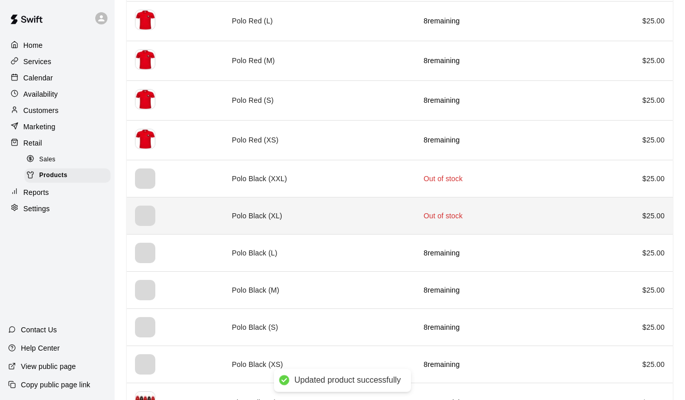
scroll to position [306, 0]
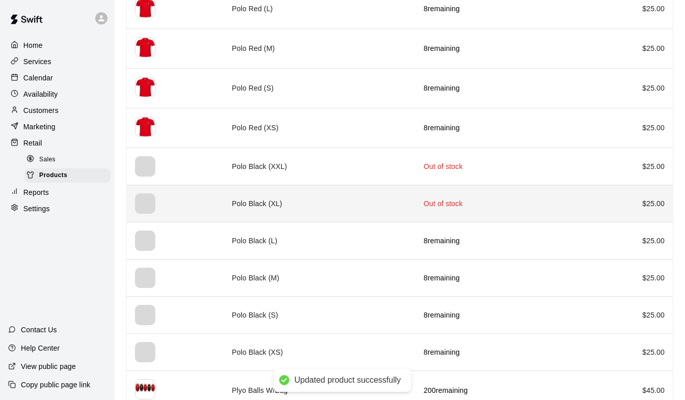
click at [357, 244] on td "Polo Black (L)" at bounding box center [320, 240] width 192 height 37
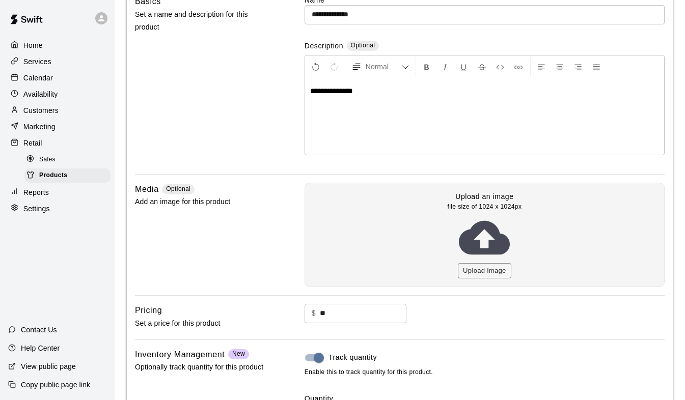
scroll to position [192, 0]
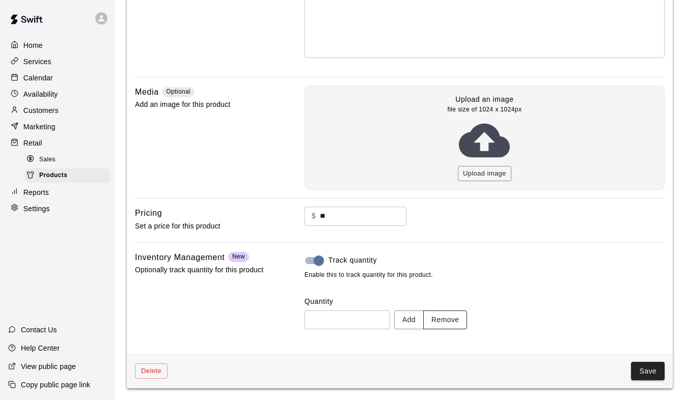
click at [457, 322] on button "Remove" at bounding box center [445, 320] width 44 height 19
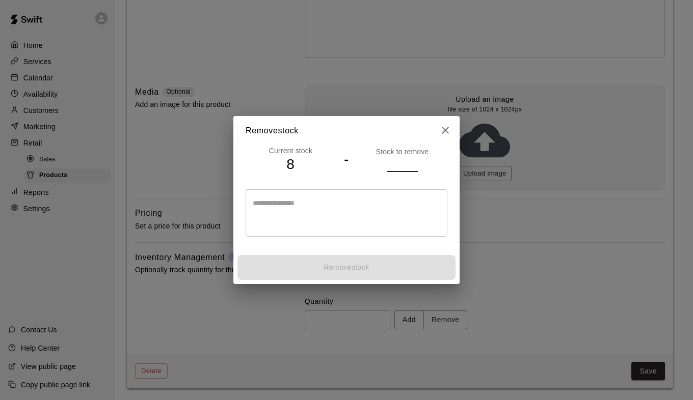
click at [398, 167] on input "number" at bounding box center [402, 164] width 31 height 15
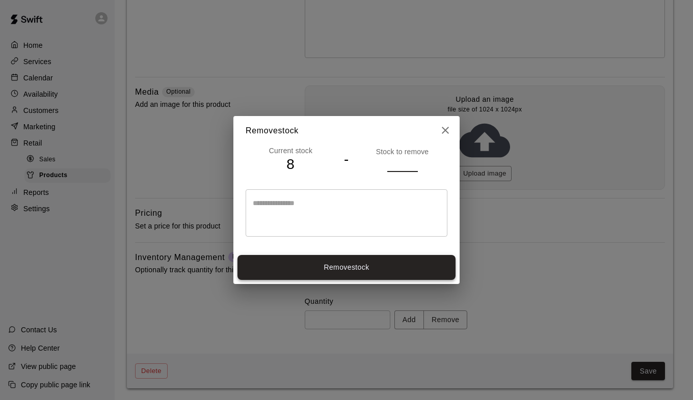
type input "*"
click at [416, 262] on button "Remove stock" at bounding box center [346, 267] width 218 height 25
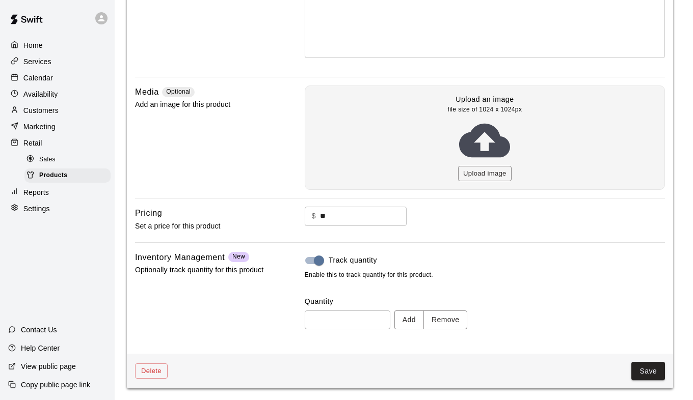
type input "*"
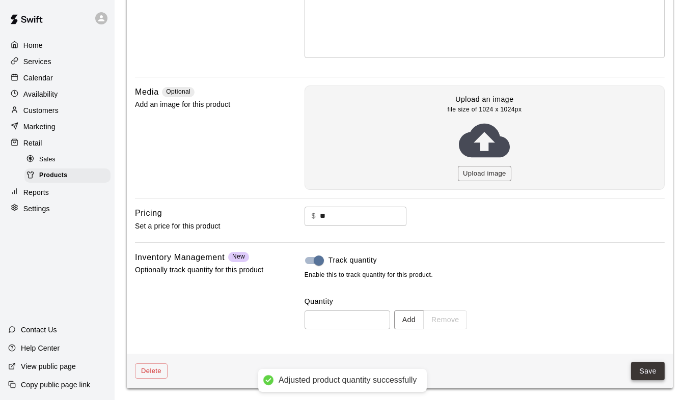
click at [650, 377] on button "Save" at bounding box center [648, 371] width 34 height 19
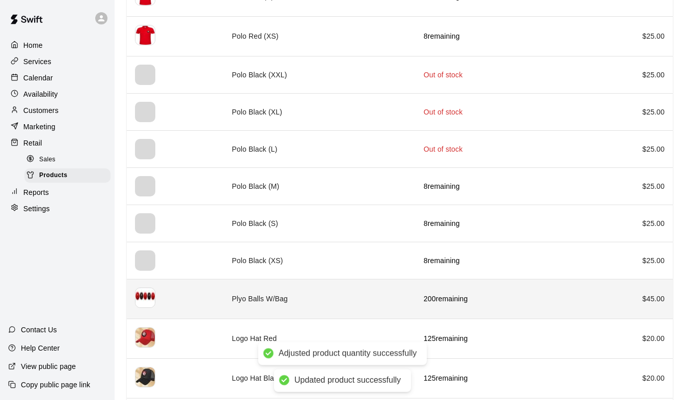
scroll to position [407, 0]
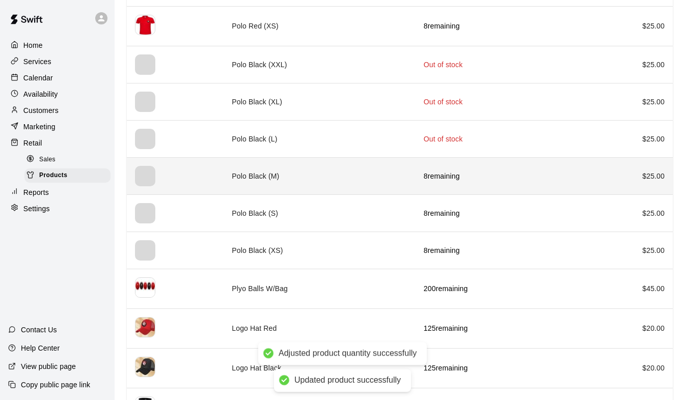
click at [323, 181] on td "Polo Black (M)" at bounding box center [320, 175] width 192 height 37
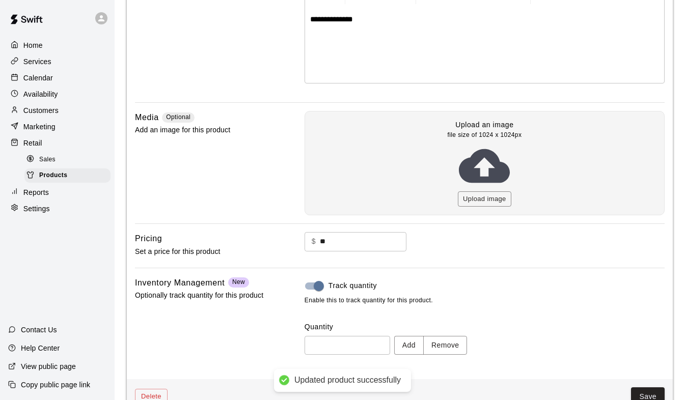
scroll to position [192, 0]
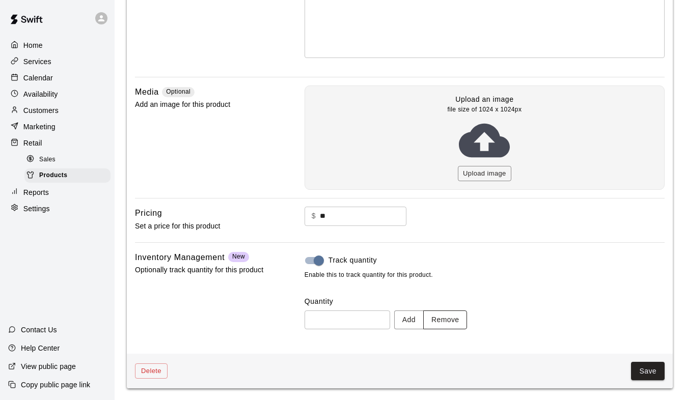
click at [455, 317] on button "Remove" at bounding box center [445, 320] width 44 height 19
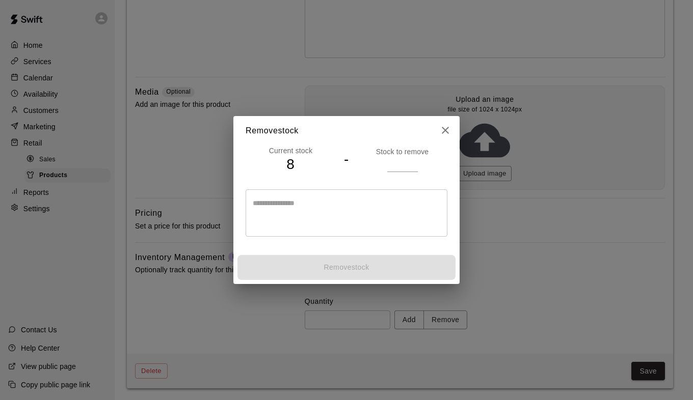
click at [397, 166] on input "number" at bounding box center [402, 164] width 31 height 15
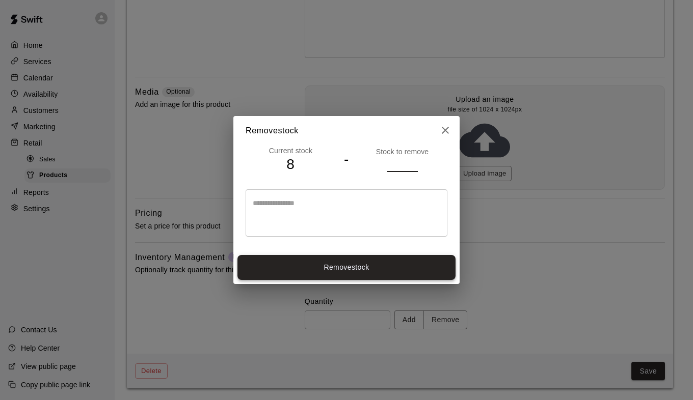
type input "*"
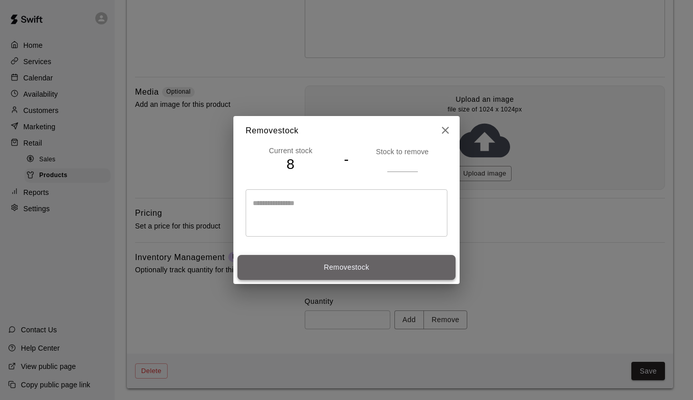
click at [390, 269] on button "Remove stock" at bounding box center [346, 267] width 218 height 25
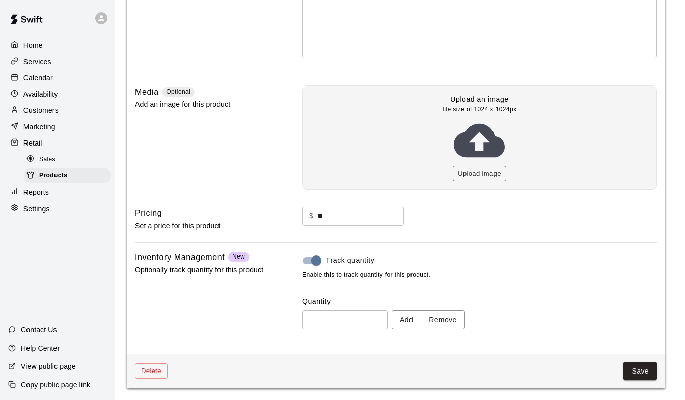
type input "*"
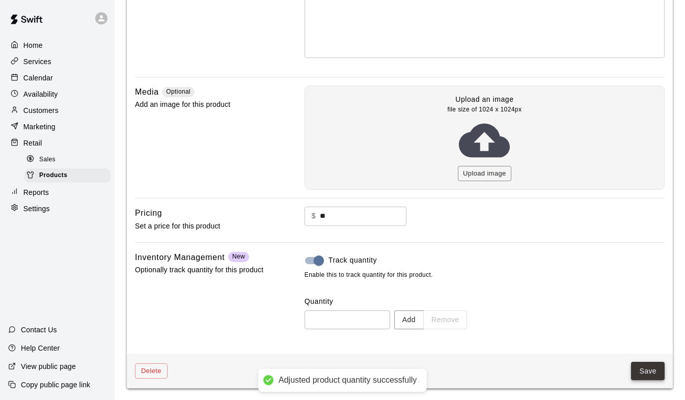
click at [639, 371] on button "Save" at bounding box center [648, 371] width 34 height 19
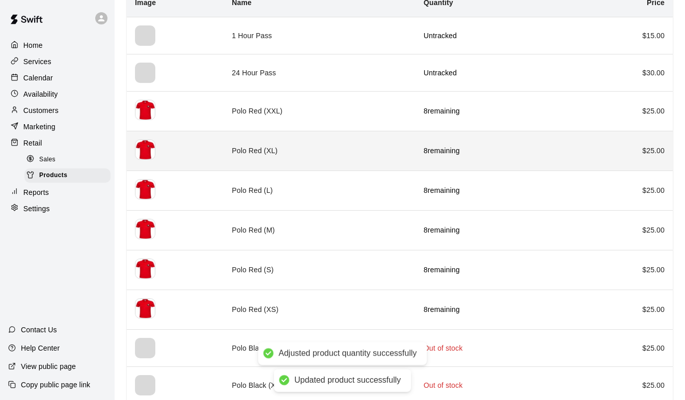
scroll to position [357, 0]
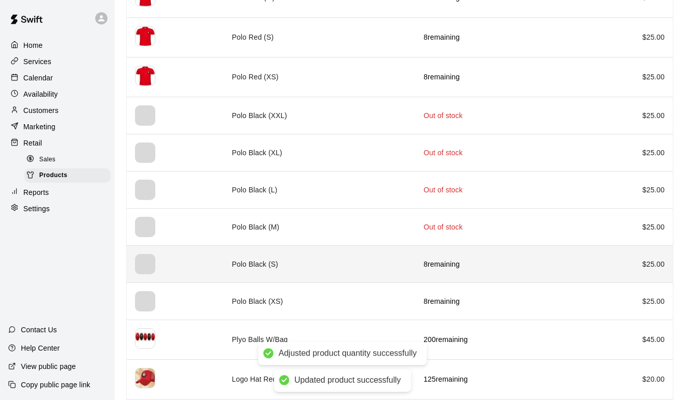
click at [304, 265] on td "Polo Black (S)" at bounding box center [320, 264] width 192 height 37
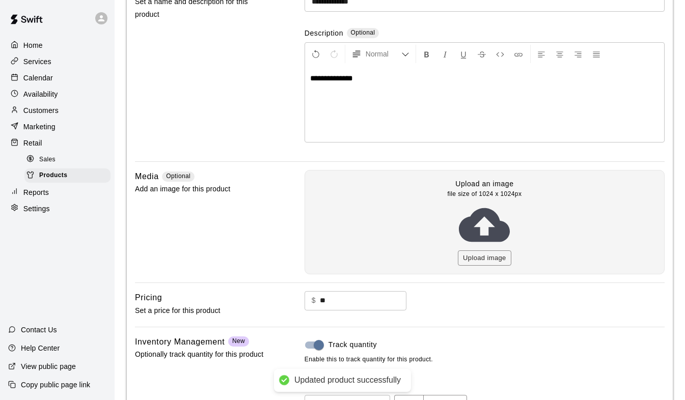
scroll to position [192, 0]
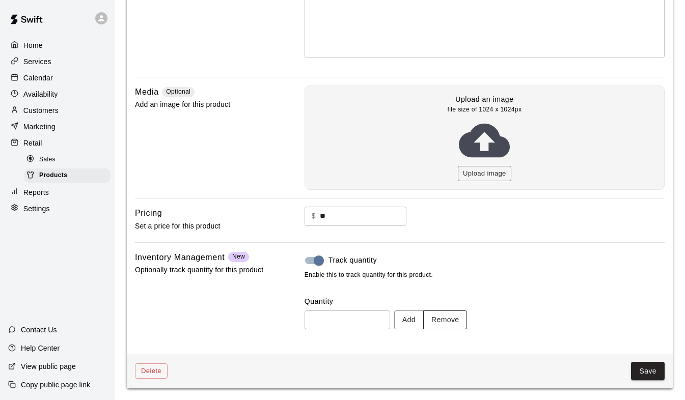
click at [451, 319] on button "Remove" at bounding box center [445, 320] width 44 height 19
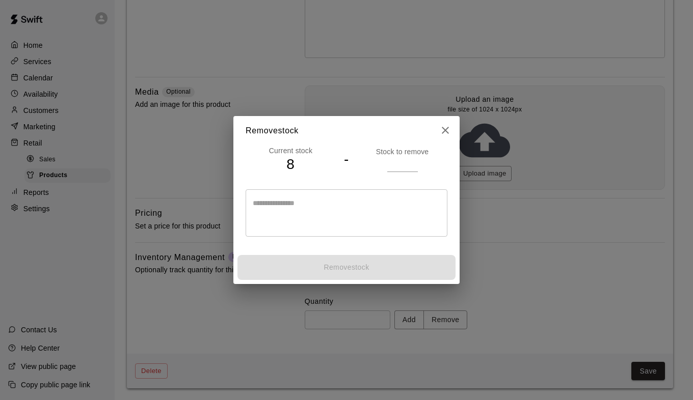
click at [401, 168] on input "number" at bounding box center [402, 164] width 31 height 15
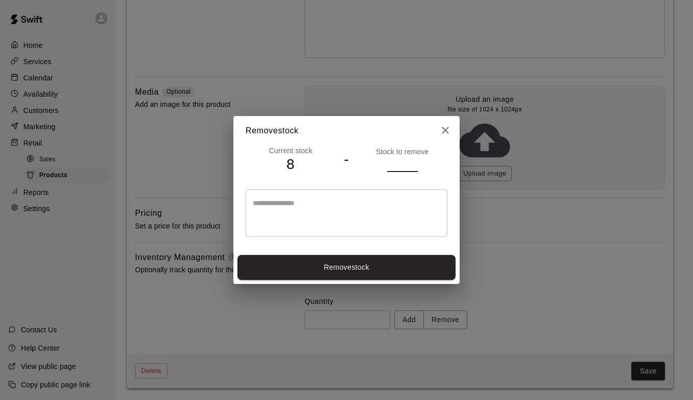
type input "*"
click at [419, 264] on button "Remove stock" at bounding box center [346, 267] width 218 height 25
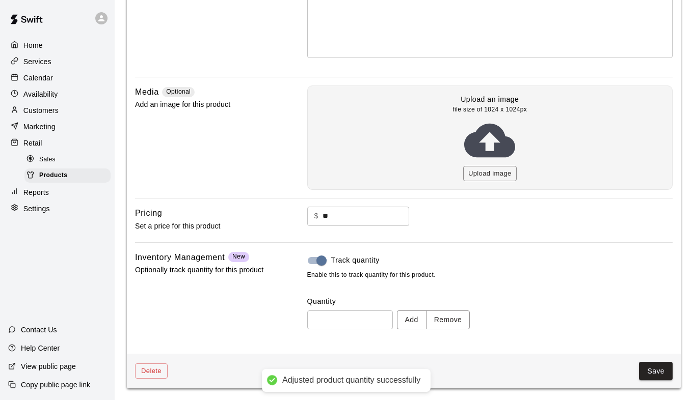
type input "*"
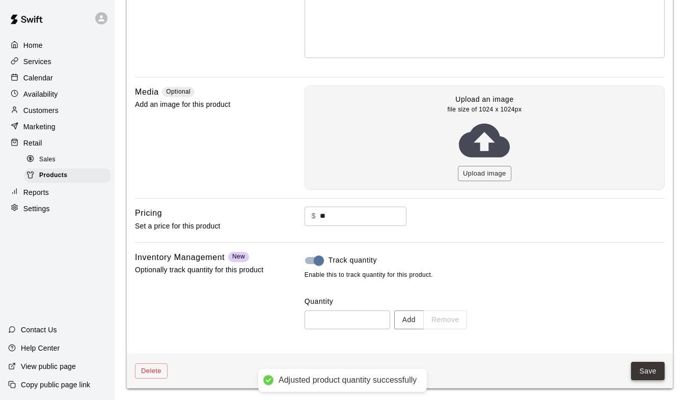
click at [639, 369] on button "Save" at bounding box center [648, 371] width 34 height 19
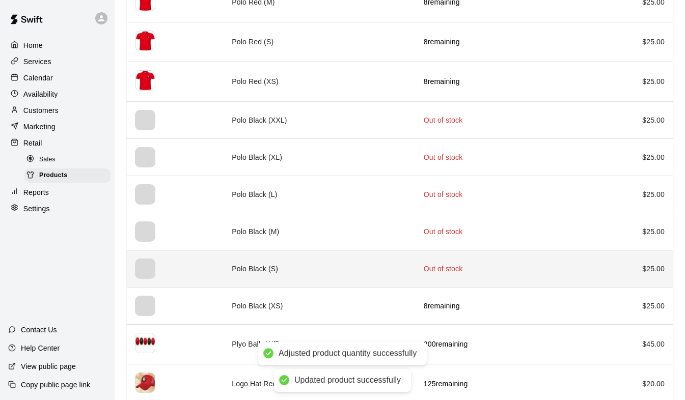
scroll to position [357, 0]
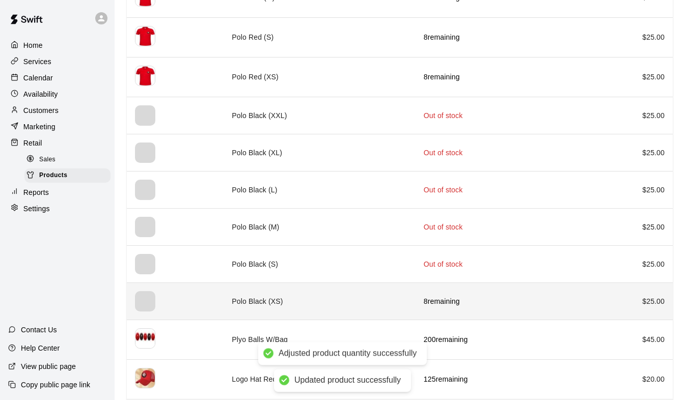
click at [366, 300] on td "Polo Black (XS)" at bounding box center [320, 301] width 192 height 37
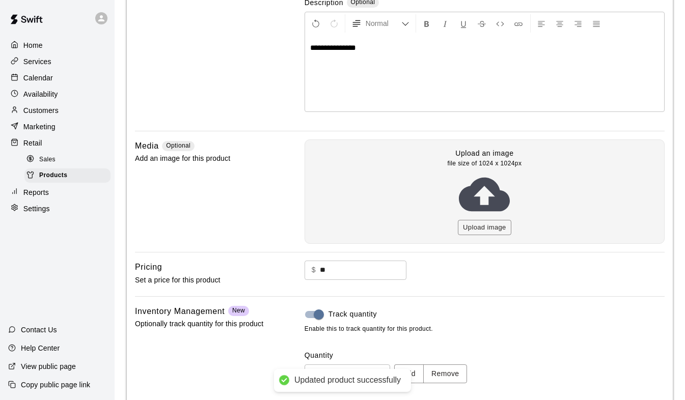
scroll to position [192, 0]
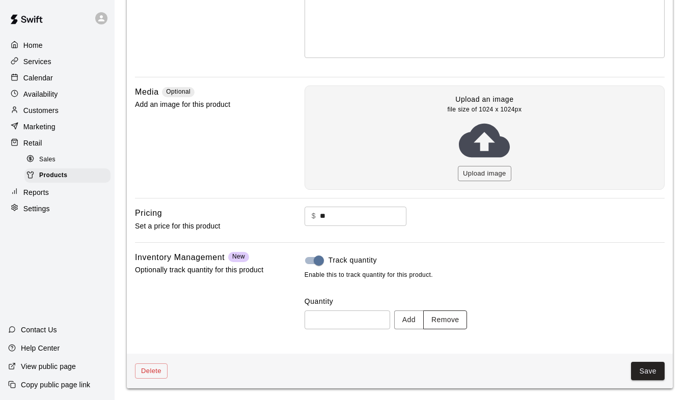
click at [450, 320] on button "Remove" at bounding box center [445, 320] width 44 height 19
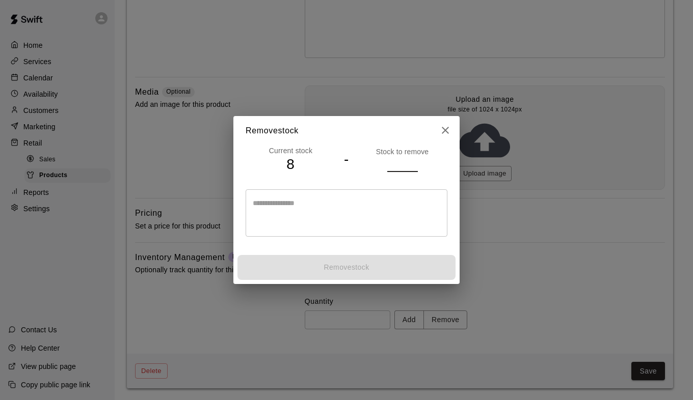
click at [390, 162] on input "number" at bounding box center [402, 164] width 31 height 15
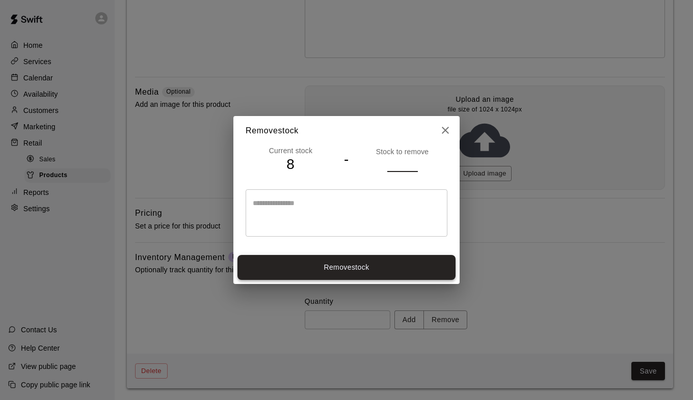
type input "*"
click at [413, 264] on button "Remove stock" at bounding box center [346, 267] width 218 height 25
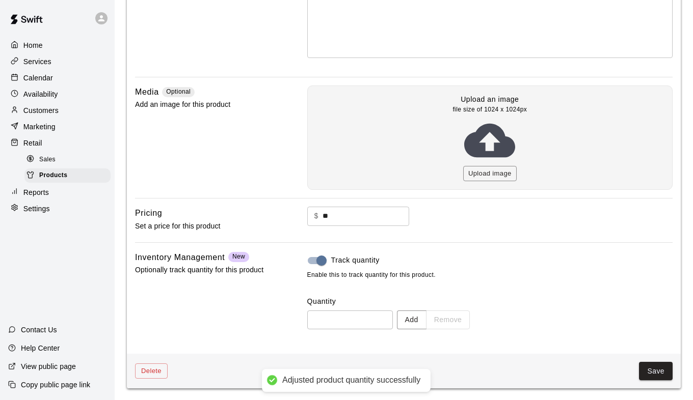
type input "*"
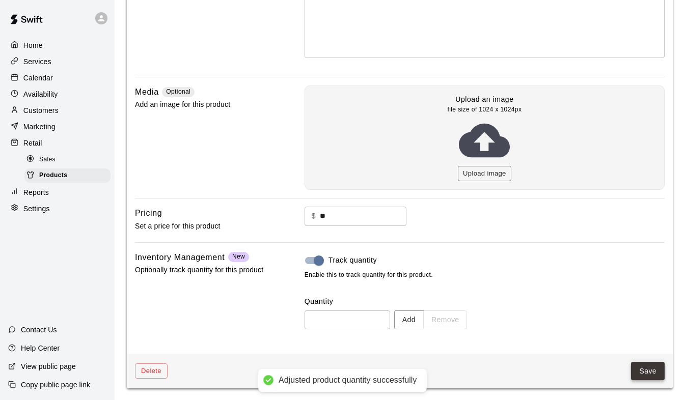
click at [648, 369] on button "Save" at bounding box center [648, 371] width 34 height 19
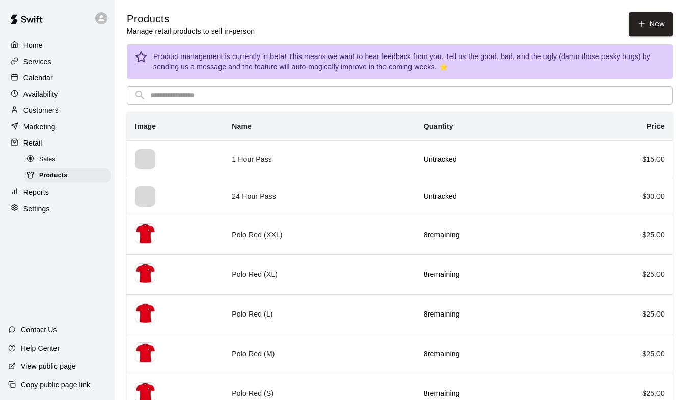
click at [49, 162] on span "Sales" at bounding box center [47, 160] width 16 height 10
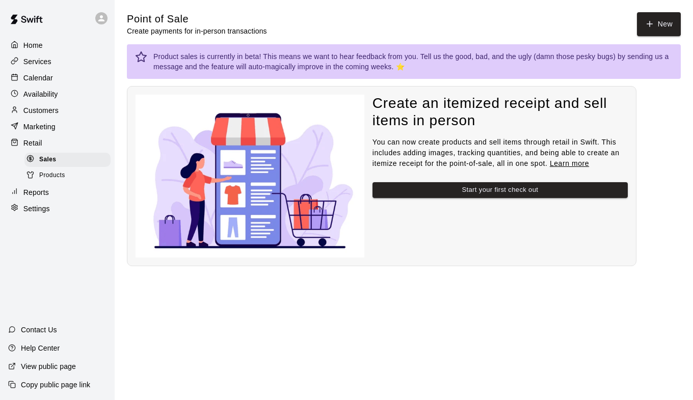
click at [50, 147] on div "Retail" at bounding box center [57, 142] width 98 height 15
click at [671, 26] on button "New" at bounding box center [659, 24] width 44 height 24
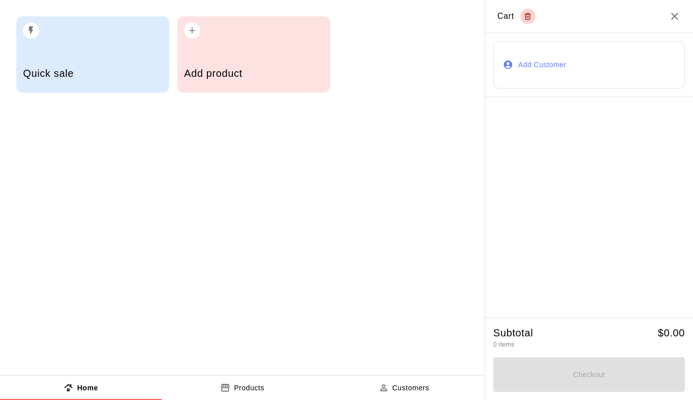
click at [231, 52] on div "Add product" at bounding box center [253, 54] width 153 height 76
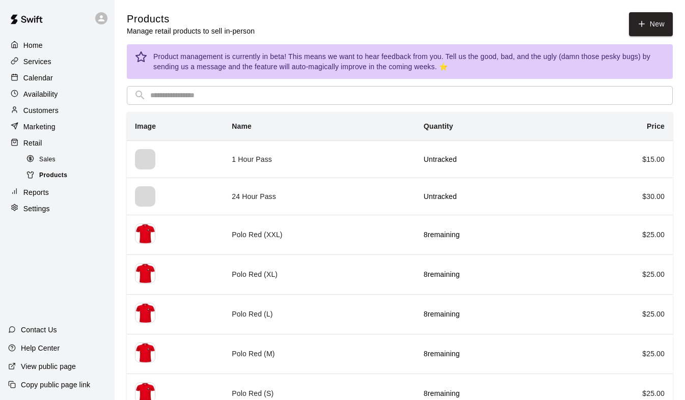
click at [73, 178] on div "Products" at bounding box center [67, 176] width 86 height 14
click at [66, 166] on div "Sales" at bounding box center [67, 160] width 86 height 14
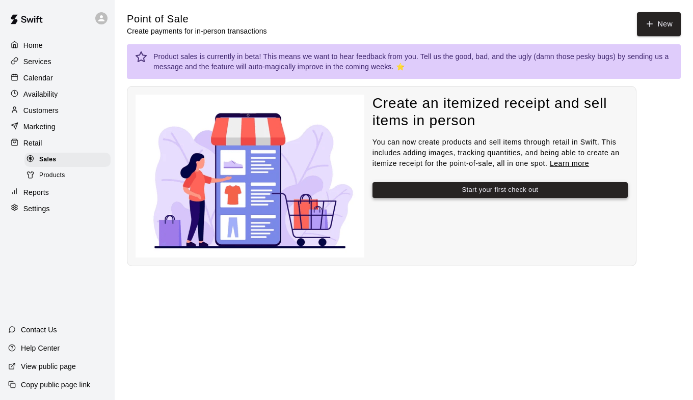
click at [493, 186] on button "Start your first check out" at bounding box center [499, 190] width 255 height 16
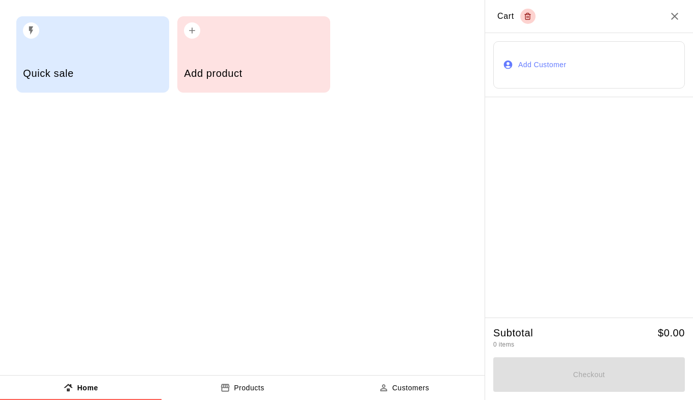
click at [273, 64] on div "Add product" at bounding box center [253, 75] width 139 height 36
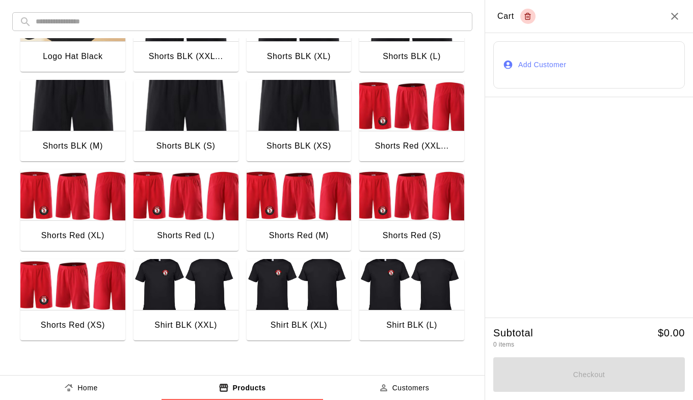
scroll to position [378, 0]
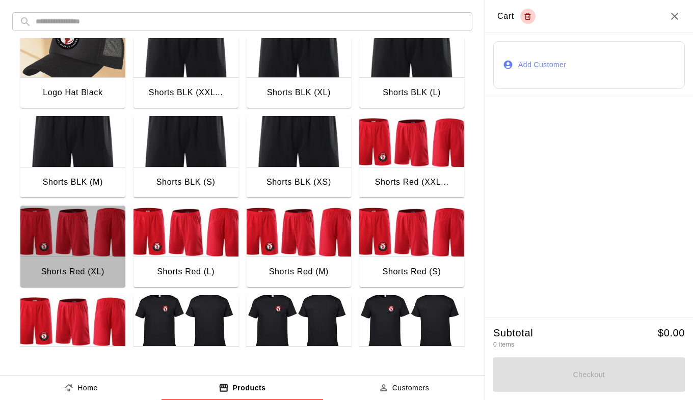
click at [73, 237] on img "button" at bounding box center [72, 231] width 105 height 51
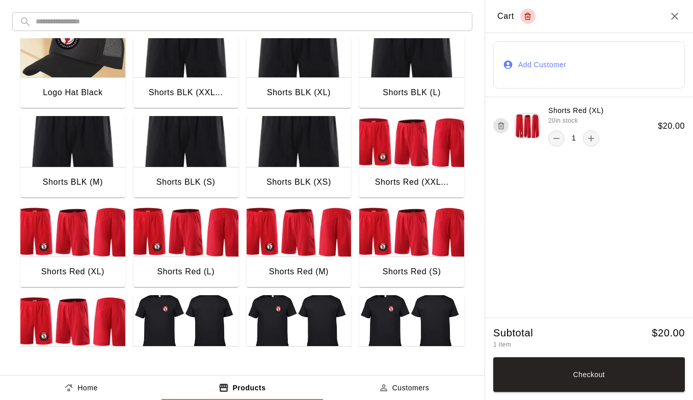
click at [185, 231] on img "button" at bounding box center [185, 231] width 105 height 51
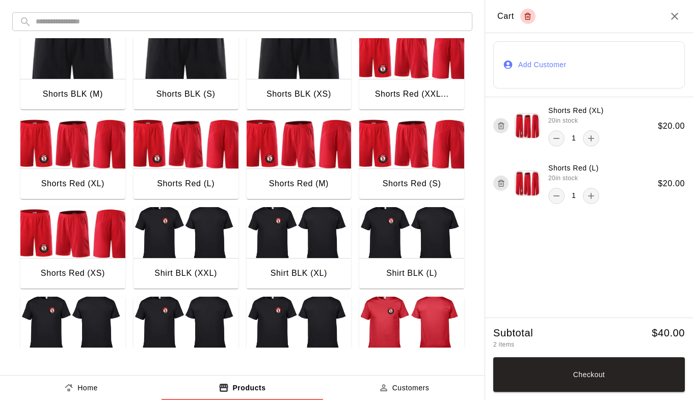
scroll to position [582, 0]
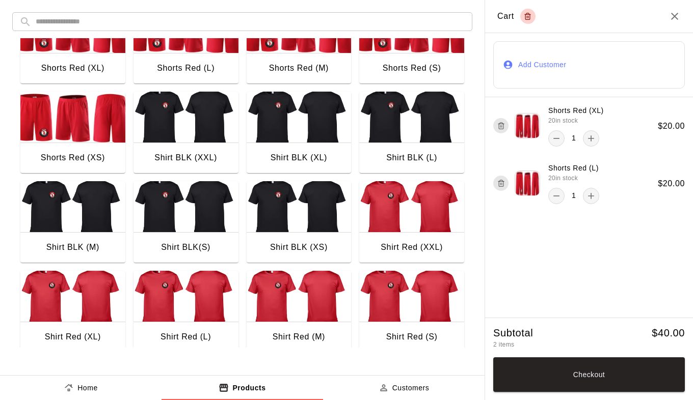
click at [306, 202] on img "button" at bounding box center [299, 206] width 105 height 51
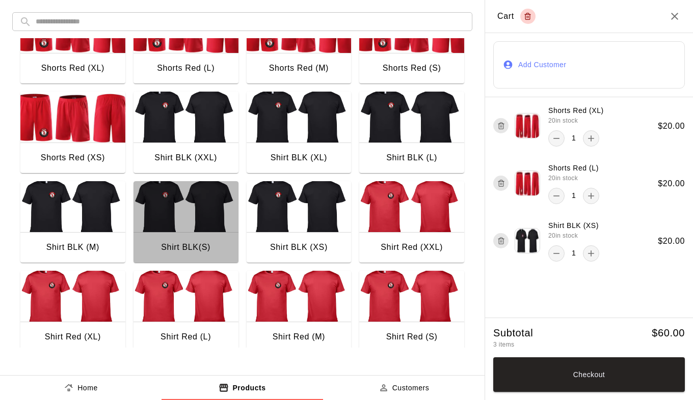
click at [211, 205] on img "button" at bounding box center [185, 206] width 105 height 51
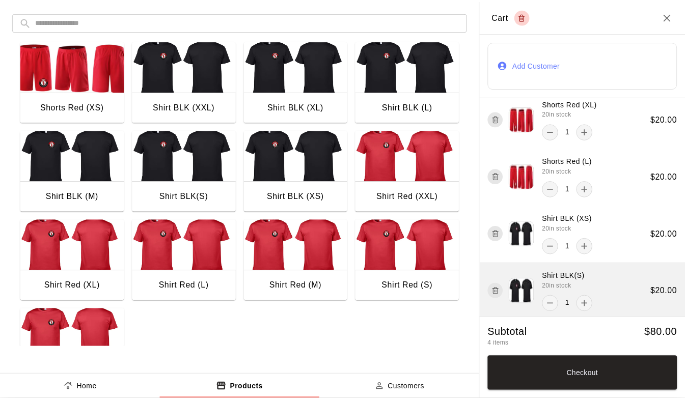
scroll to position [10, 0]
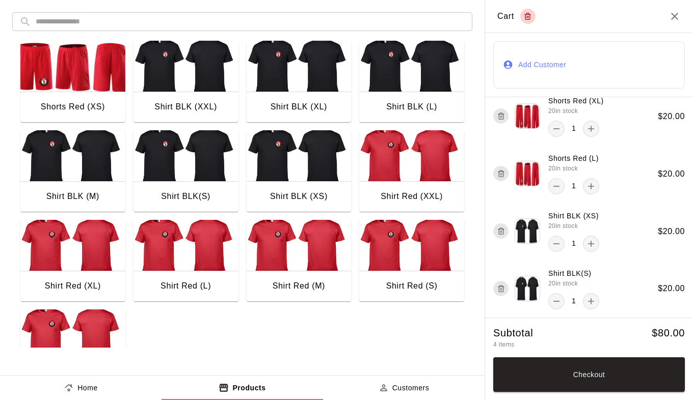
click at [582, 373] on button "Checkout" at bounding box center [589, 375] width 192 height 35
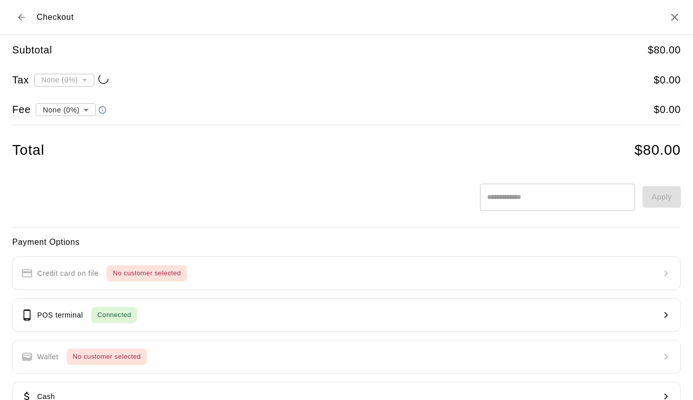
type input "**********"
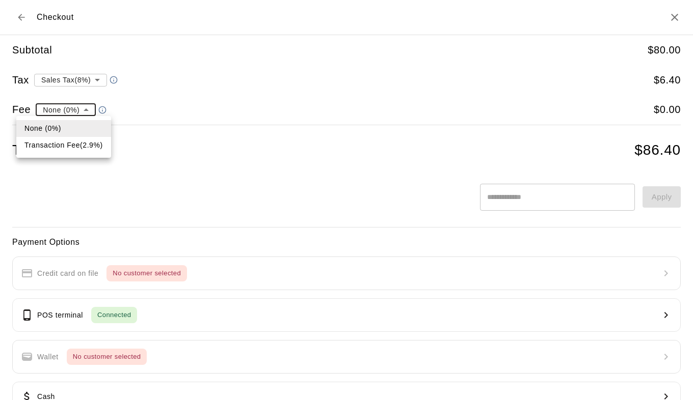
drag, startPoint x: 86, startPoint y: 109, endPoint x: 87, endPoint y: 115, distance: 5.7
click at [86, 109] on body "**********" at bounding box center [346, 147] width 693 height 295
click at [78, 147] on li "Transaction Fee ( 2.9 % )" at bounding box center [63, 145] width 95 height 17
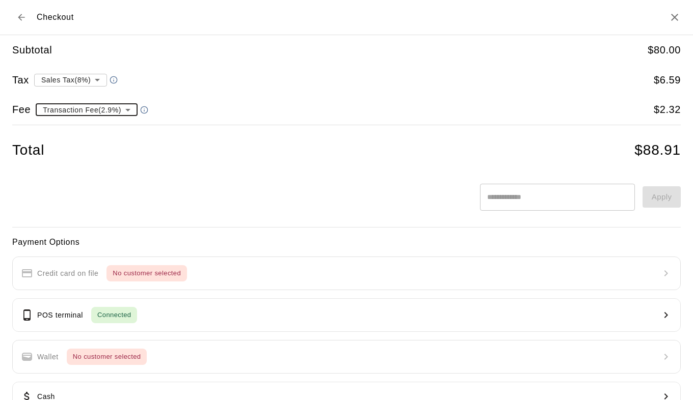
click at [134, 107] on body "**********" at bounding box center [346, 147] width 693 height 295
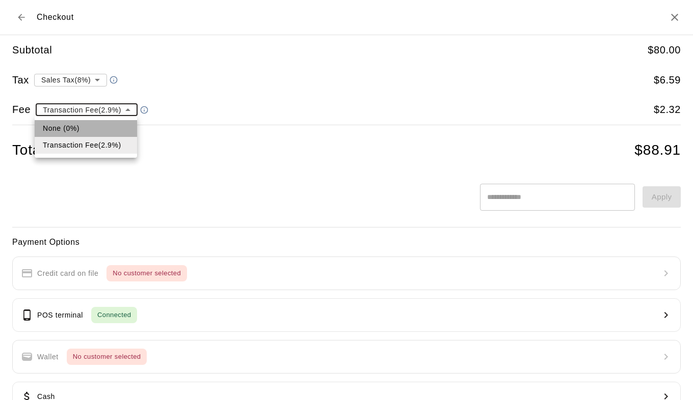
click at [97, 130] on li "None (0%)" at bounding box center [86, 128] width 102 height 17
type input "*"
